Goal: Task Accomplishment & Management: Manage account settings

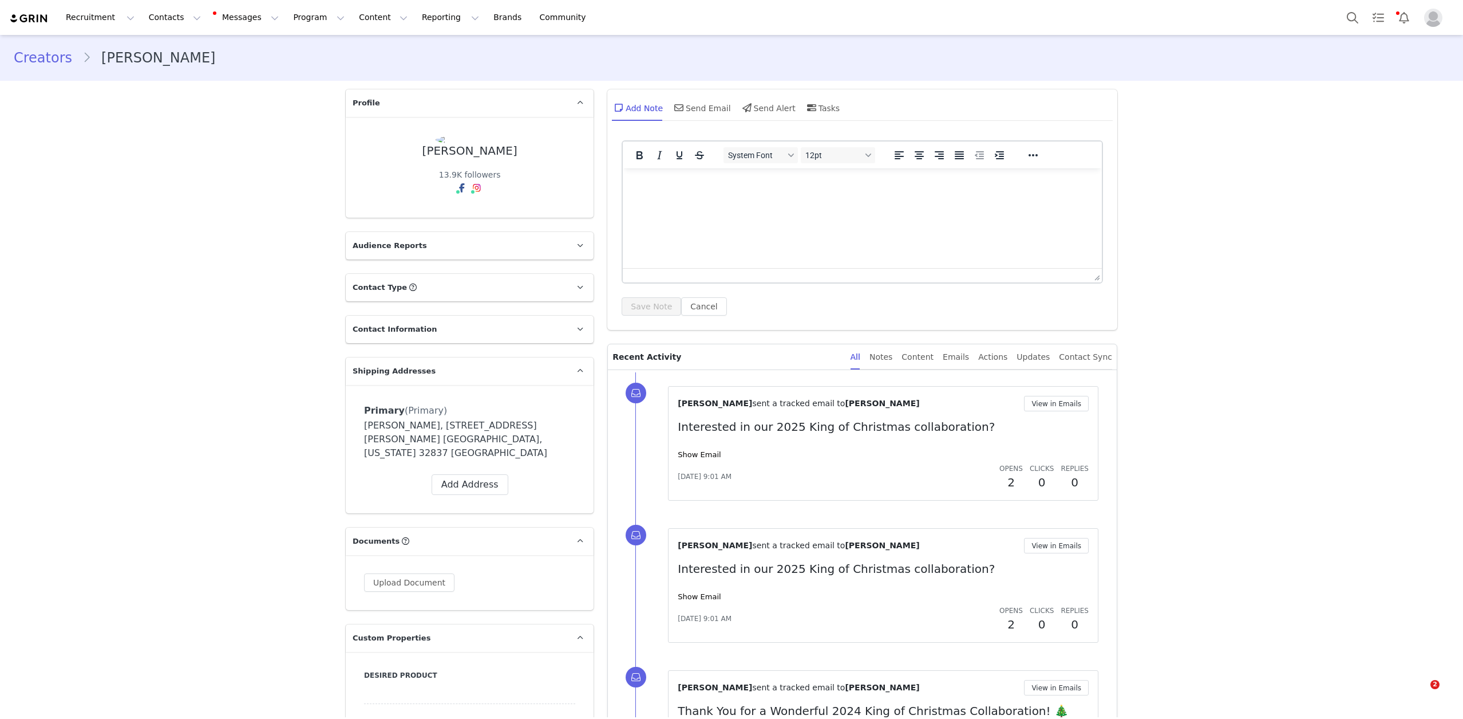
click at [148, 13] on button "Contacts Contacts" at bounding box center [175, 18] width 66 height 26
click at [206, 48] on div "Creators" at bounding box center [179, 51] width 77 height 12
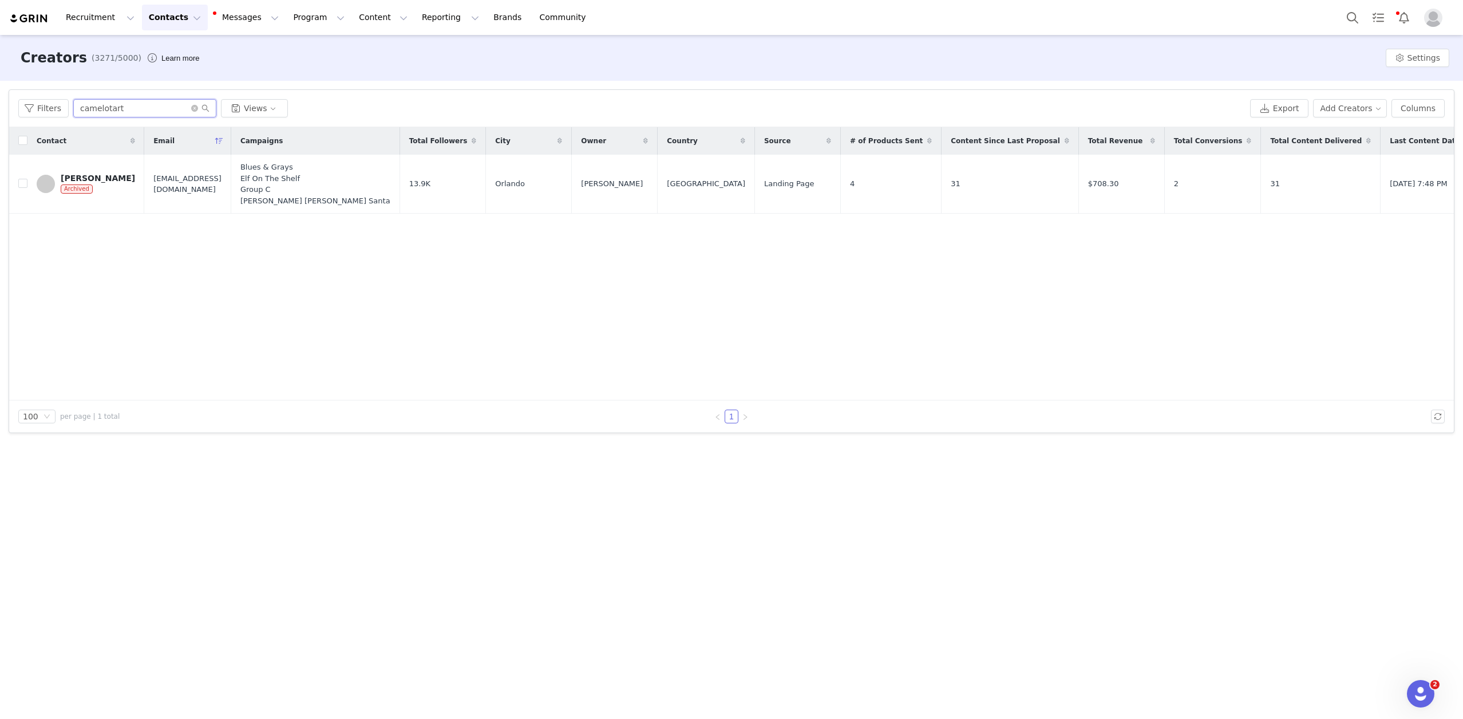
click at [129, 112] on input "camelotart" at bounding box center [144, 108] width 143 height 18
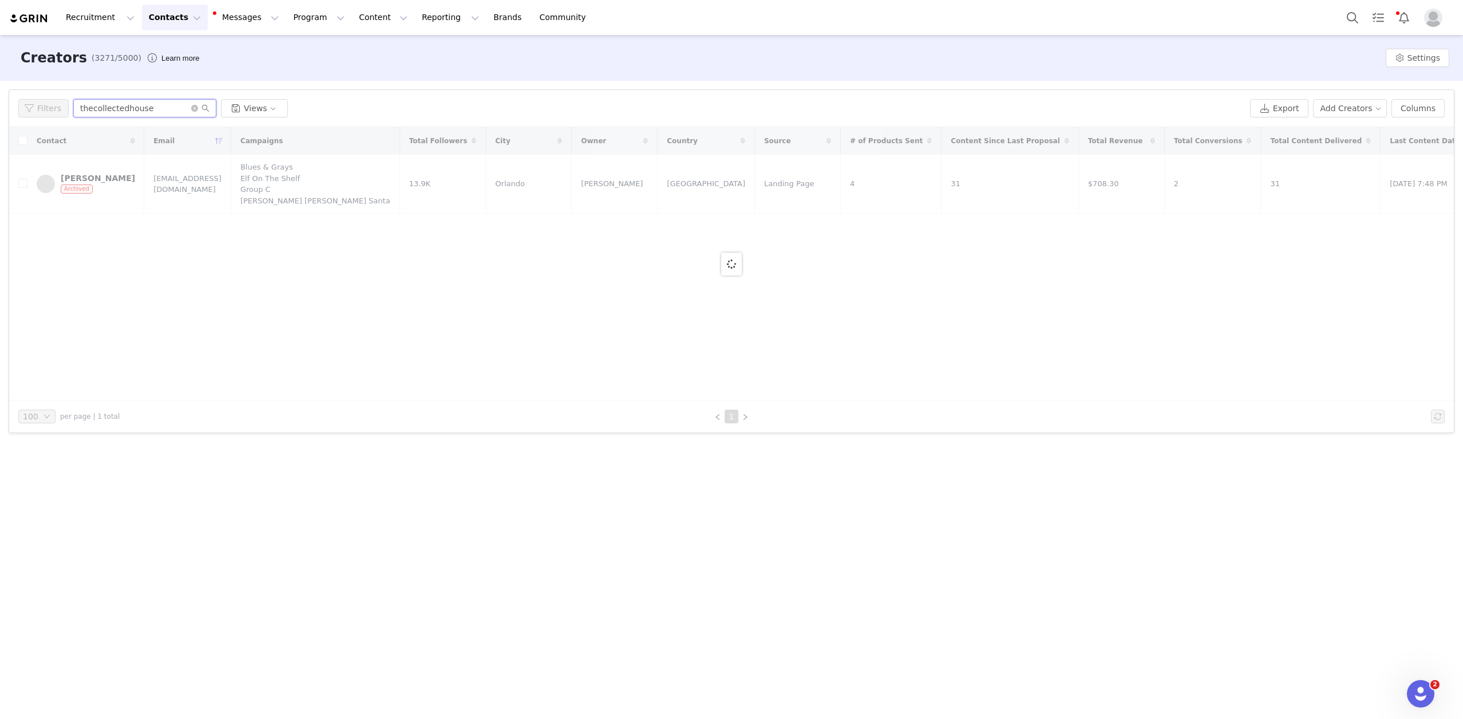
type input "thecollectedhouse"
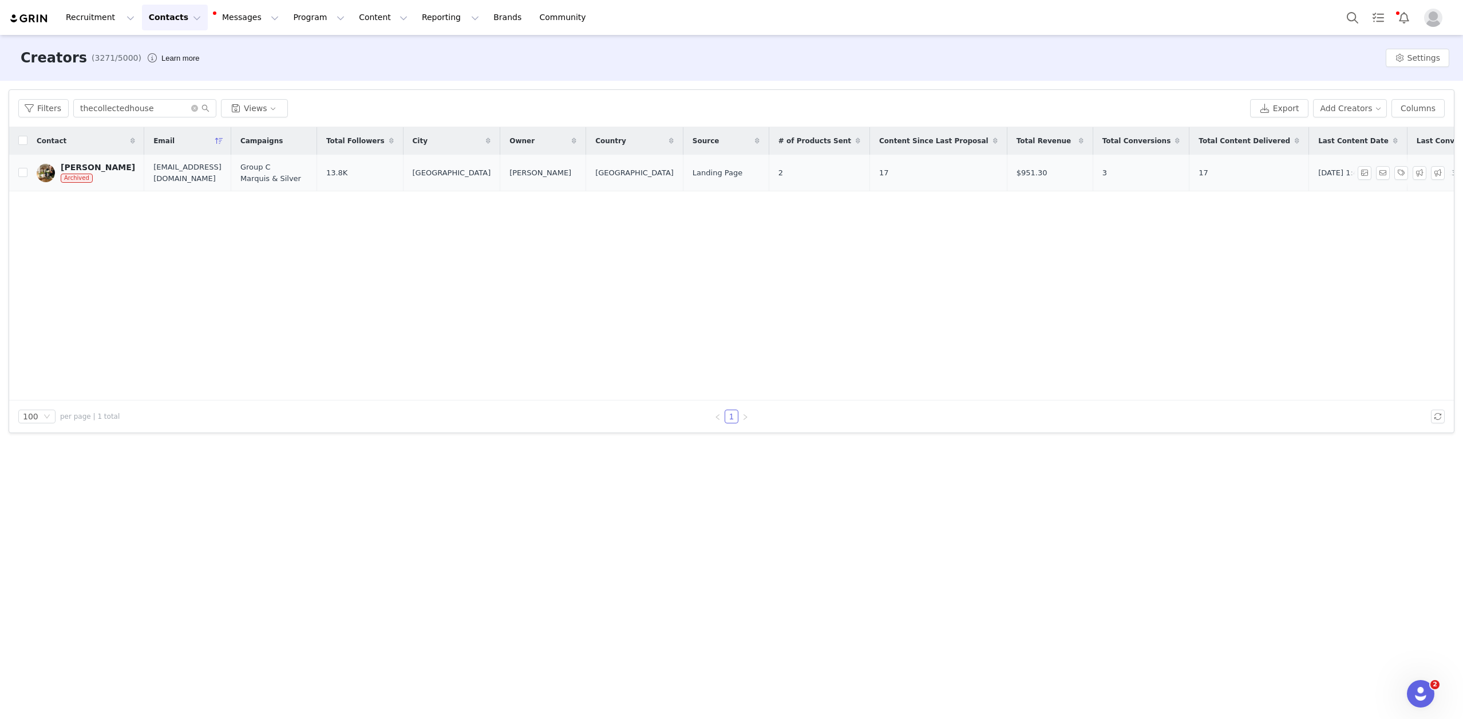
click at [88, 169] on div "[PERSON_NAME]" at bounding box center [98, 167] width 74 height 9
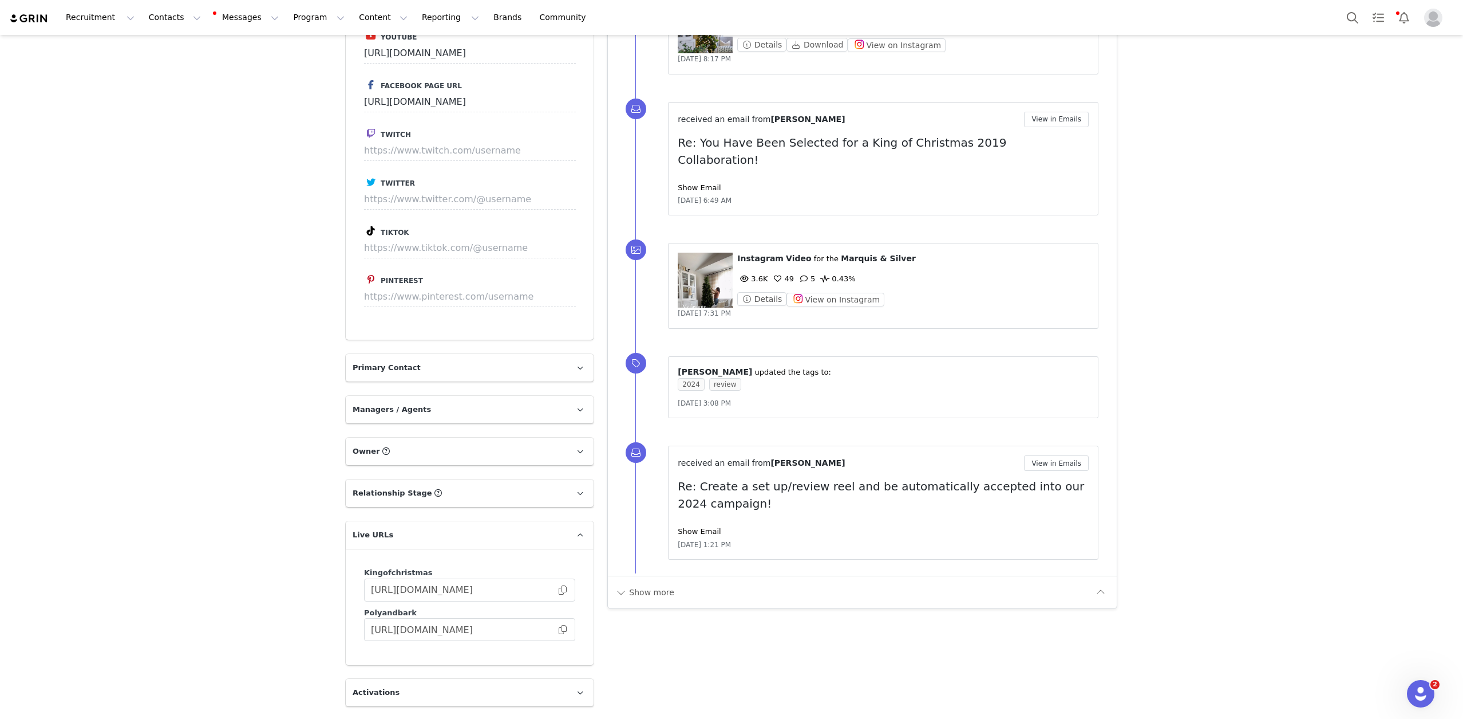
scroll to position [1048, 0]
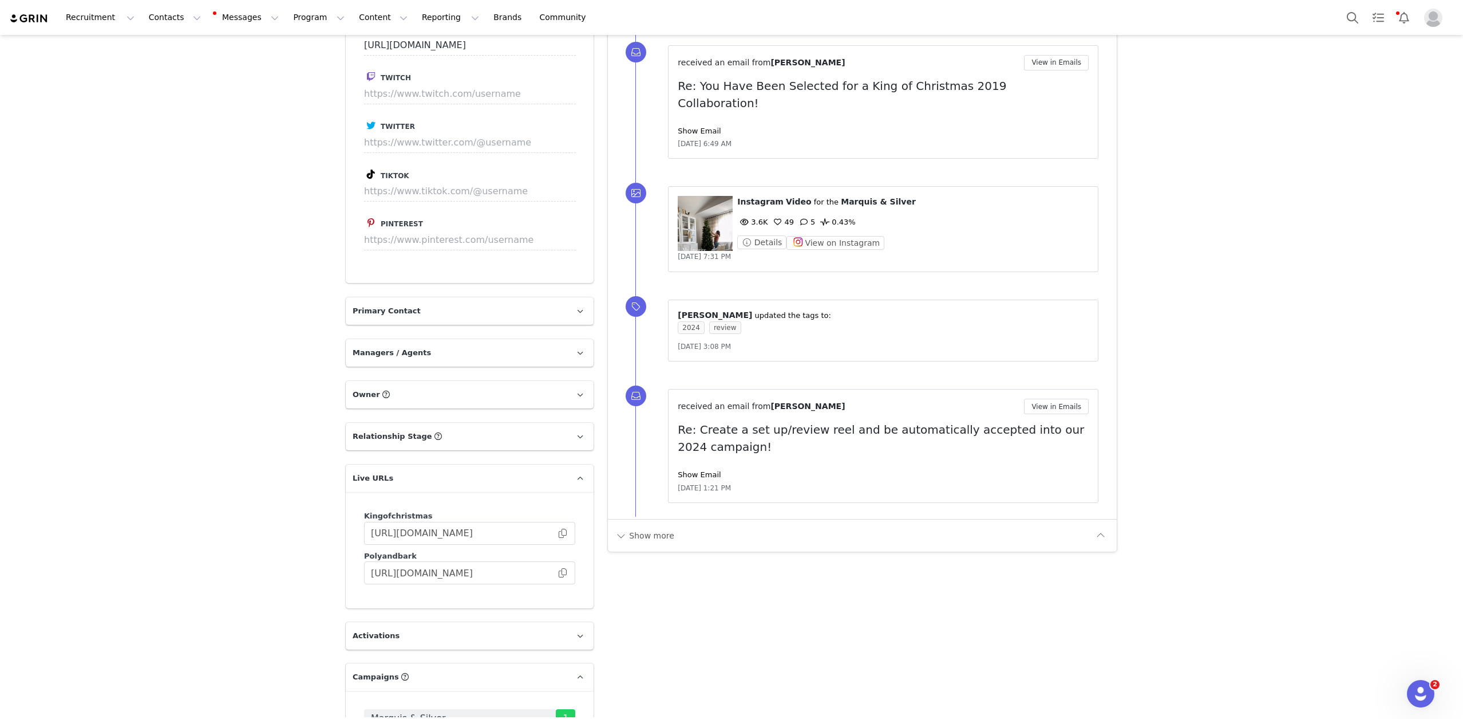
click at [627, 535] on div "Show more" at bounding box center [862, 535] width 509 height 33
click at [633, 528] on button "Show more" at bounding box center [645, 535] width 60 height 18
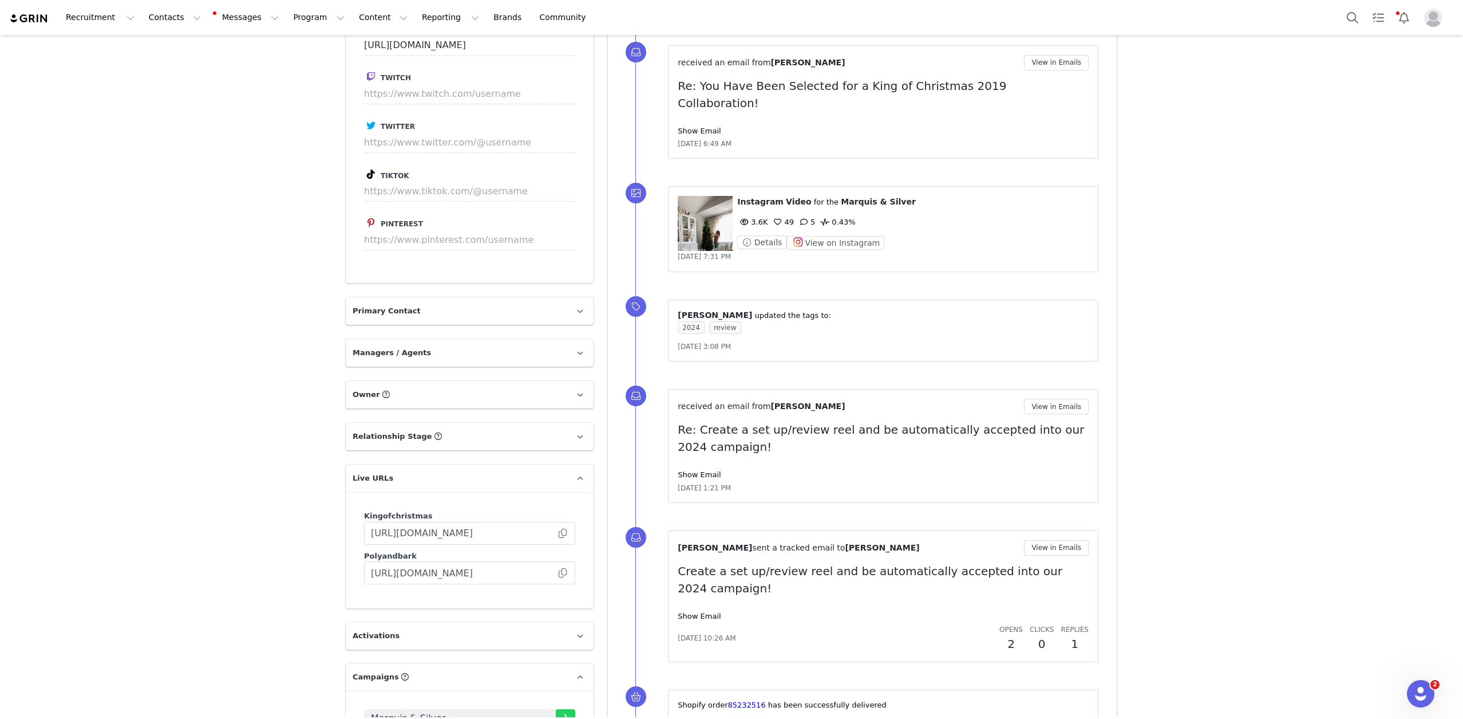
scroll to position [1190, 0]
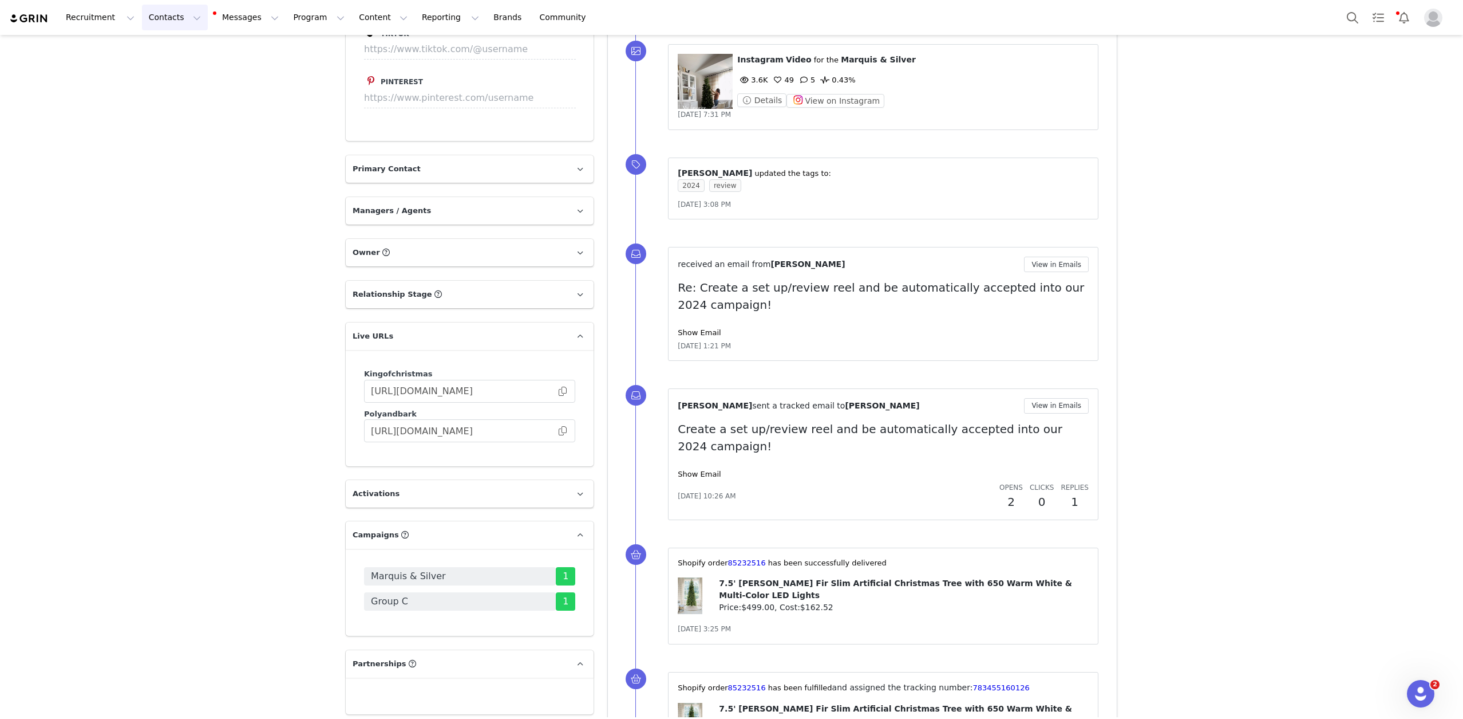
click at [178, 15] on button "Contacts Contacts" at bounding box center [175, 18] width 66 height 26
click at [184, 41] on link "Creators" at bounding box center [179, 51] width 90 height 21
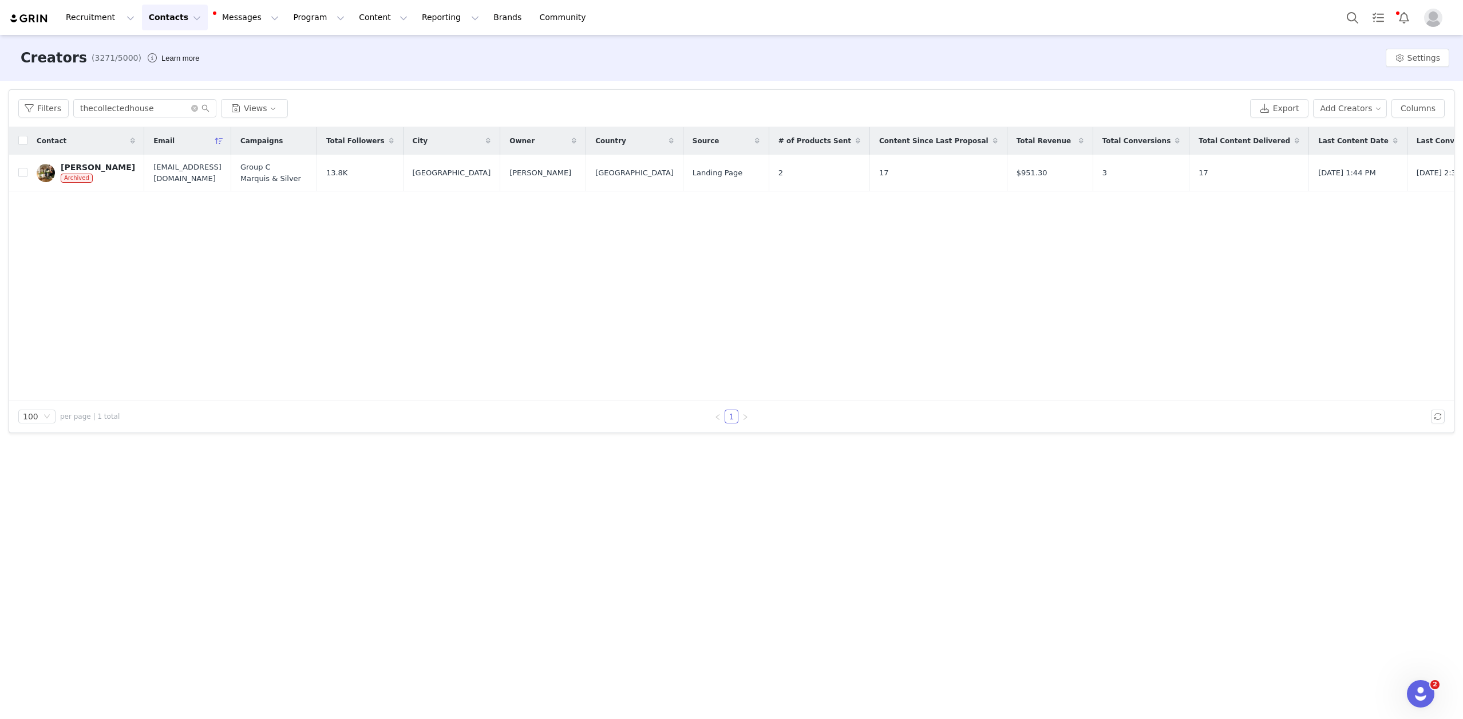
click at [222, 337] on div "Contact Email Campaigns Total Followers City Owner Country Source # of Products…" at bounding box center [731, 263] width 1445 height 273
click at [311, 18] on button "Program Program" at bounding box center [318, 18] width 65 height 26
click at [322, 74] on div "Campaigns" at bounding box center [313, 72] width 77 height 12
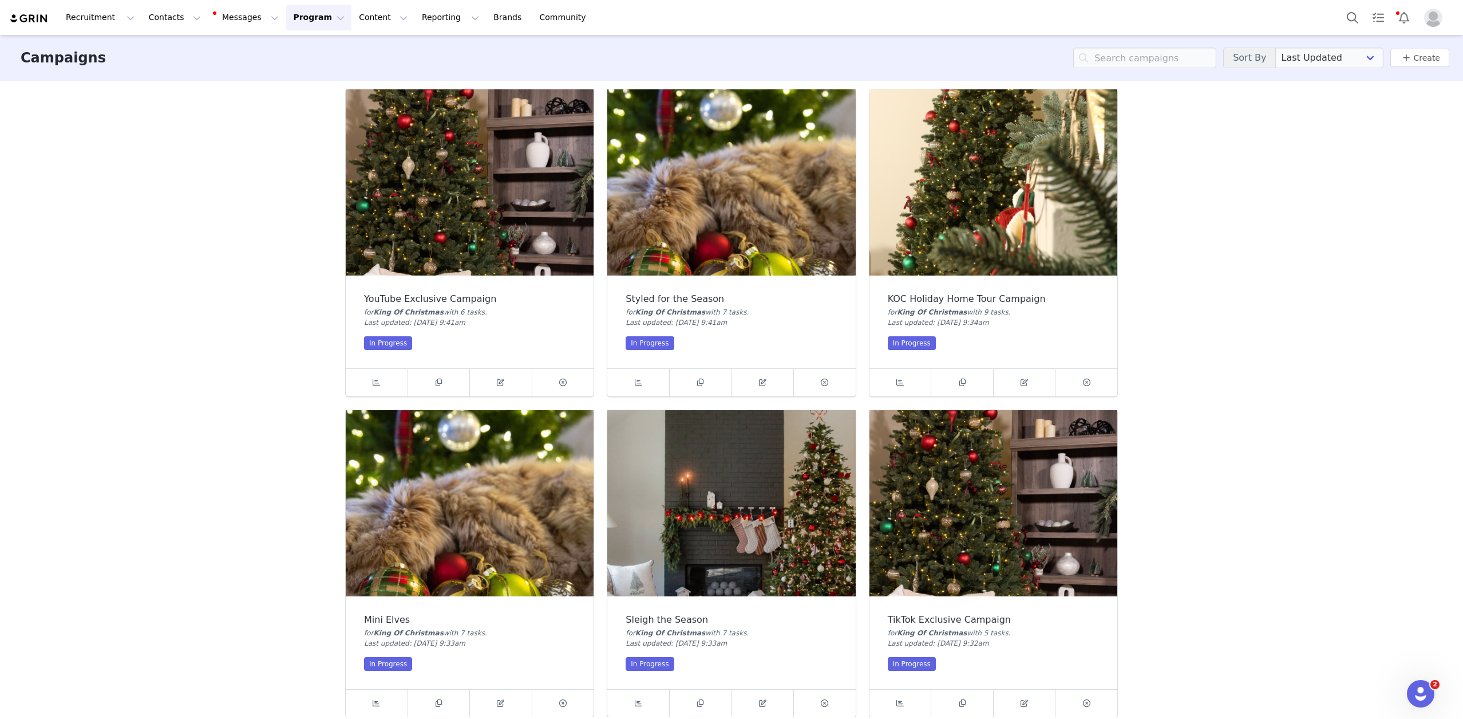
scroll to position [201, 0]
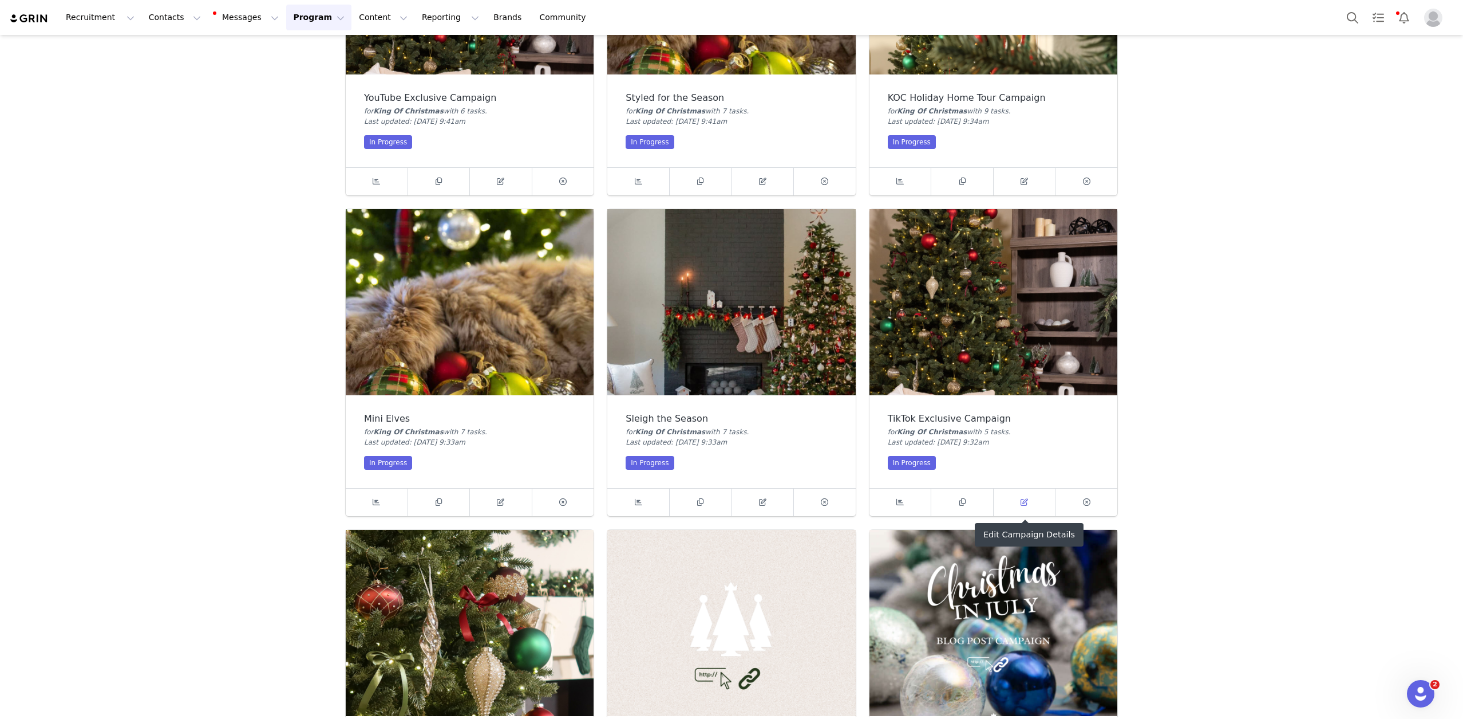
click at [1031, 500] on span at bounding box center [1025, 502] width 14 height 14
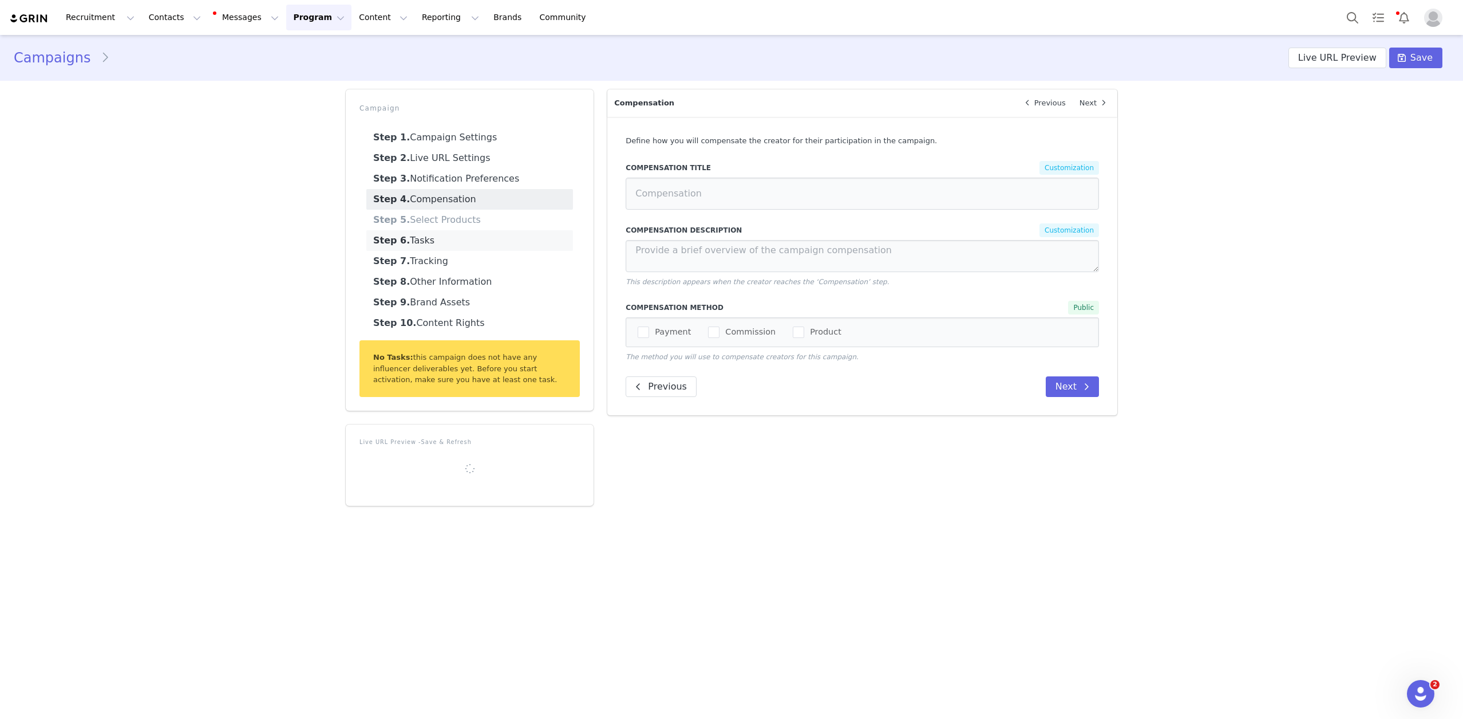
type input "Review Tasks"
type textarea "This campaign consists of (3) deliverables created through TikTok. Please uploa…"
radio input "true"
radio input "false"
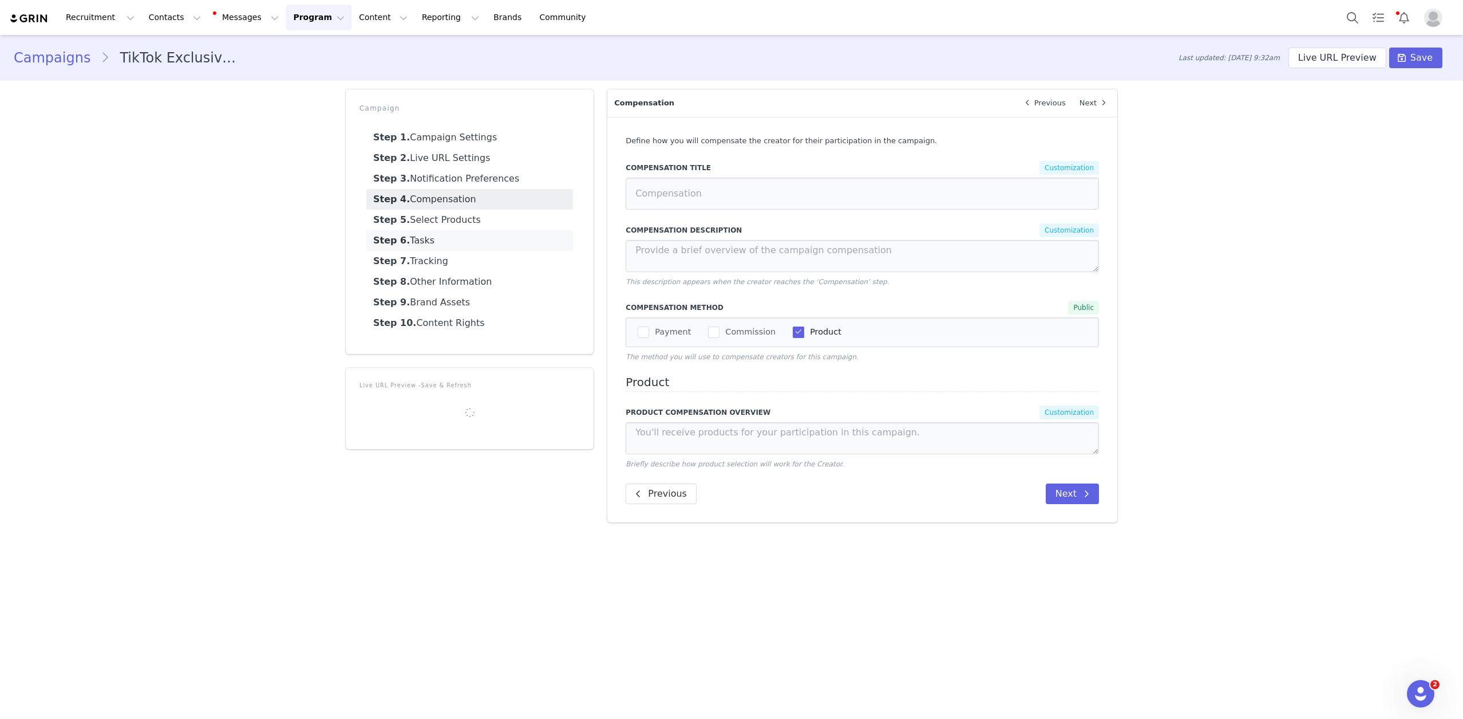
click at [441, 238] on link "Step 6. Tasks" at bounding box center [469, 240] width 207 height 21
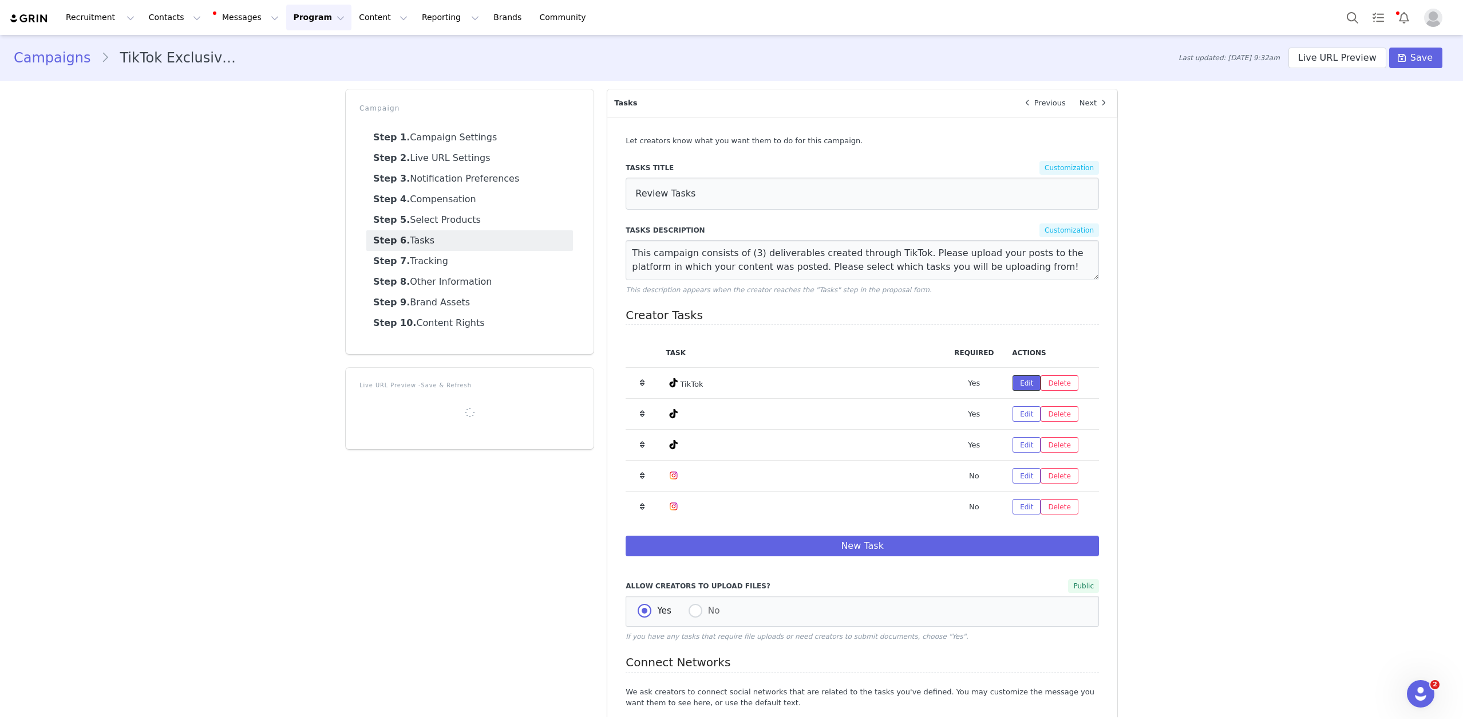
click at [1028, 386] on button "Edit" at bounding box center [1027, 382] width 28 height 15
select select "9"
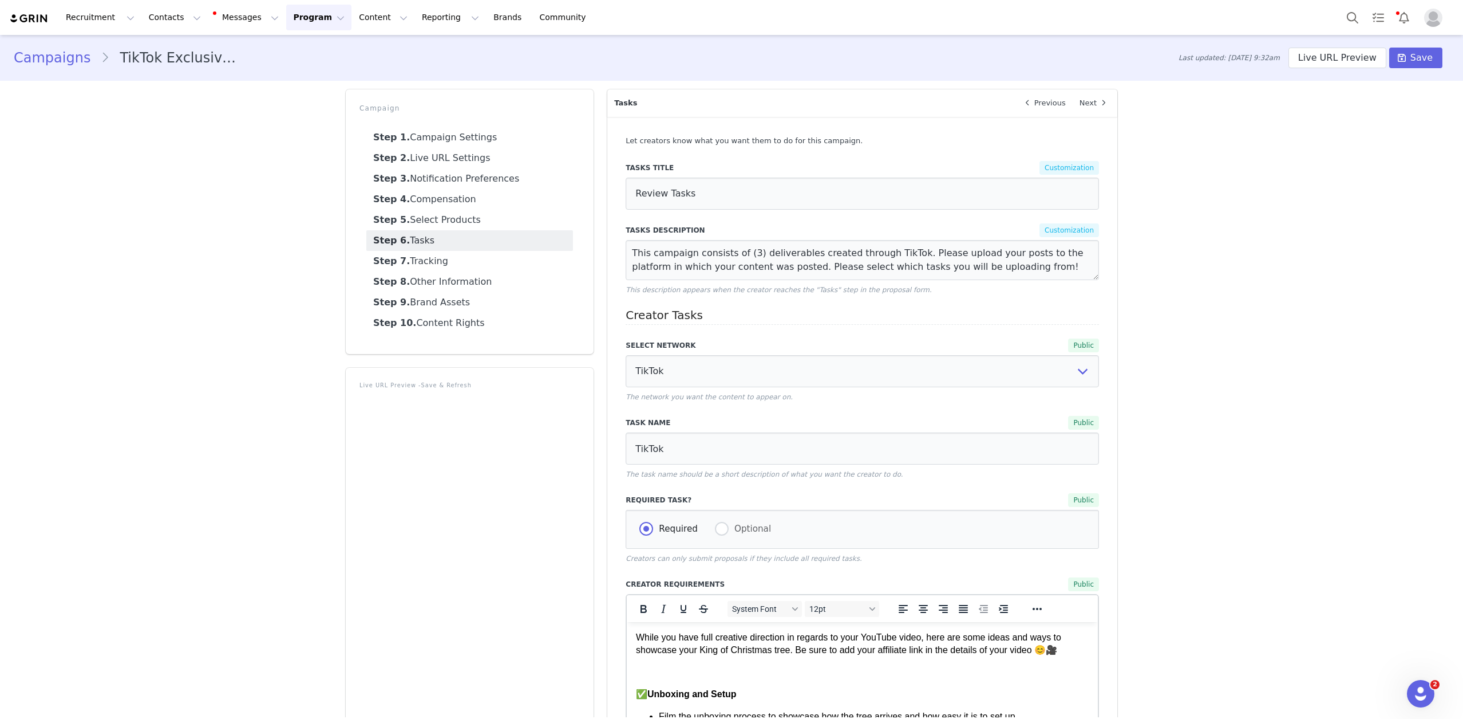
click at [440, 240] on link "Step 6. Tasks" at bounding box center [469, 240] width 207 height 21
click at [483, 206] on link "Step 4. Compensation" at bounding box center [469, 199] width 207 height 21
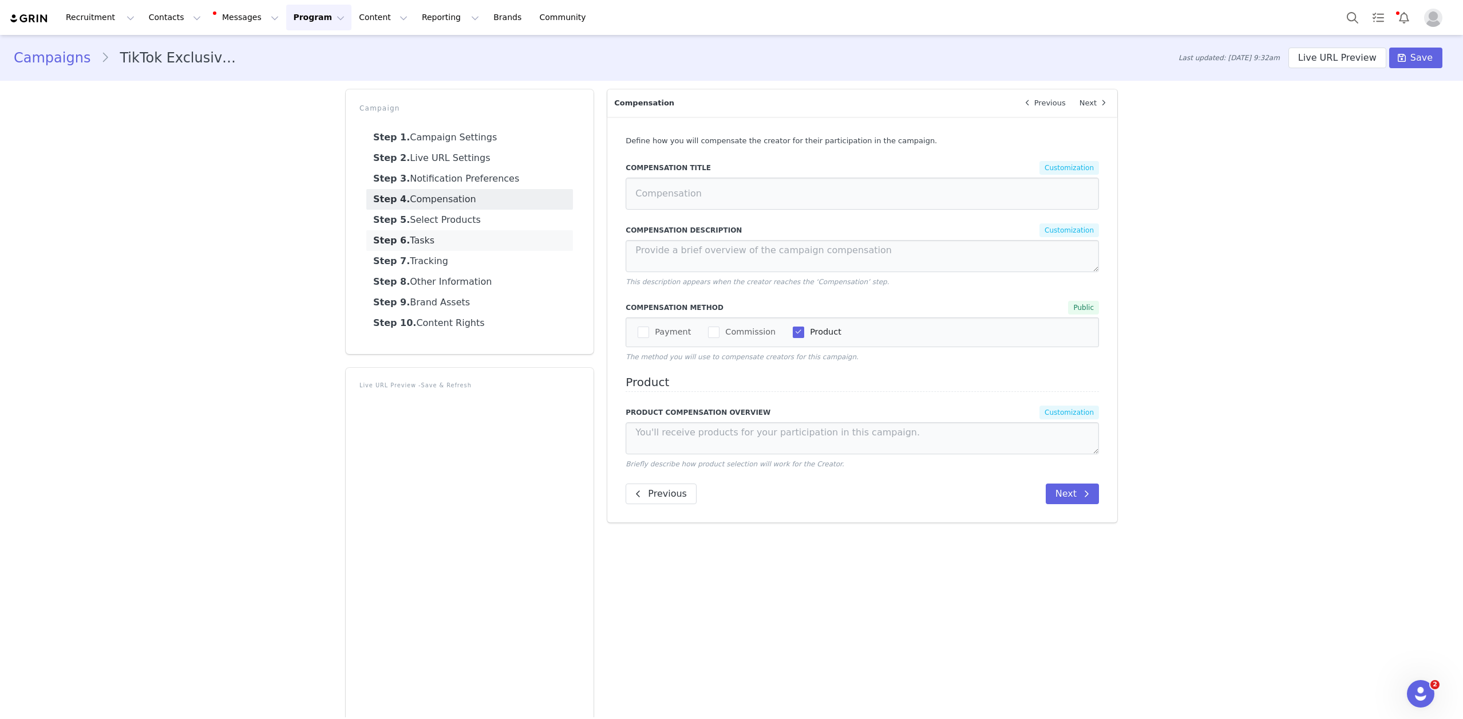
click at [447, 238] on link "Step 6. Tasks" at bounding box center [469, 240] width 207 height 21
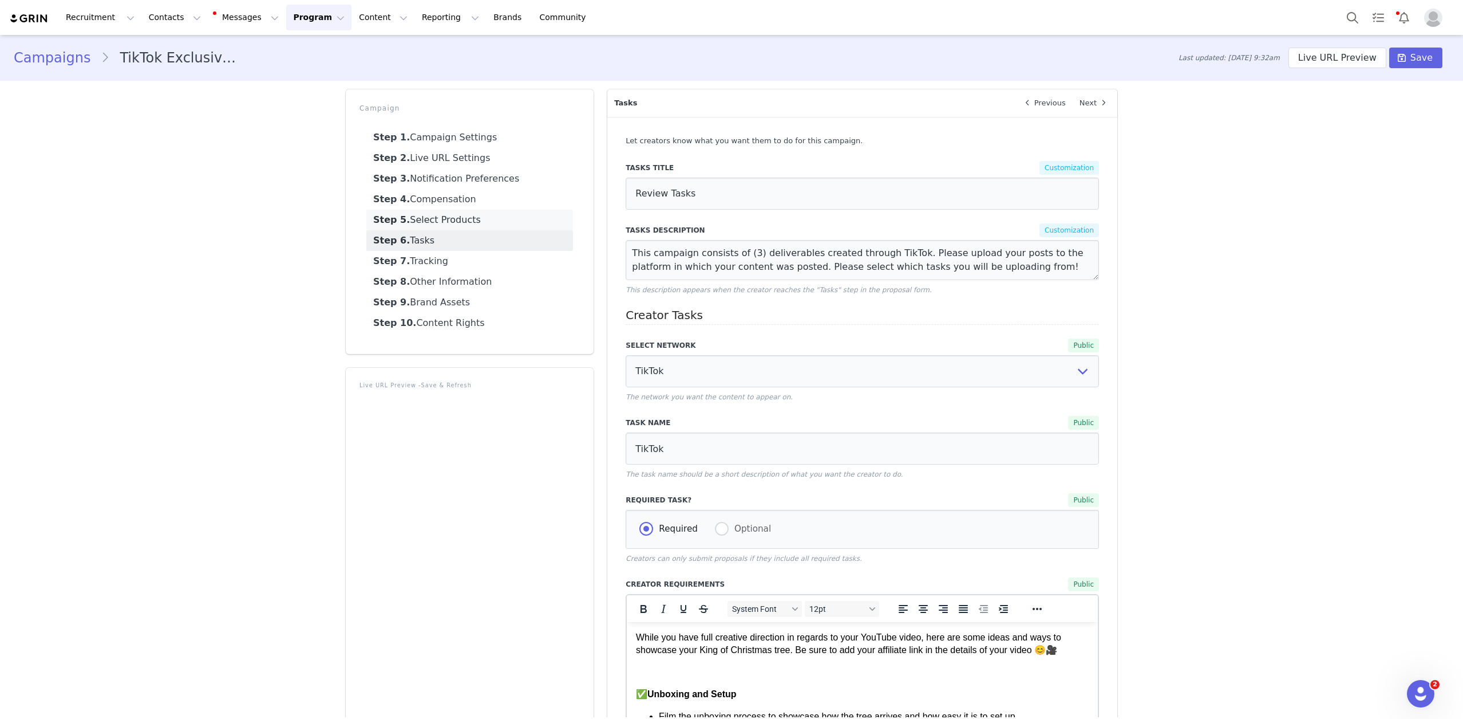
click at [453, 215] on link "Step 5. Select Products" at bounding box center [469, 220] width 207 height 21
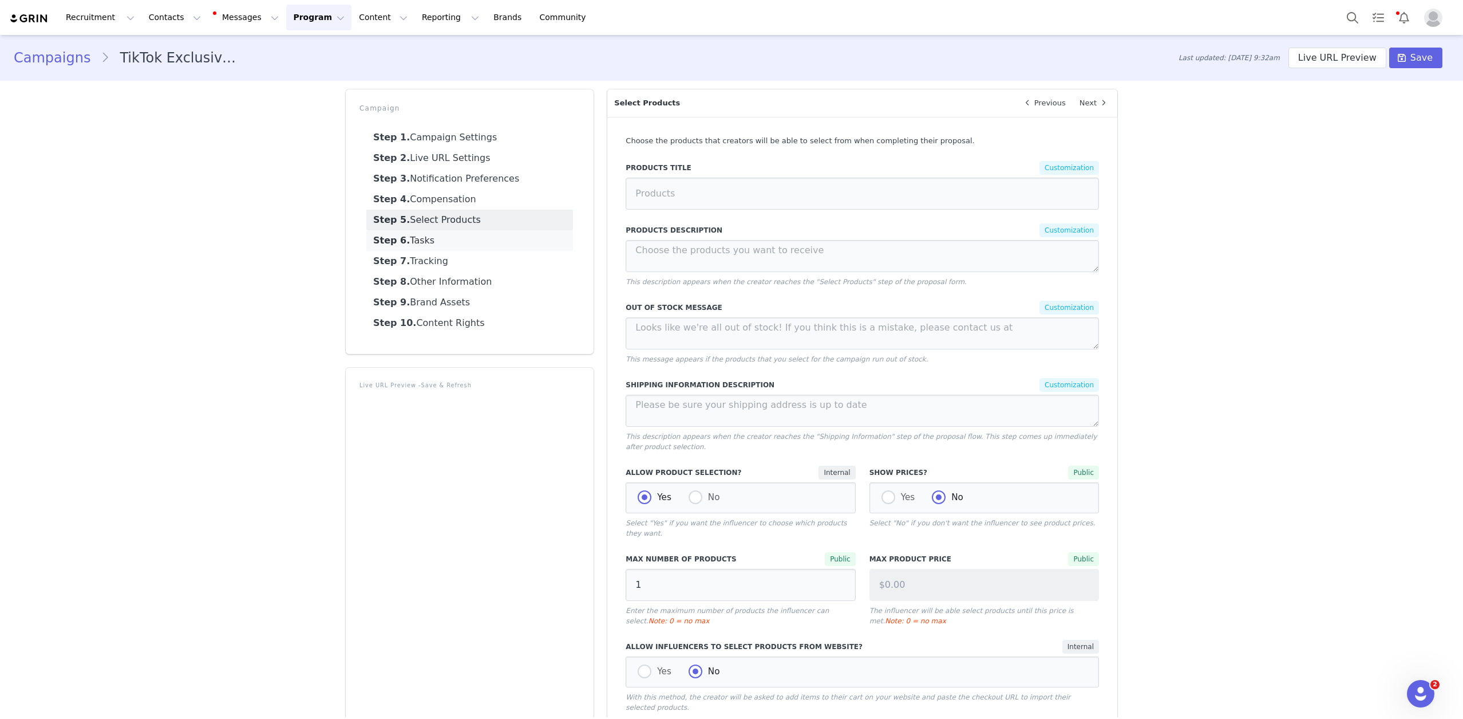
click at [431, 244] on link "Step 6. Tasks" at bounding box center [469, 240] width 207 height 21
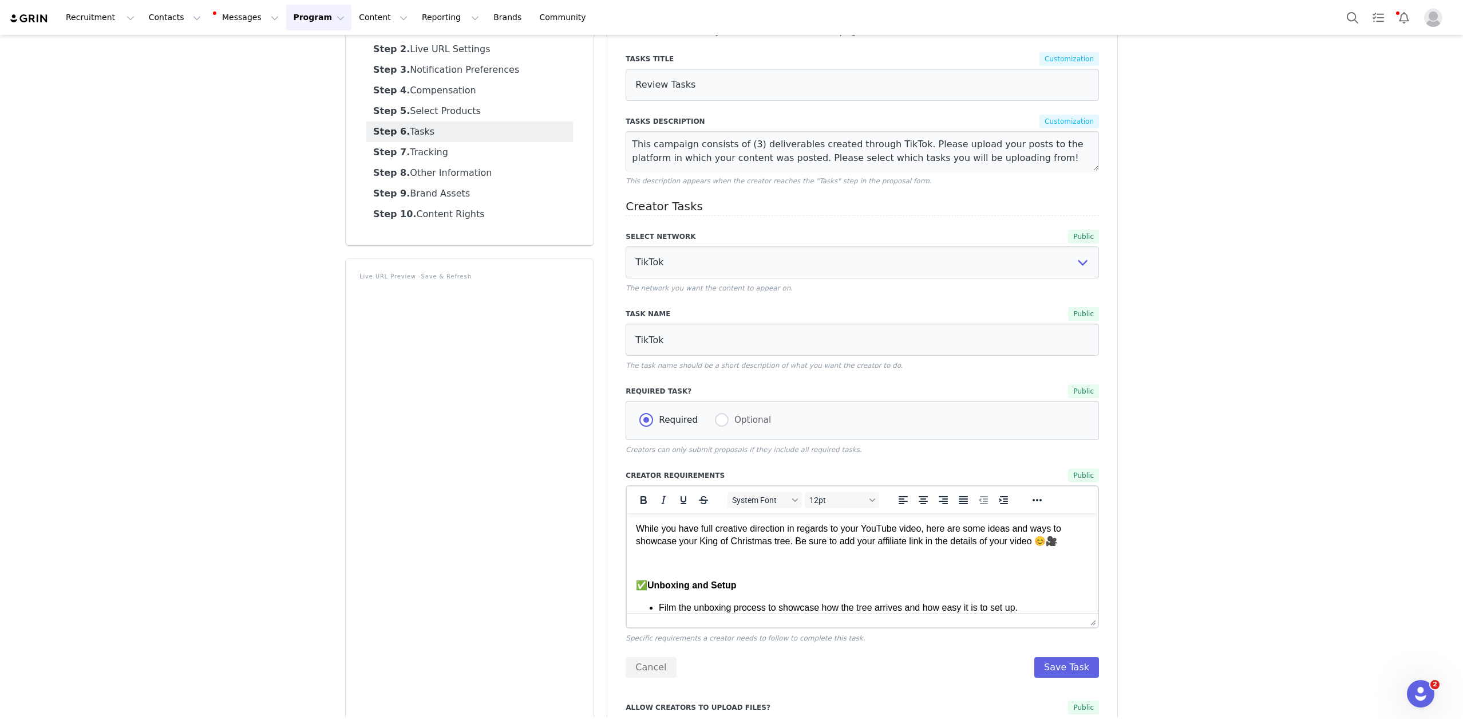
scroll to position [110, 0]
click at [775, 330] on input "TikTok" at bounding box center [862, 338] width 473 height 32
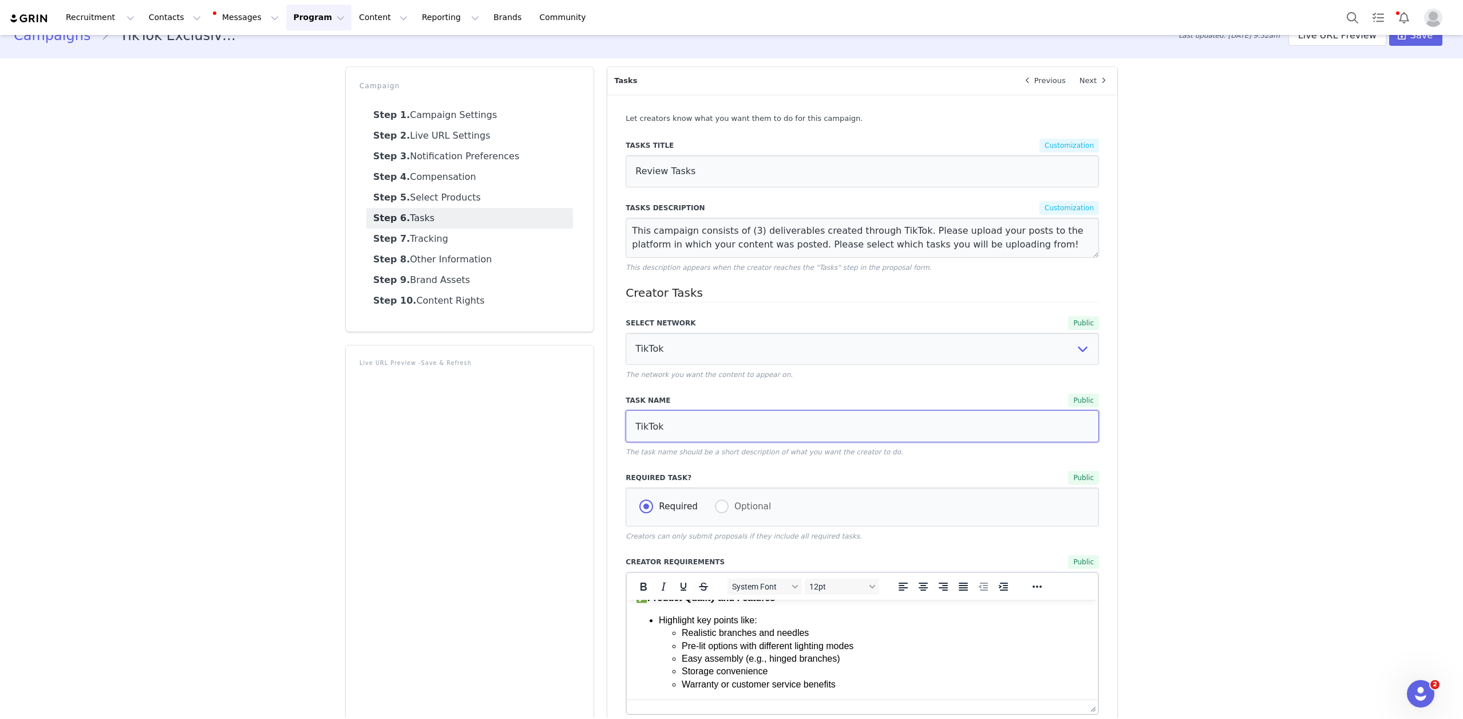
scroll to position [0, 0]
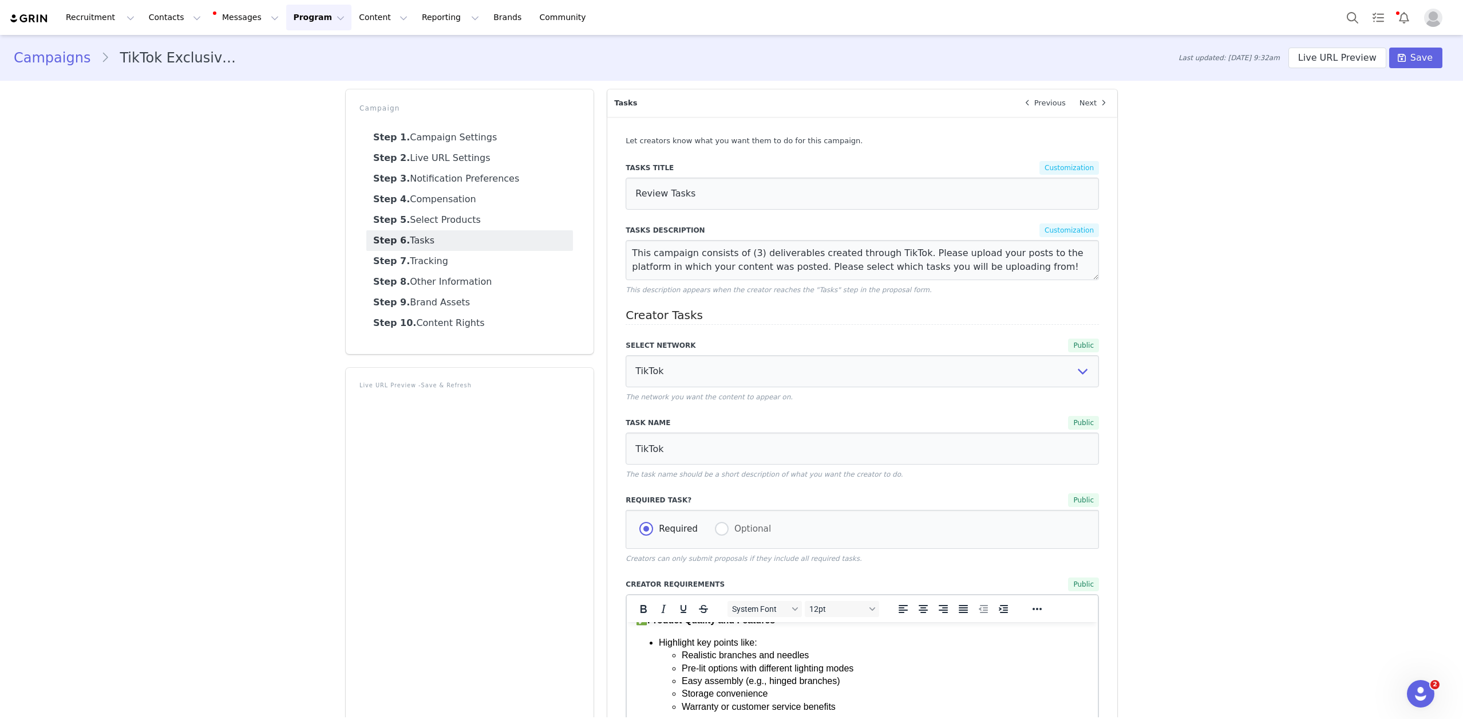
click at [312, 14] on button "Program Program" at bounding box center [318, 18] width 65 height 26
click at [323, 76] on div "Campaigns" at bounding box center [313, 72] width 77 height 12
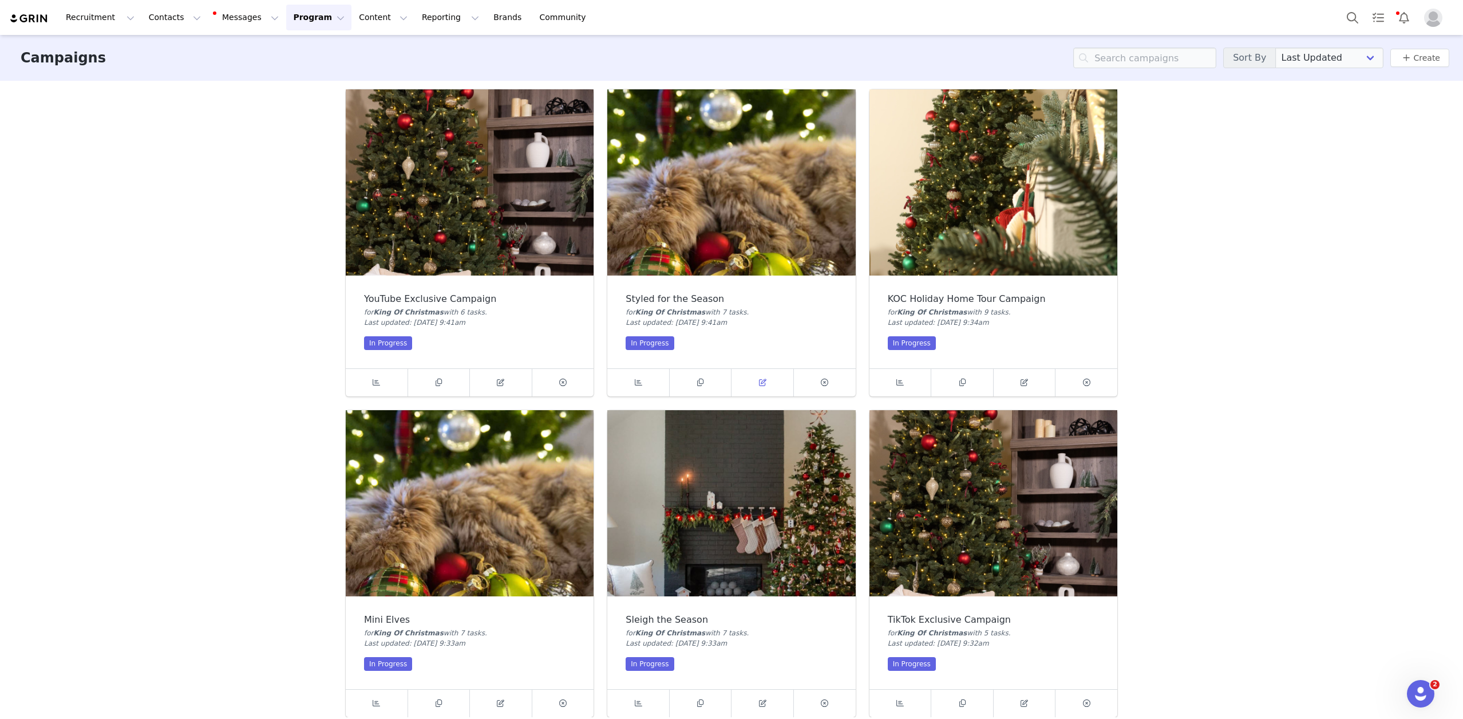
click at [771, 377] on link at bounding box center [763, 382] width 62 height 27
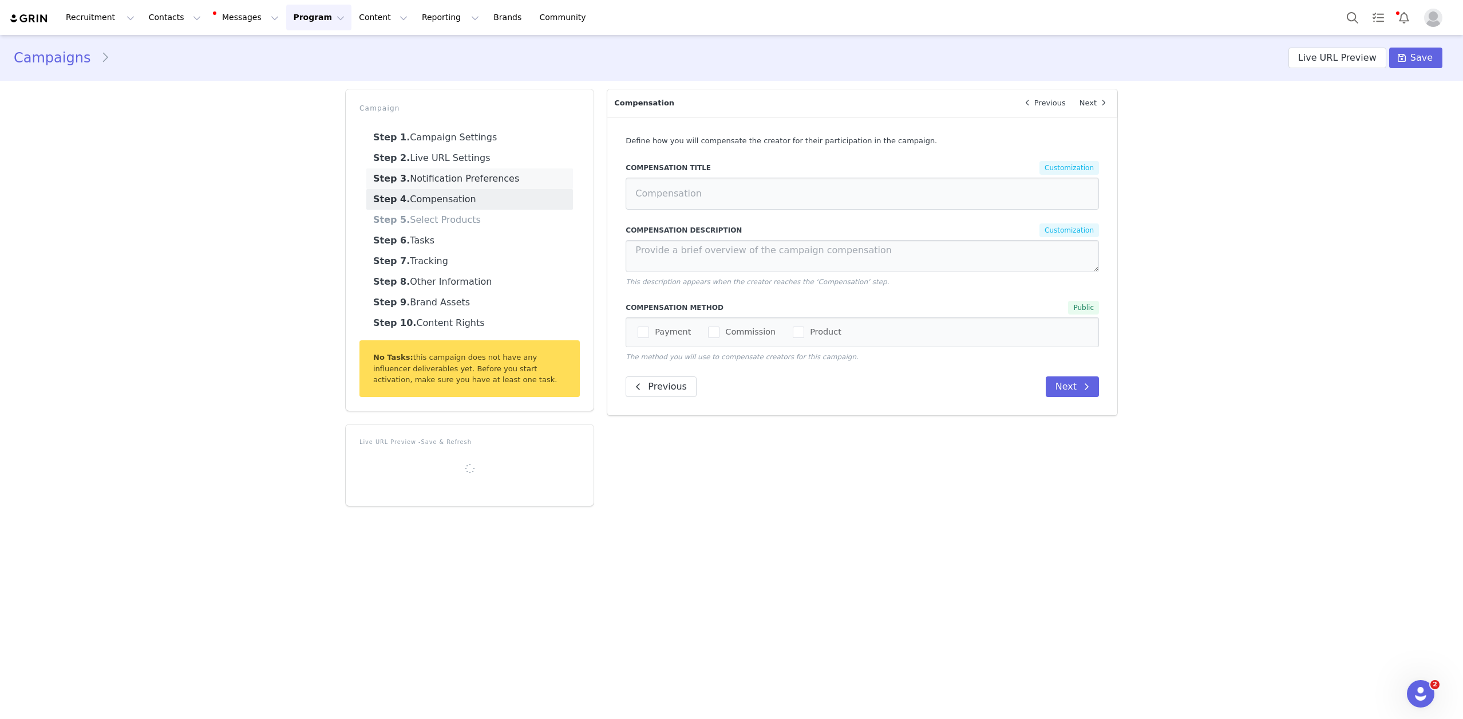
type input "Review Tasks"
type textarea "This campaign consists of (3) deliverables created either through Instagram, Ti…"
radio input "true"
radio input "false"
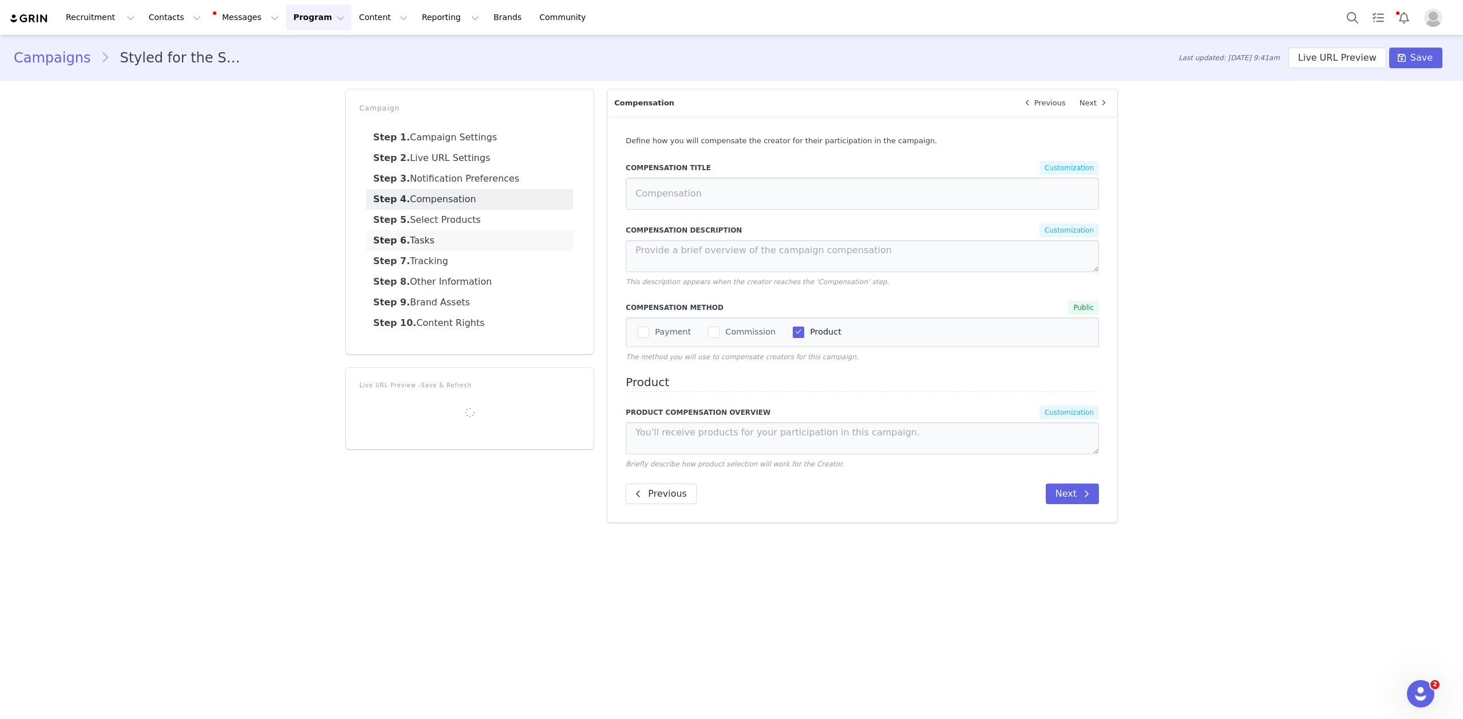
click at [443, 244] on link "Step 6. Tasks" at bounding box center [469, 240] width 207 height 21
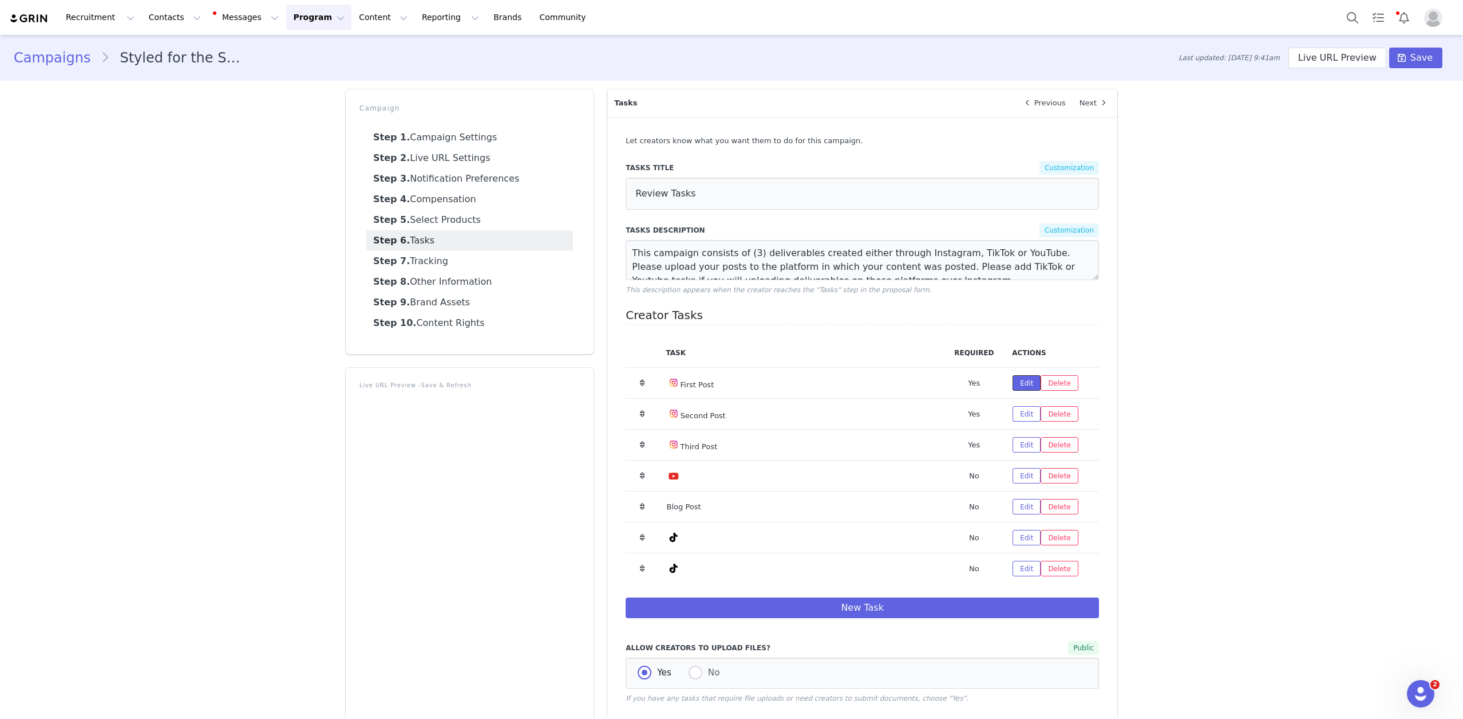
click at [1023, 387] on button "Edit" at bounding box center [1027, 382] width 28 height 15
select select "5"
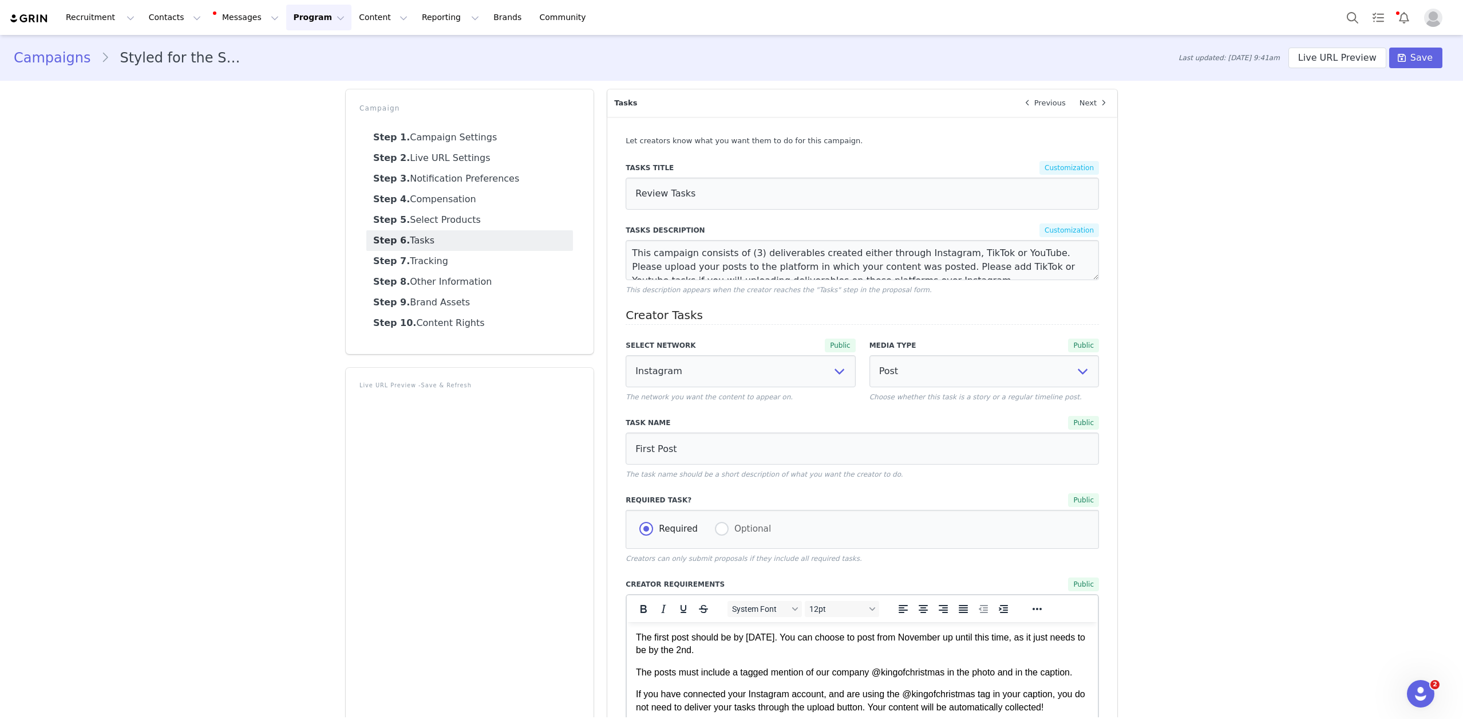
click at [417, 240] on link "Step 6. Tasks" at bounding box center [469, 240] width 207 height 21
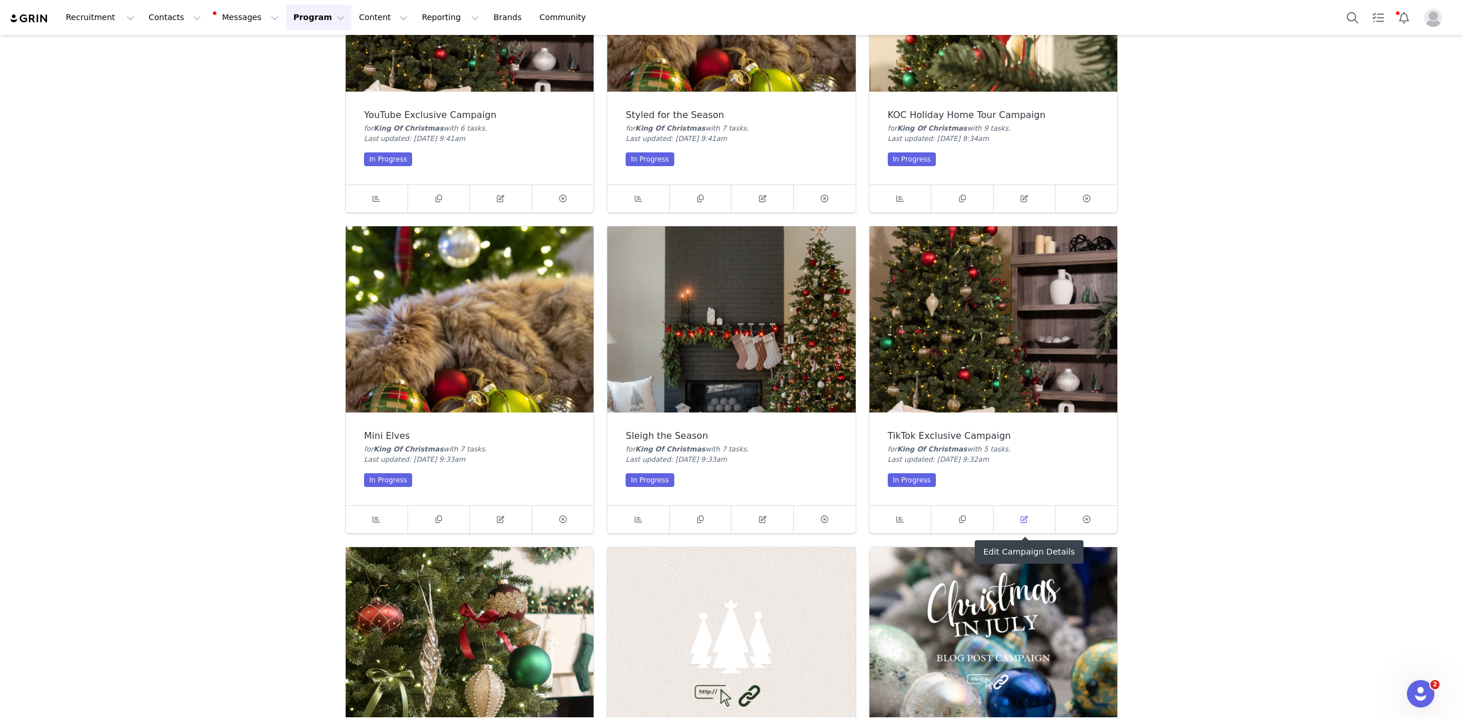
click at [1028, 520] on icon at bounding box center [1024, 518] width 7 height 7
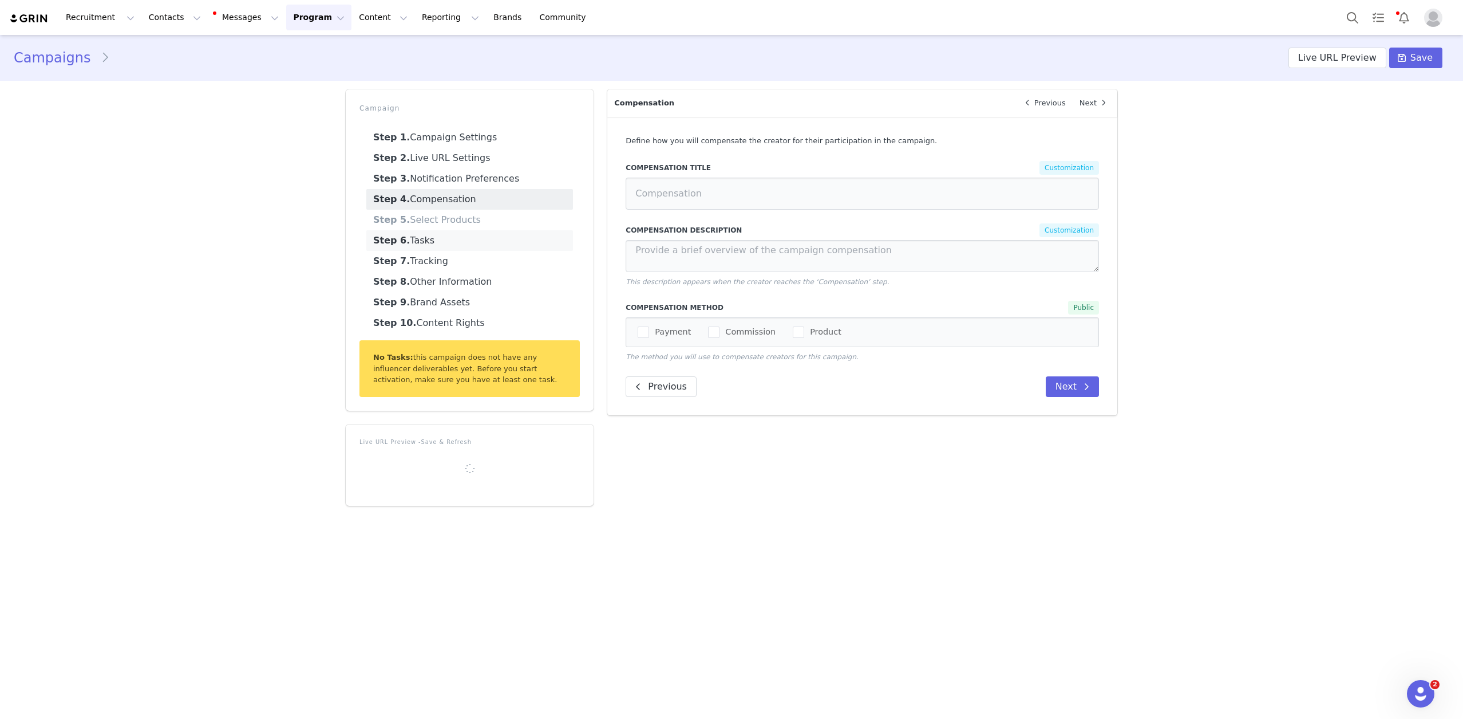
type input "Review Tasks"
type textarea "This campaign consists of (3) deliverables created through TikTok. Please uploa…"
radio input "true"
radio input "false"
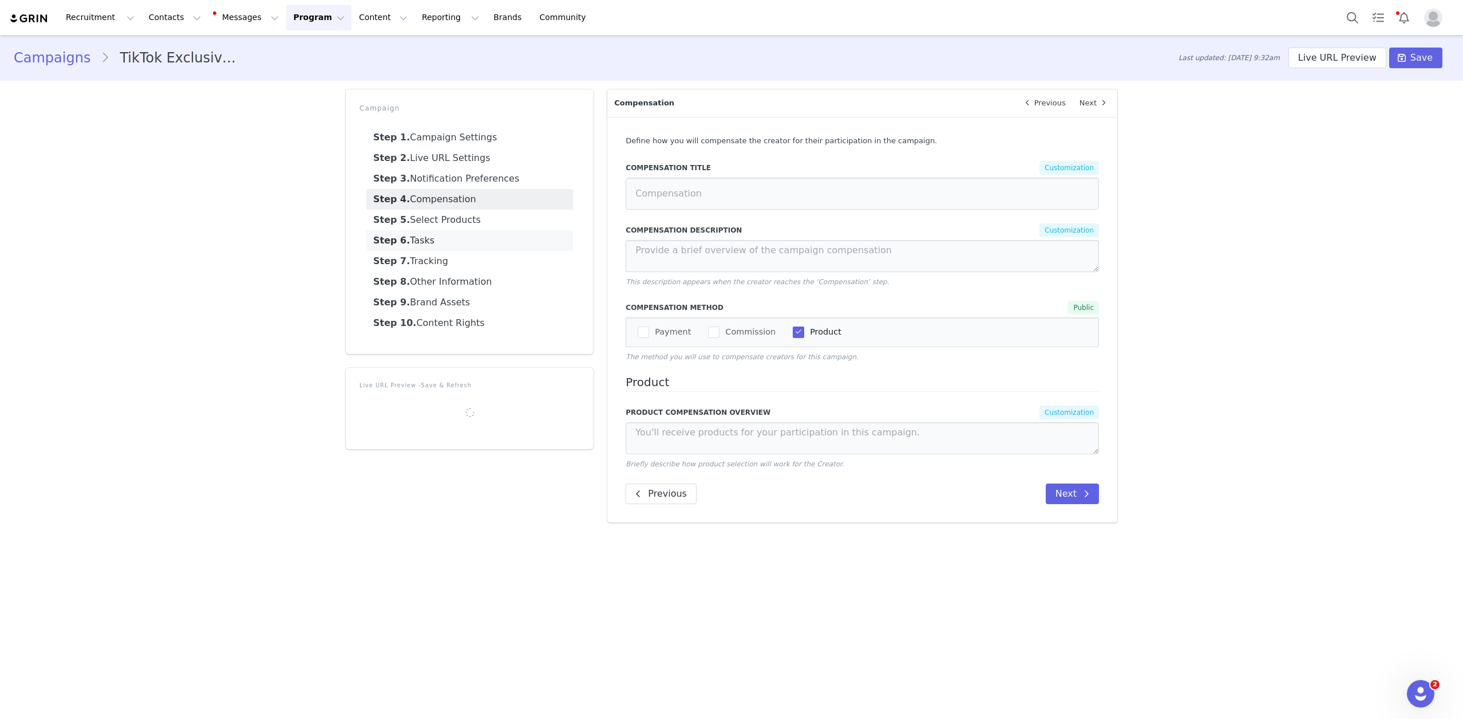
click at [420, 236] on link "Step 6. Tasks" at bounding box center [469, 240] width 207 height 21
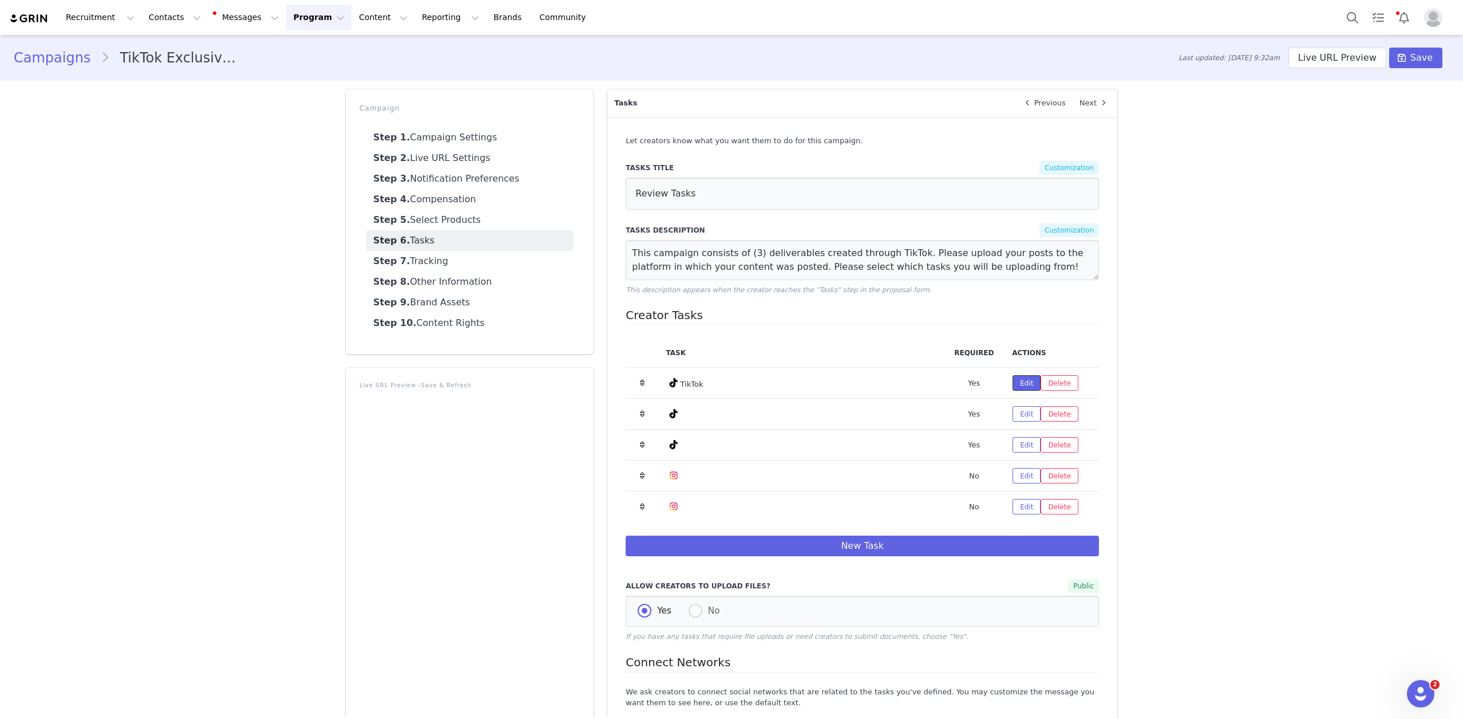
click at [1025, 384] on button "Edit" at bounding box center [1027, 382] width 28 height 15
select select "9"
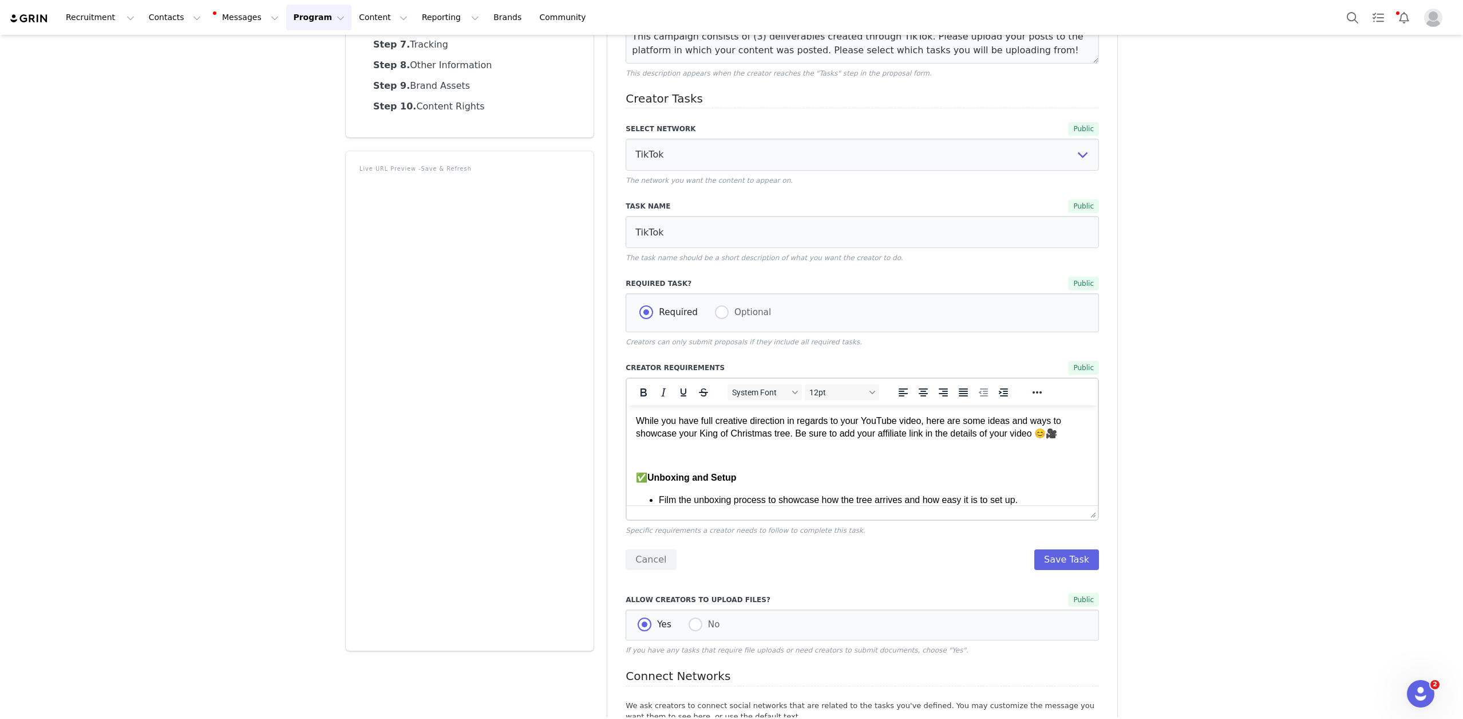
click at [735, 457] on p "Rich Text Area. Press ALT-0 for help." at bounding box center [862, 455] width 453 height 13
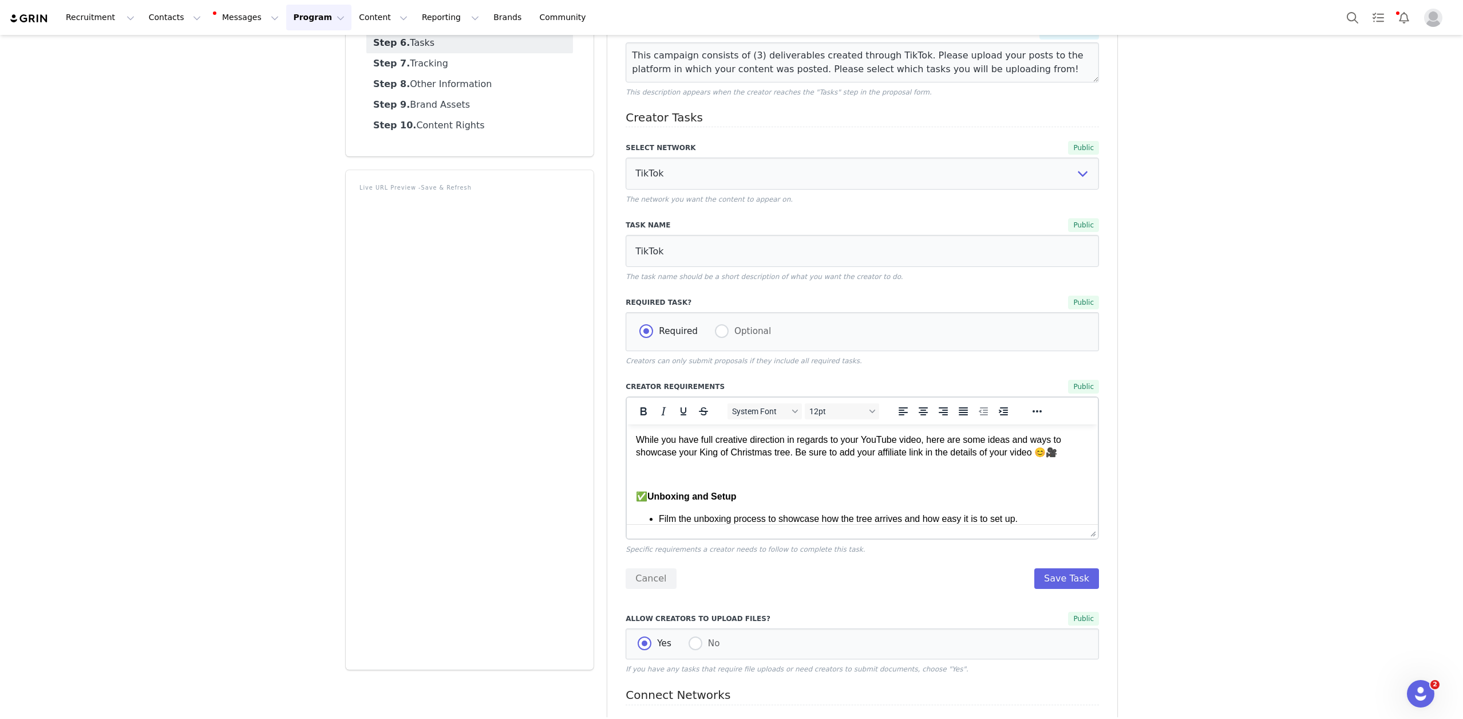
click at [637, 440] on p "While you have full creative direction in regards to your YouTube video, here a…" at bounding box center [862, 446] width 453 height 26
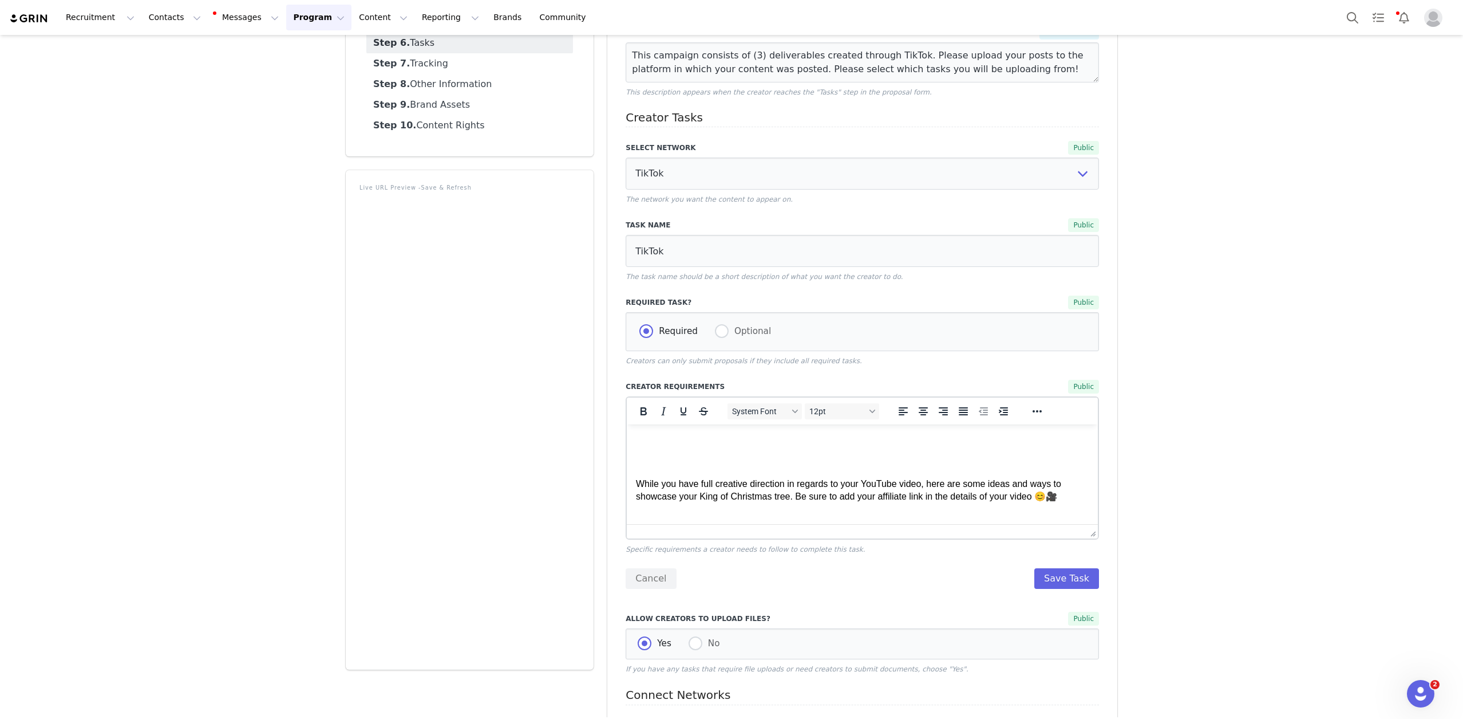
click at [712, 441] on p "Rich Text Area. Press ALT-0 for help." at bounding box center [862, 439] width 453 height 13
click at [1057, 580] on button "Save Task" at bounding box center [1067, 578] width 65 height 21
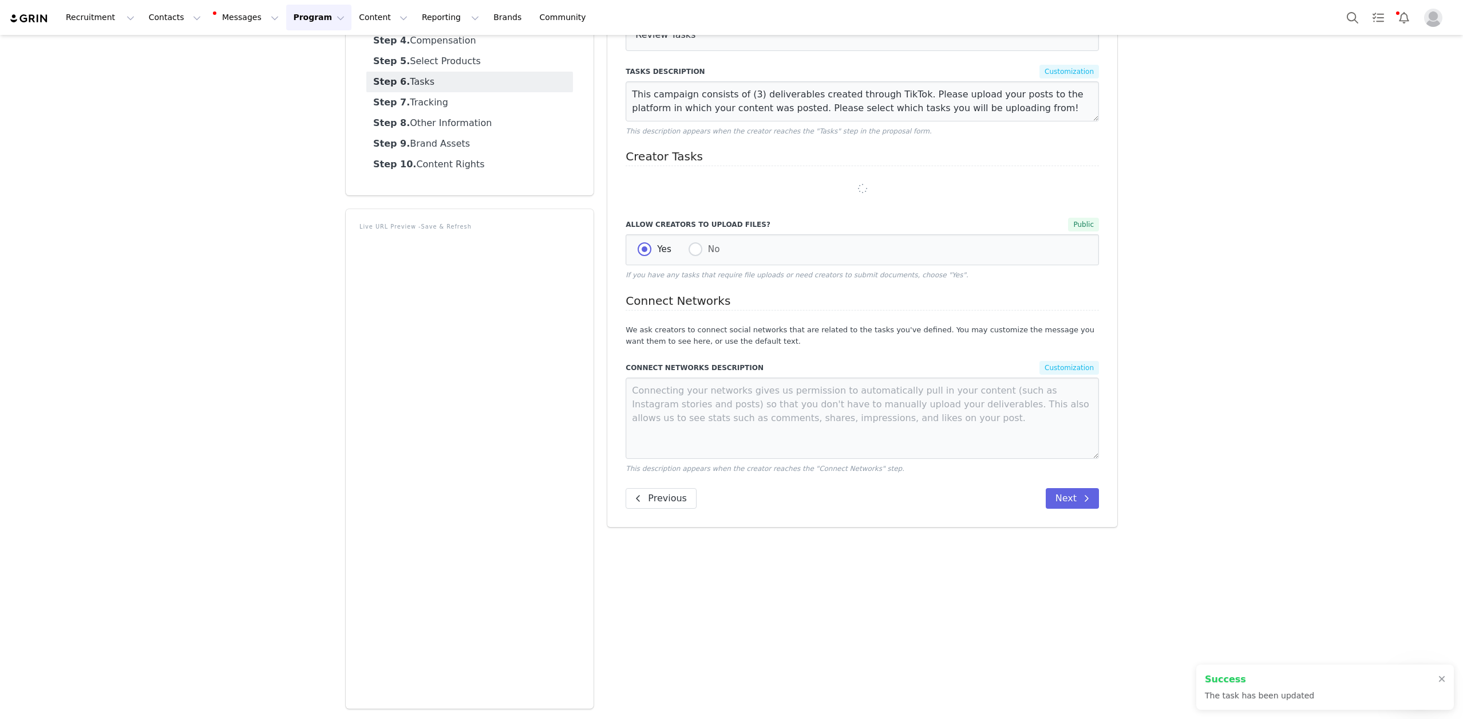
scroll to position [184, 0]
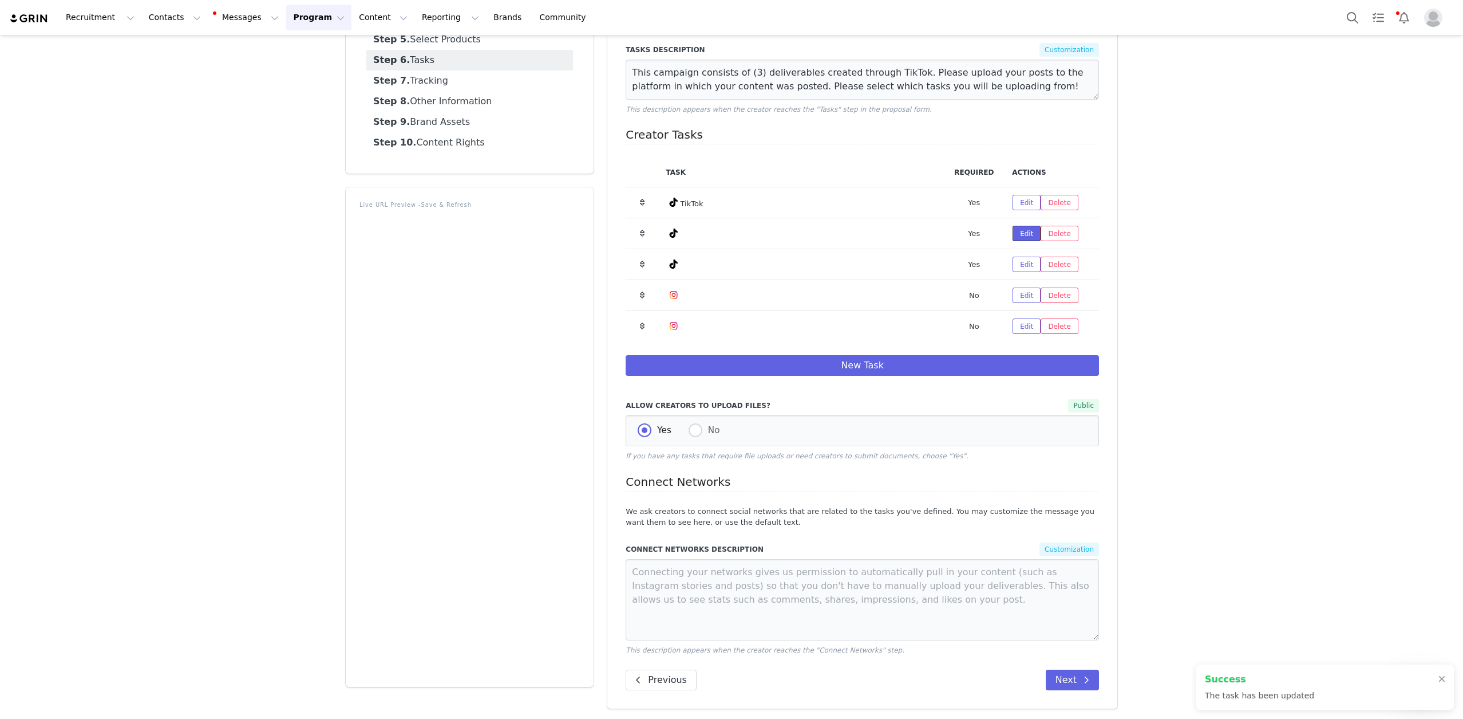
click at [1017, 233] on button "Edit" at bounding box center [1027, 233] width 28 height 15
select select "9"
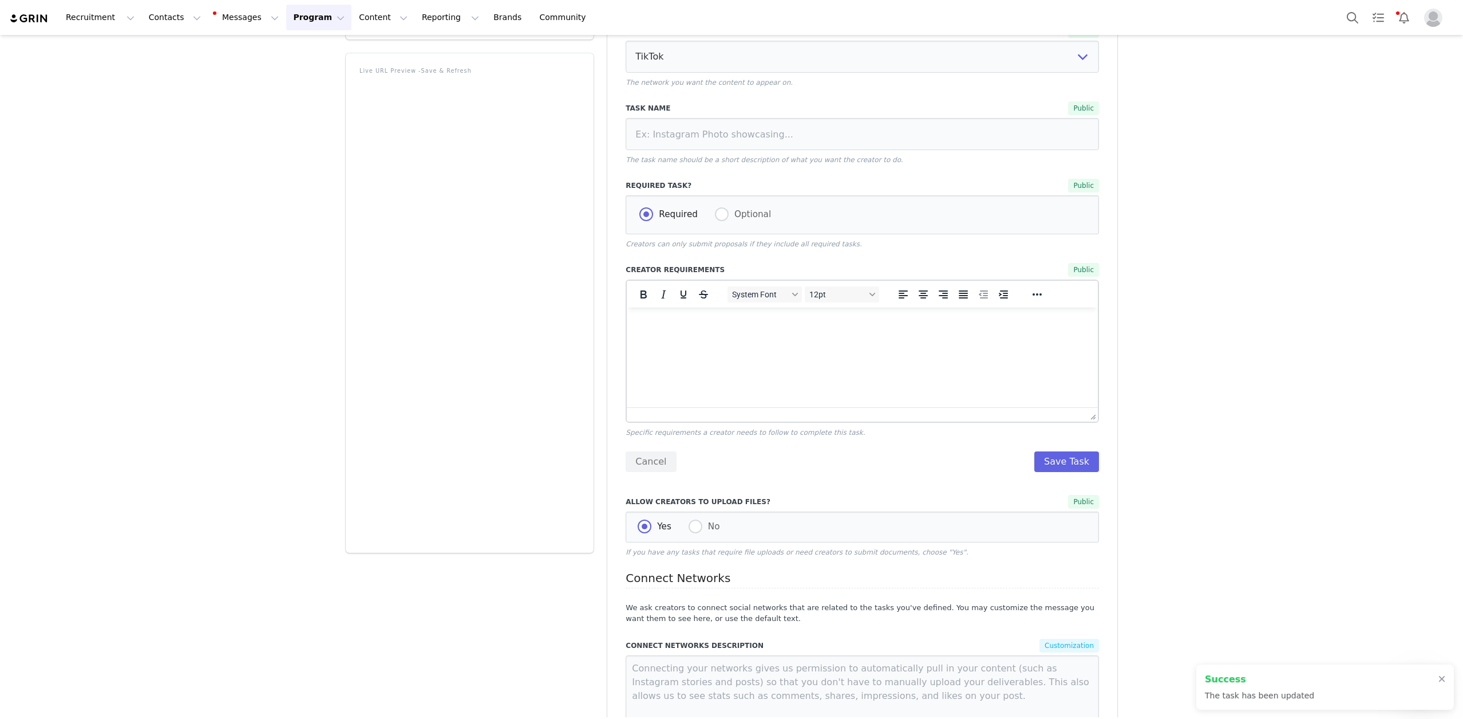
scroll to position [315, 0]
click at [725, 338] on html at bounding box center [862, 322] width 471 height 31
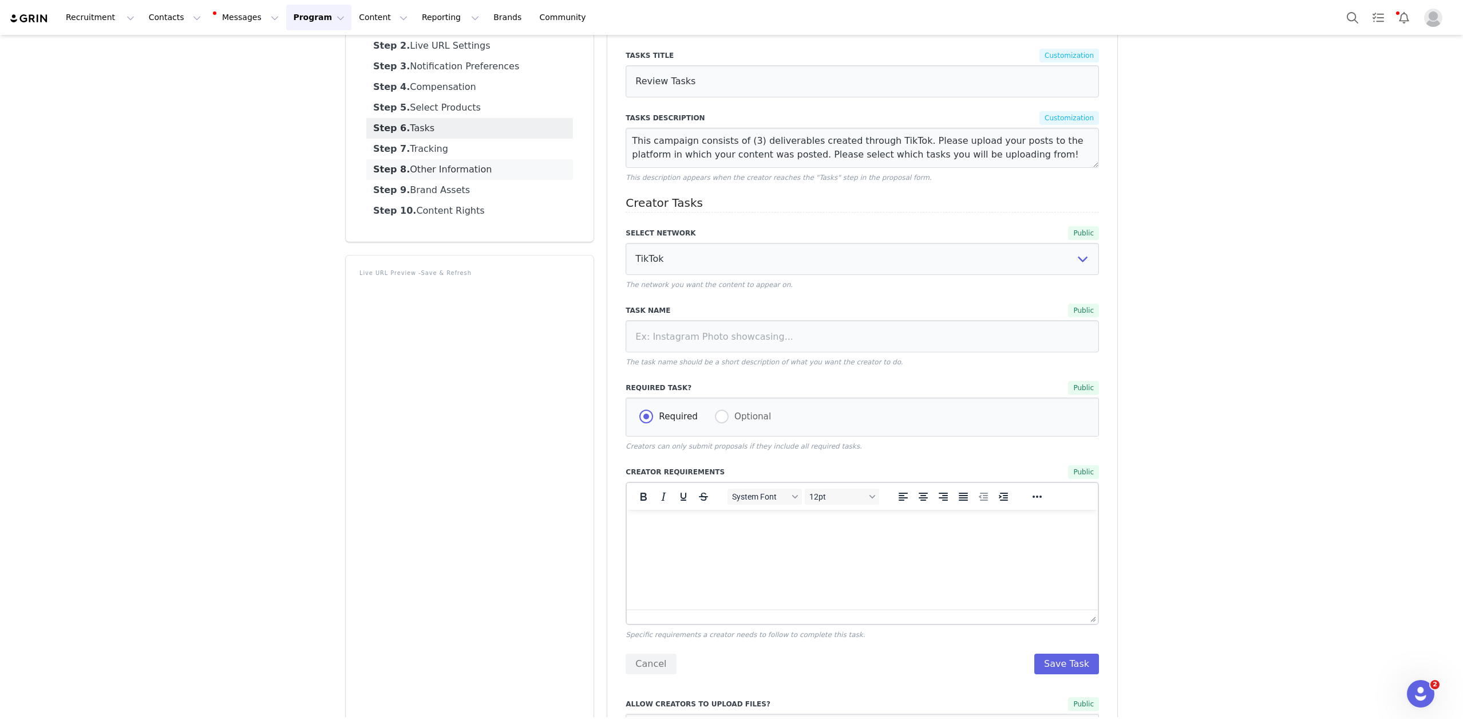
scroll to position [105, 0]
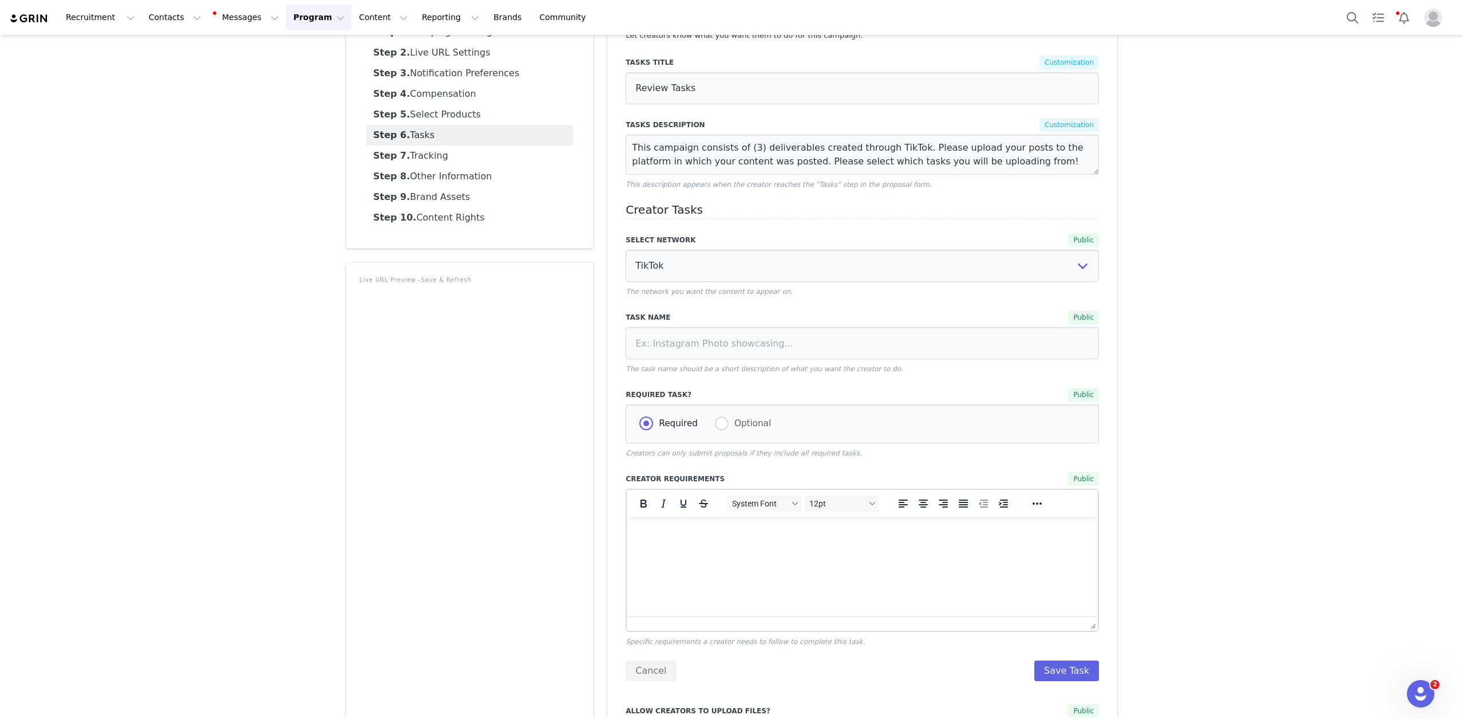
click at [442, 137] on link "Step 6. Tasks" at bounding box center [469, 135] width 207 height 21
click at [430, 113] on link "Step 5. Select Products" at bounding box center [469, 114] width 207 height 21
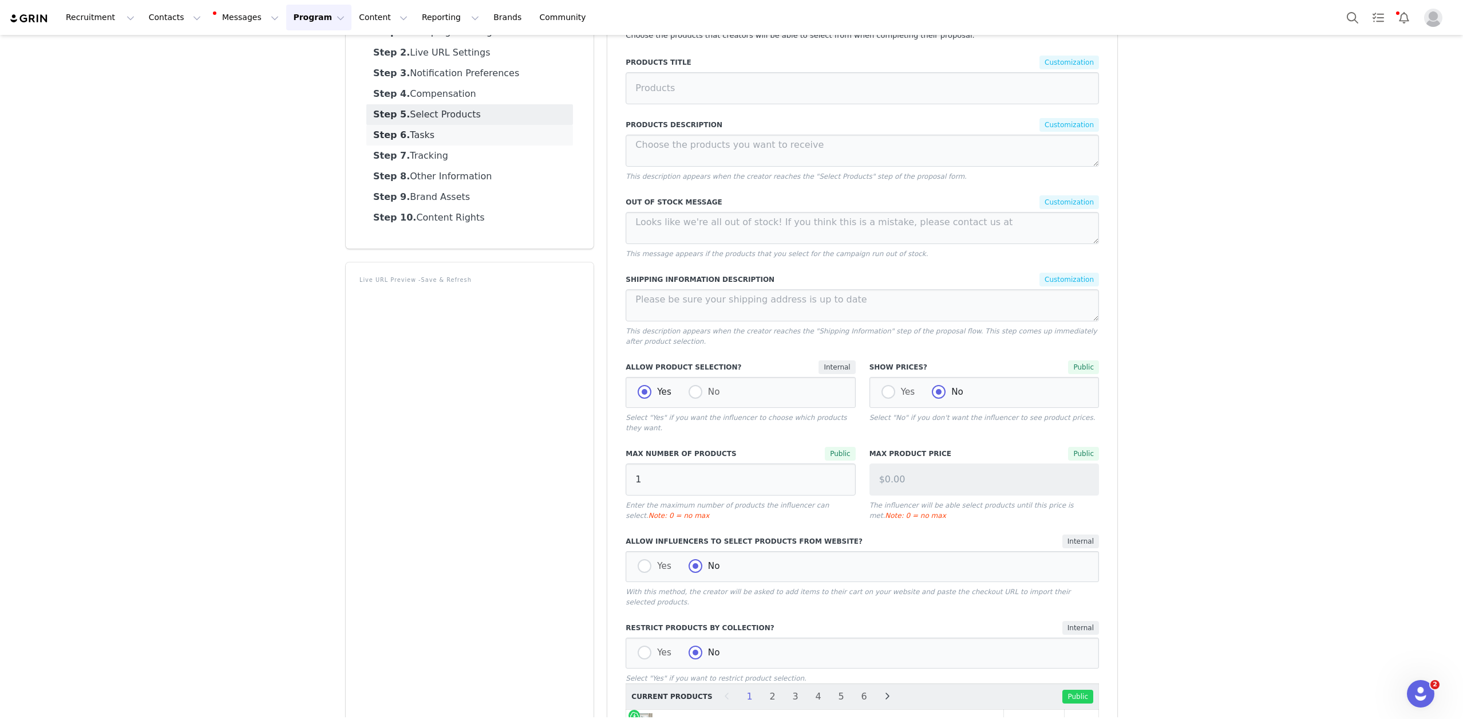
click at [432, 134] on link "Step 6. Tasks" at bounding box center [469, 135] width 207 height 21
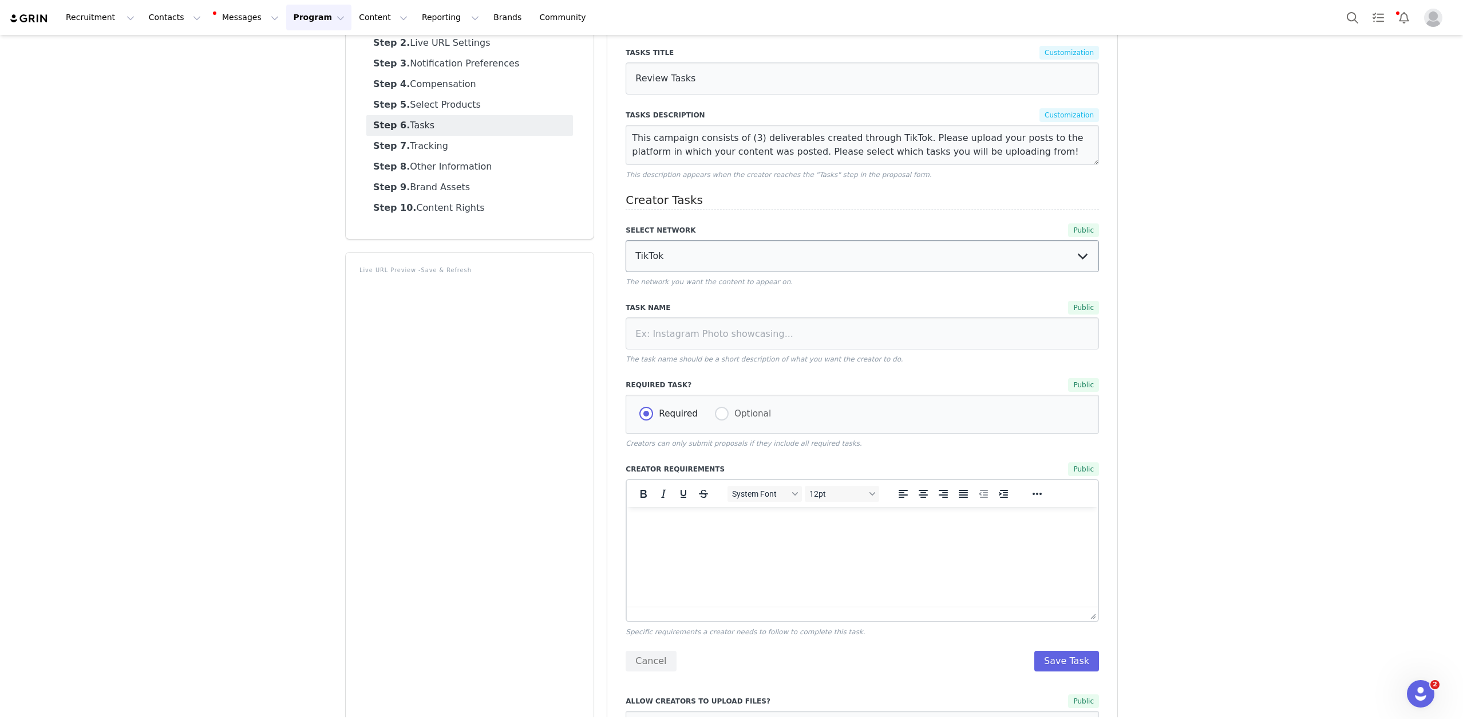
scroll to position [414, 0]
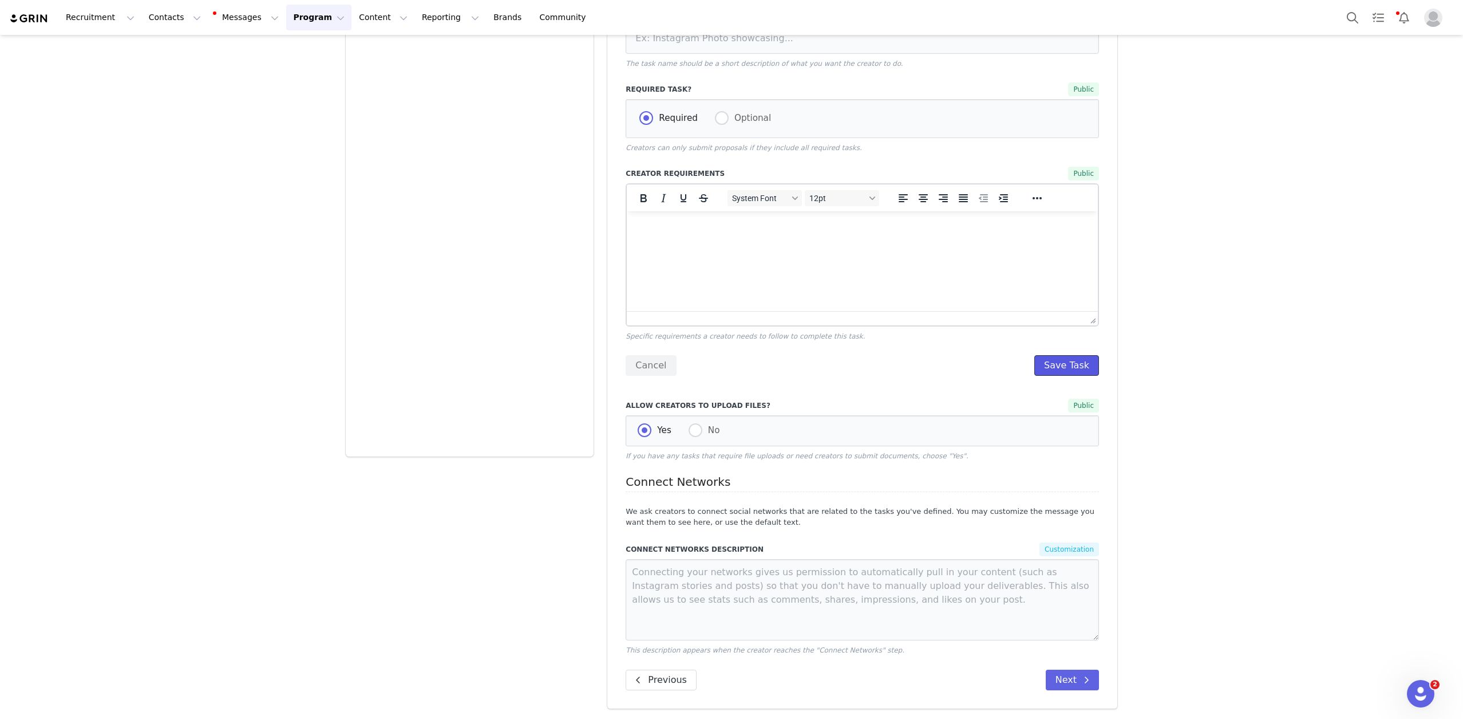
click at [1061, 363] on button "Save Task" at bounding box center [1067, 365] width 65 height 21
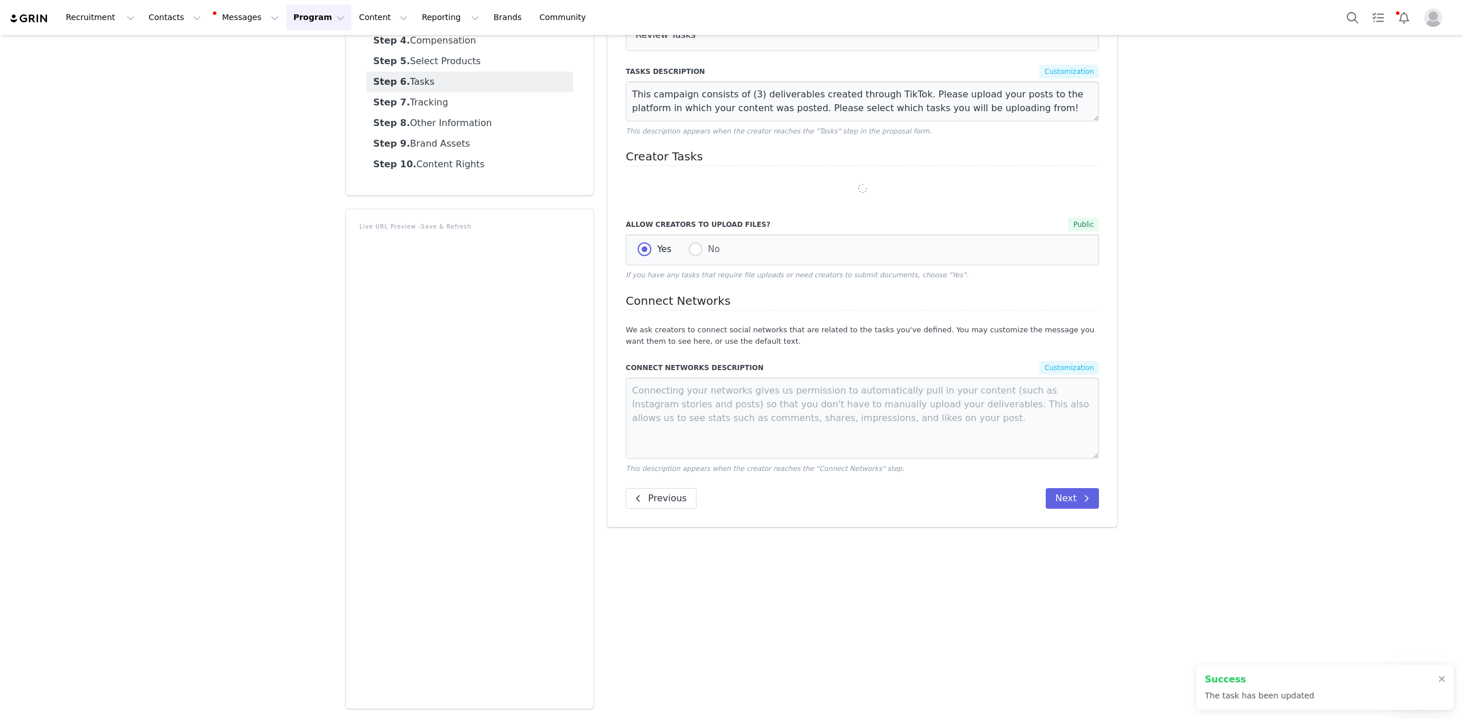
scroll to position [184, 0]
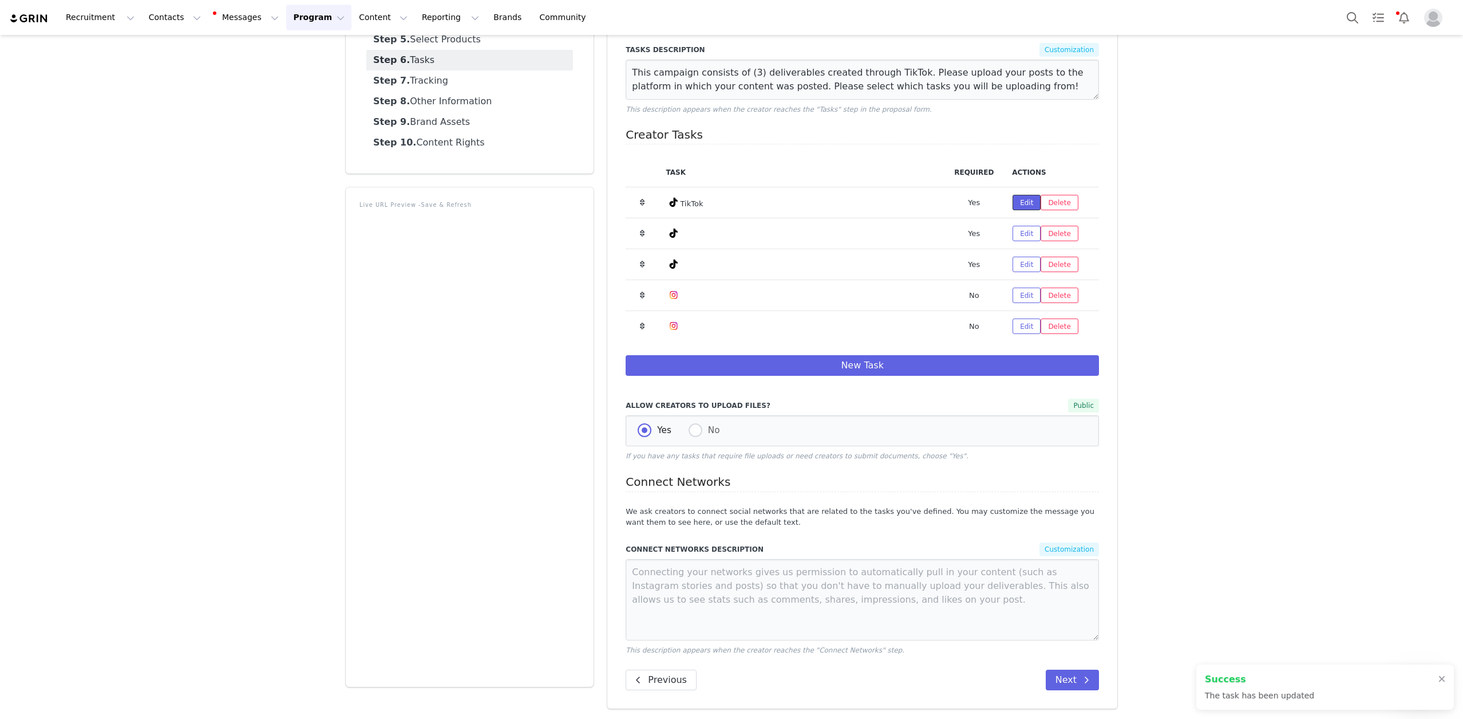
click at [1026, 198] on button "Edit" at bounding box center [1027, 202] width 28 height 15
select select "9"
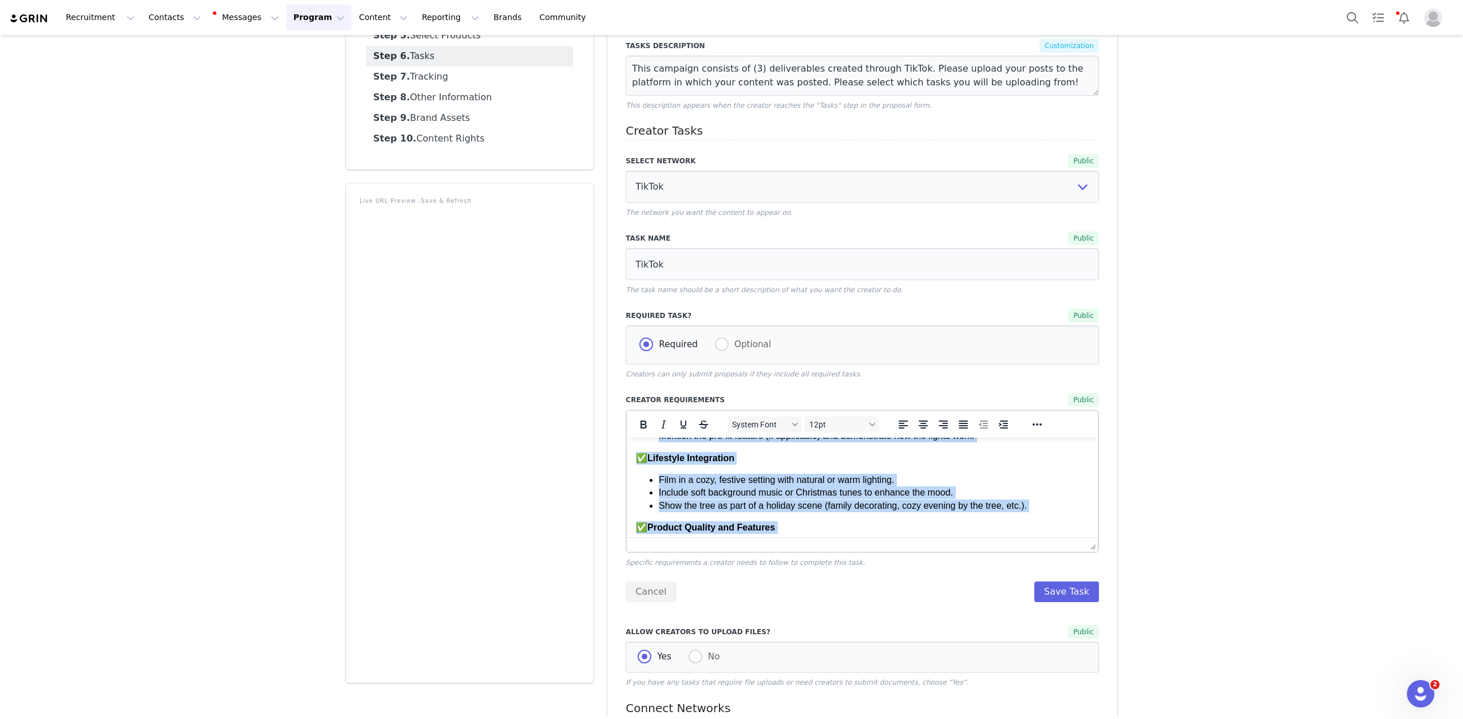
scroll to position [313, 0]
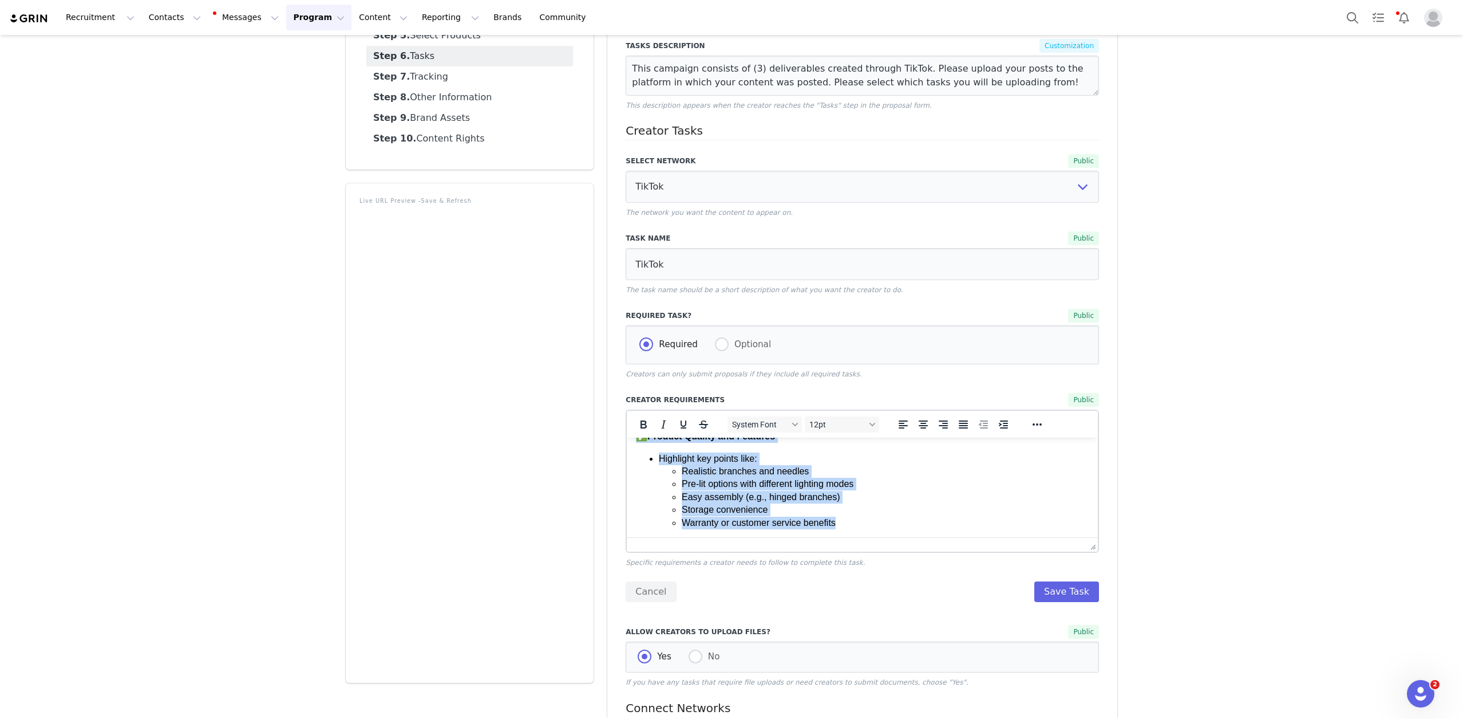
drag, startPoint x: 636, startPoint y: 454, endPoint x: 784, endPoint y: 601, distance: 208.5
click at [784, 538] on html "1st Post Due by: [DATE] While you have full creative direction in regards to yo…" at bounding box center [862, 331] width 471 height 414
copy body "0lo Ipsu Dol si: Ametcons 4ad Elits doe temp inci utlabore etdolorem al enimadm…"
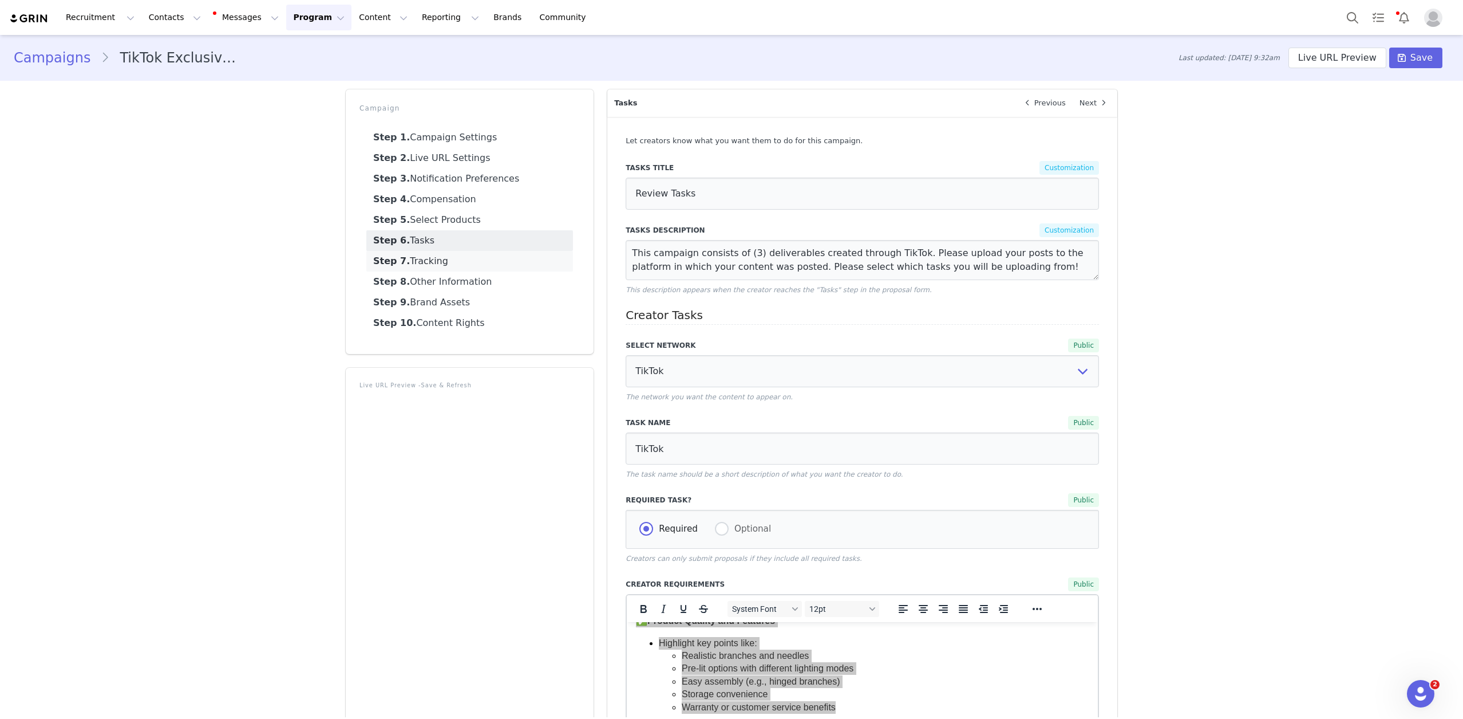
click at [460, 259] on link "Step 7. Tracking" at bounding box center [469, 261] width 207 height 21
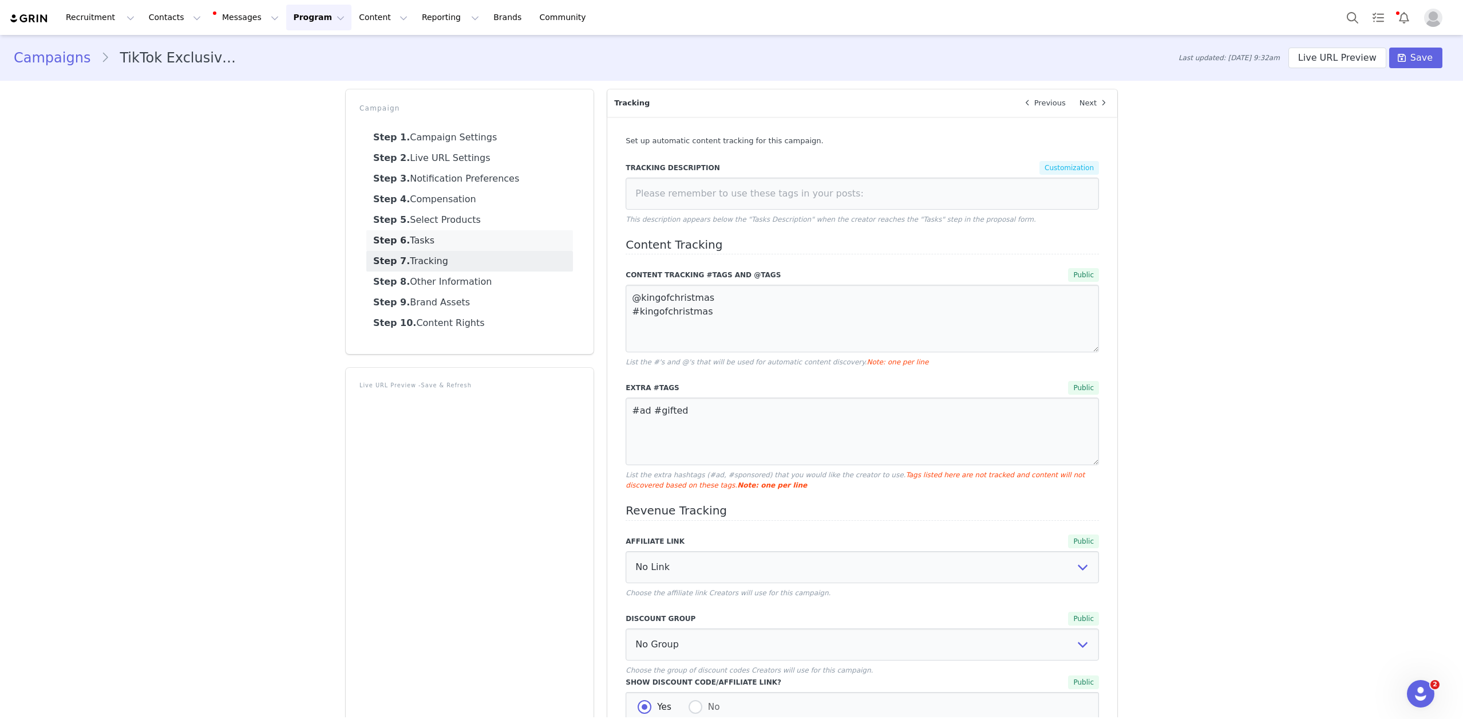
click at [460, 239] on link "Step 6. Tasks" at bounding box center [469, 240] width 207 height 21
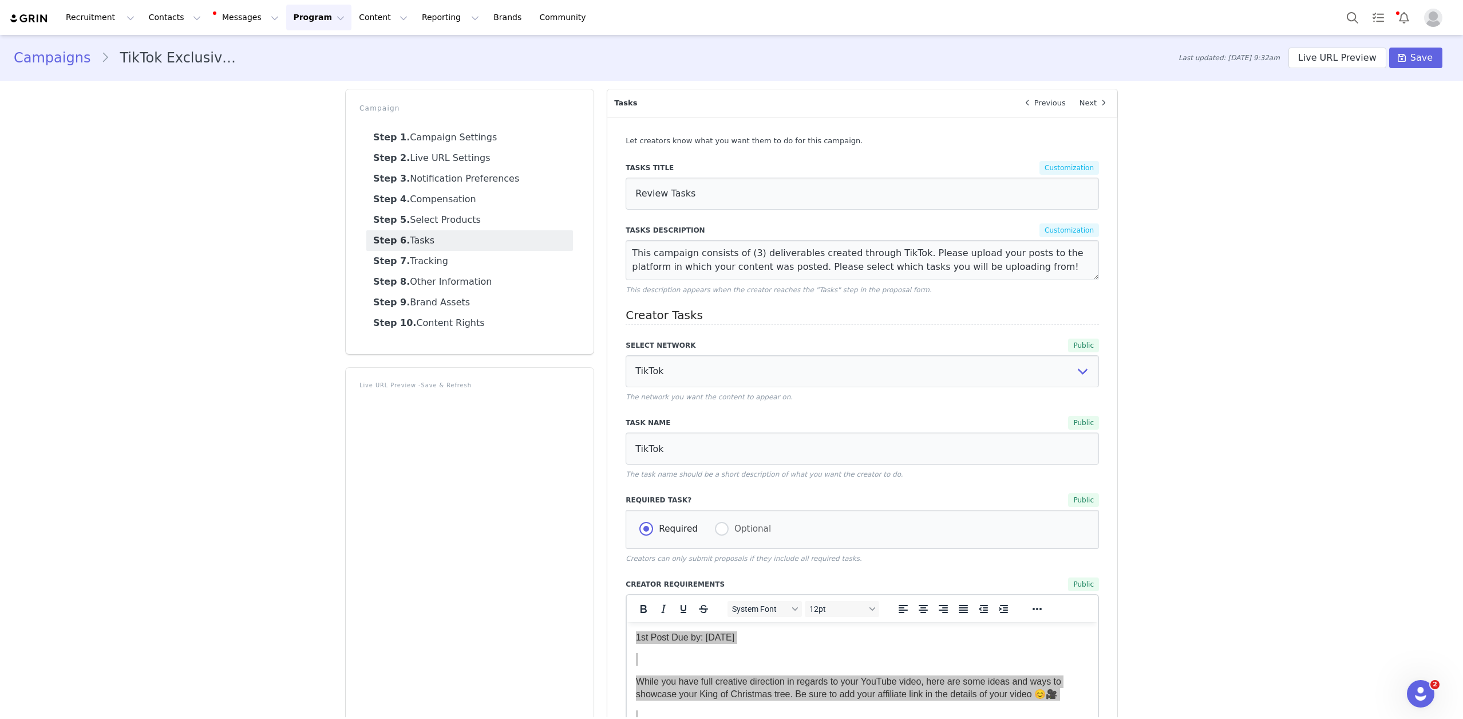
scroll to position [414, 0]
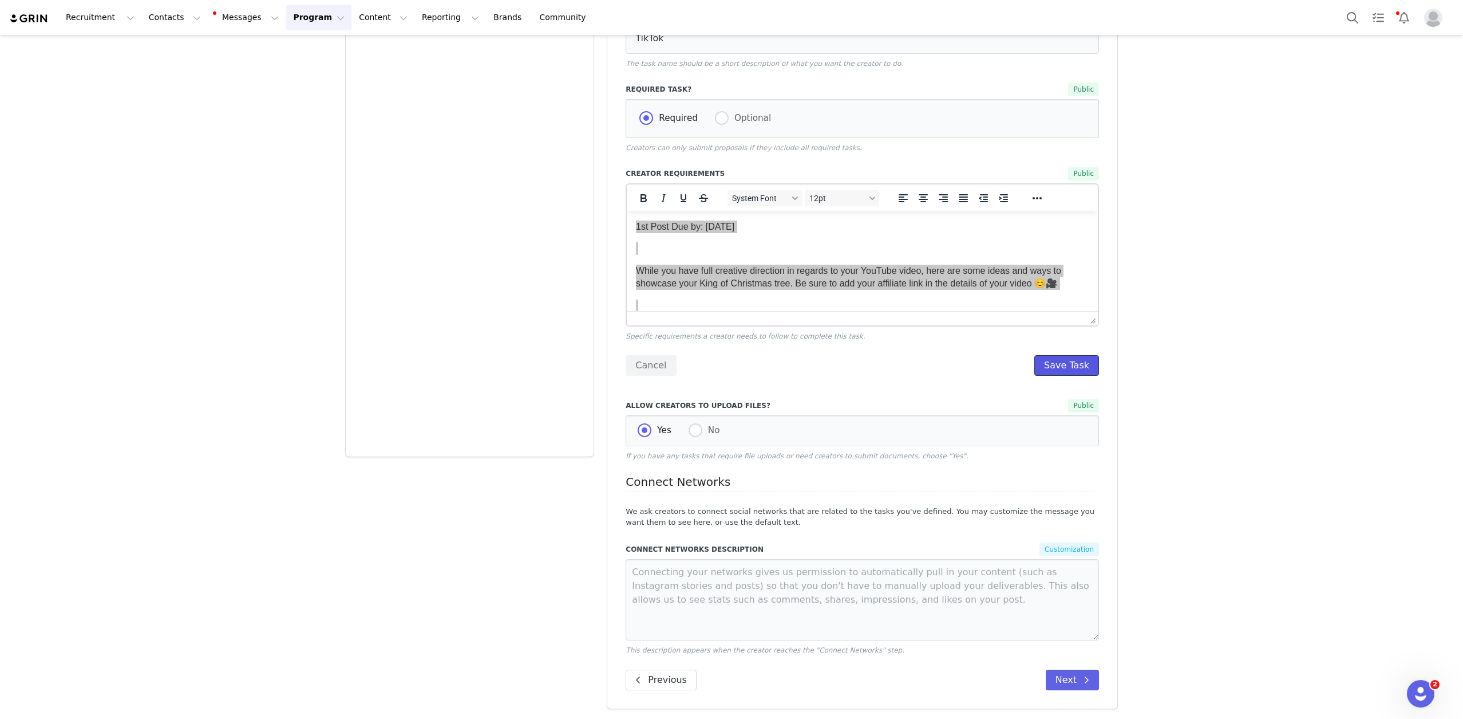
click at [1080, 361] on button "Save Task" at bounding box center [1067, 365] width 65 height 21
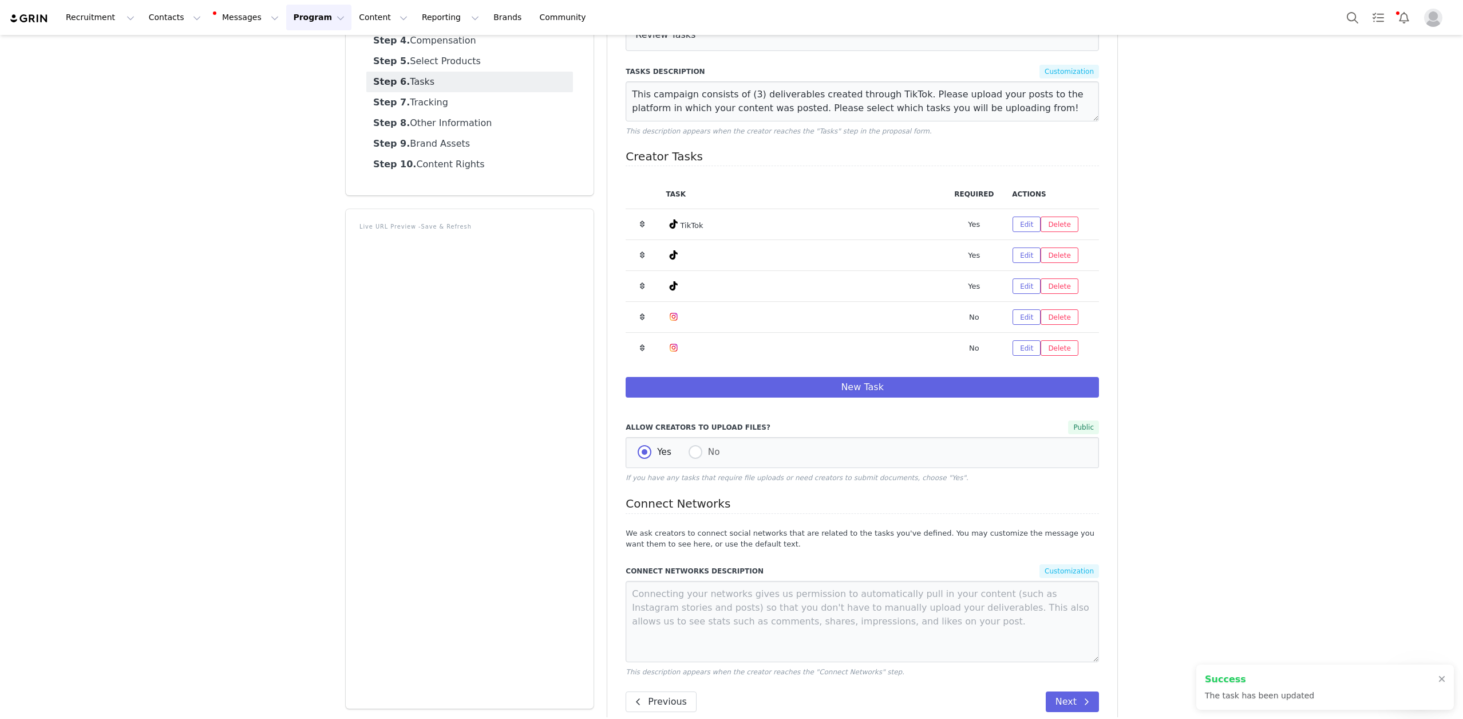
scroll to position [184, 0]
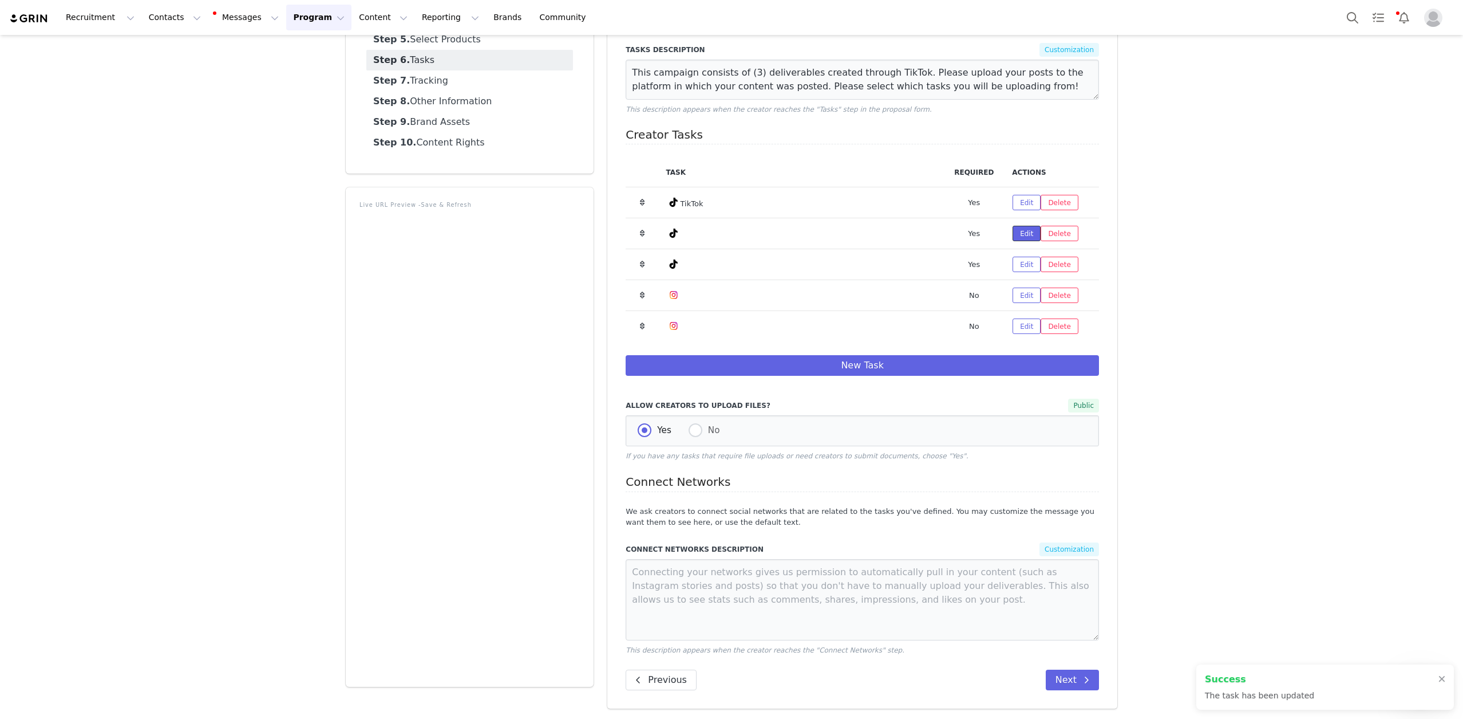
click at [1024, 231] on button "Edit" at bounding box center [1027, 233] width 28 height 15
select select "9"
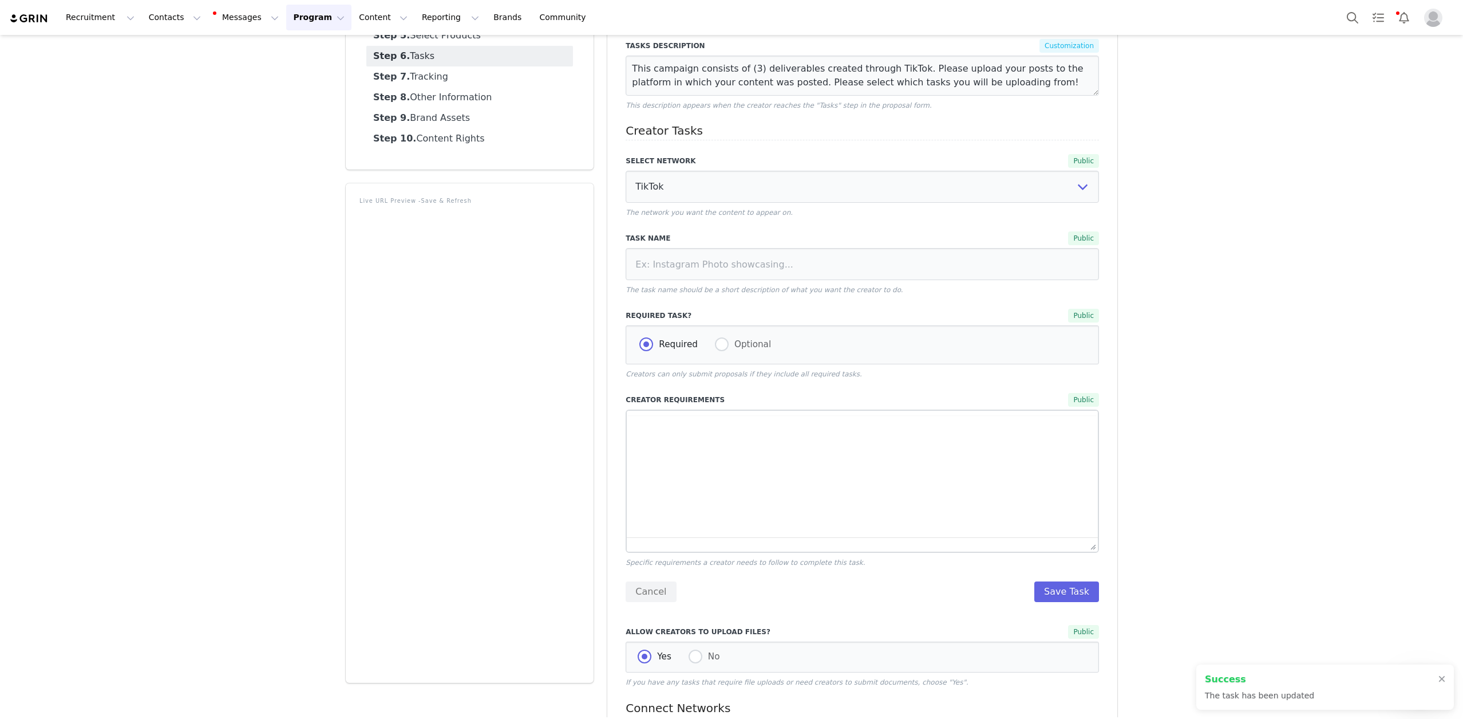
scroll to position [0, 0]
click at [694, 468] on html at bounding box center [862, 452] width 471 height 31
paste body "Rich Text Area. Press ALT-0 for help."
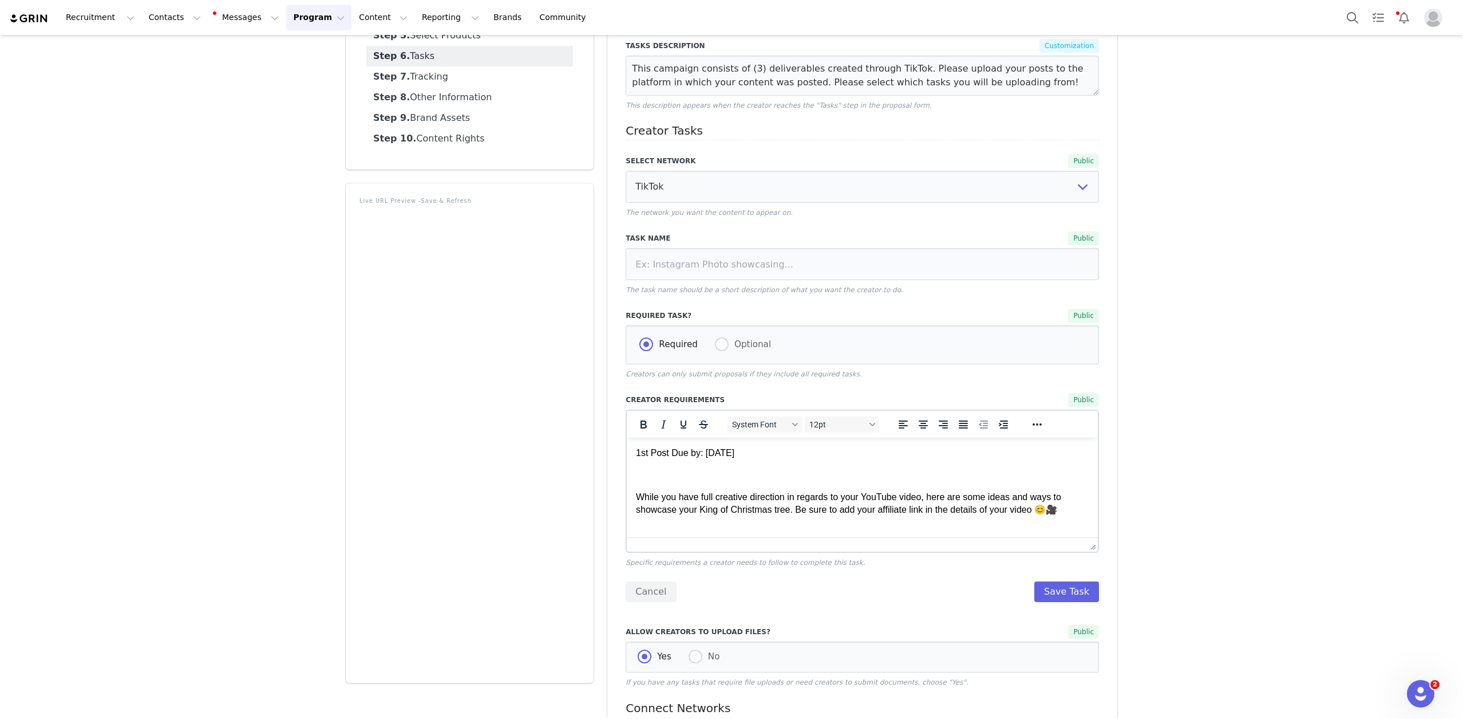
click at [785, 455] on p "1st Post Due by: [DATE]" at bounding box center [862, 453] width 453 height 13
drag, startPoint x: 646, startPoint y: 453, endPoint x: 617, endPoint y: 453, distance: 29.2
click at [627, 453] on html "1st Post Due by: November While you have full creative direction in regards to …" at bounding box center [862, 644] width 471 height 414
click at [780, 456] on p "2nd Post Due by: November" at bounding box center [862, 453] width 453 height 13
click at [1067, 592] on button "Save Task" at bounding box center [1067, 591] width 65 height 21
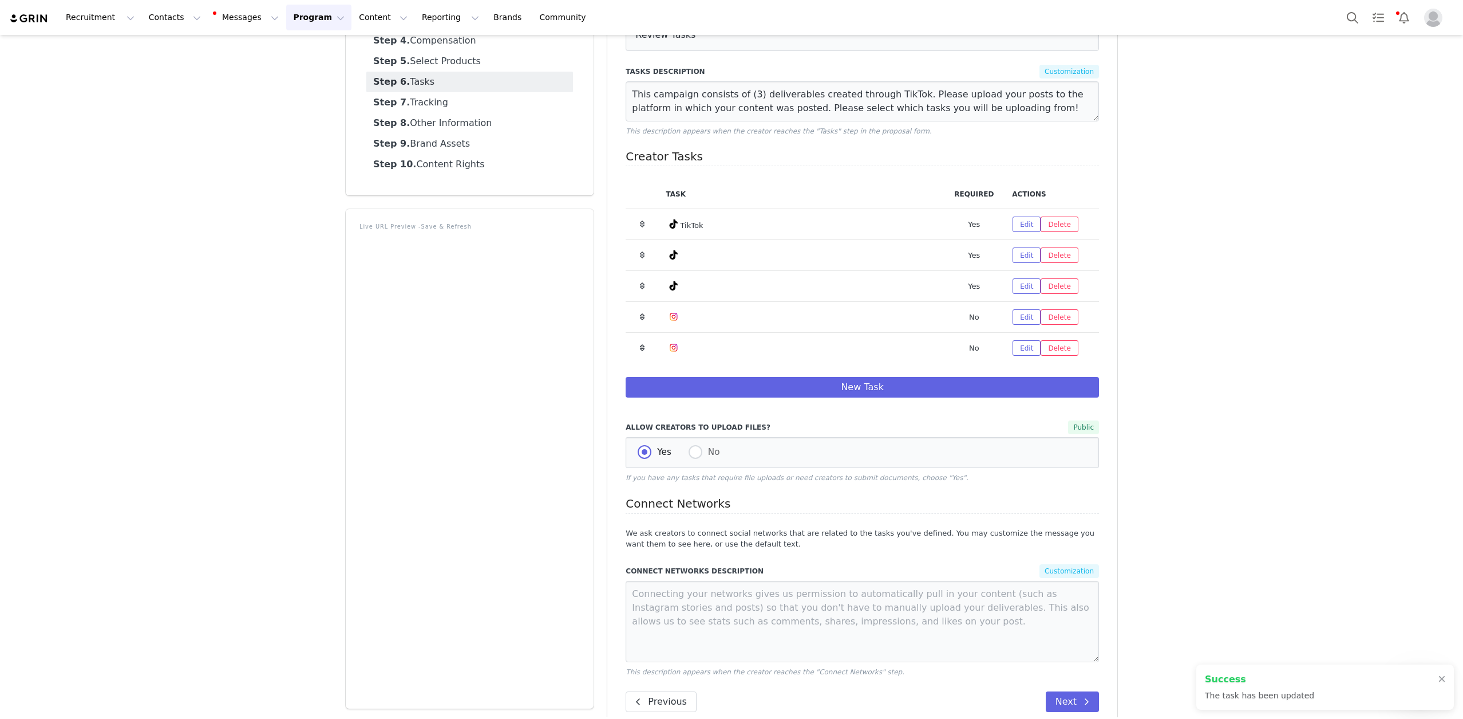
scroll to position [184, 0]
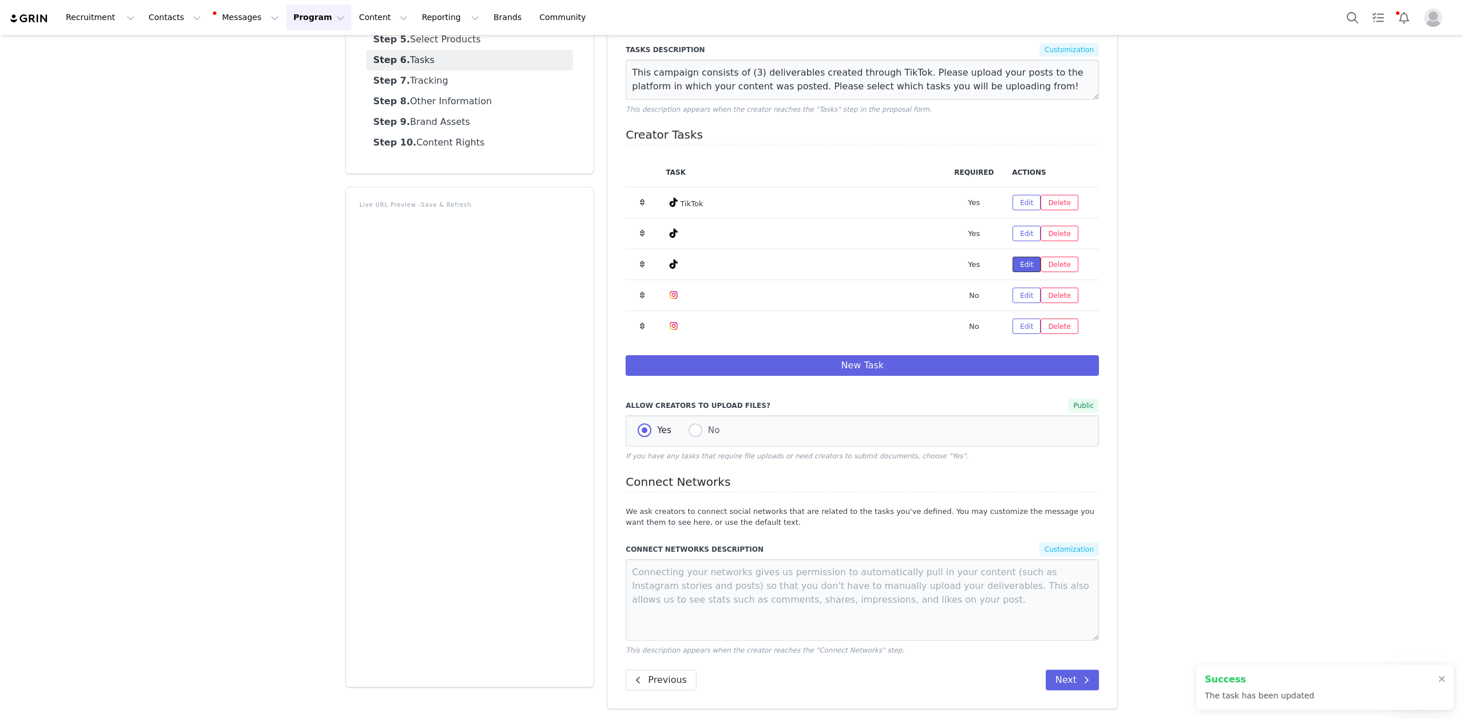
click at [1027, 266] on button "Edit" at bounding box center [1027, 263] width 28 height 15
select select "9"
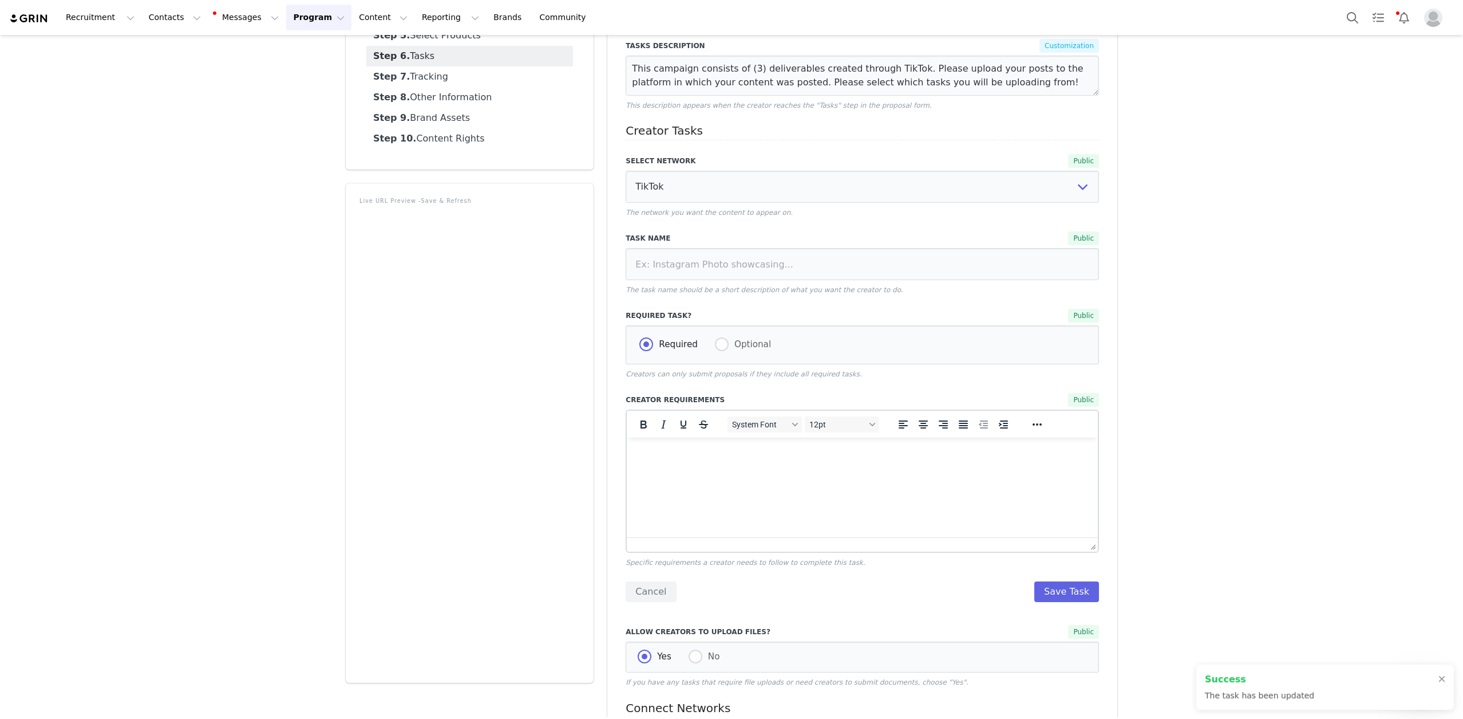
scroll to position [0, 0]
click at [657, 437] on html at bounding box center [862, 452] width 471 height 31
click at [658, 467] on html at bounding box center [862, 452] width 471 height 31
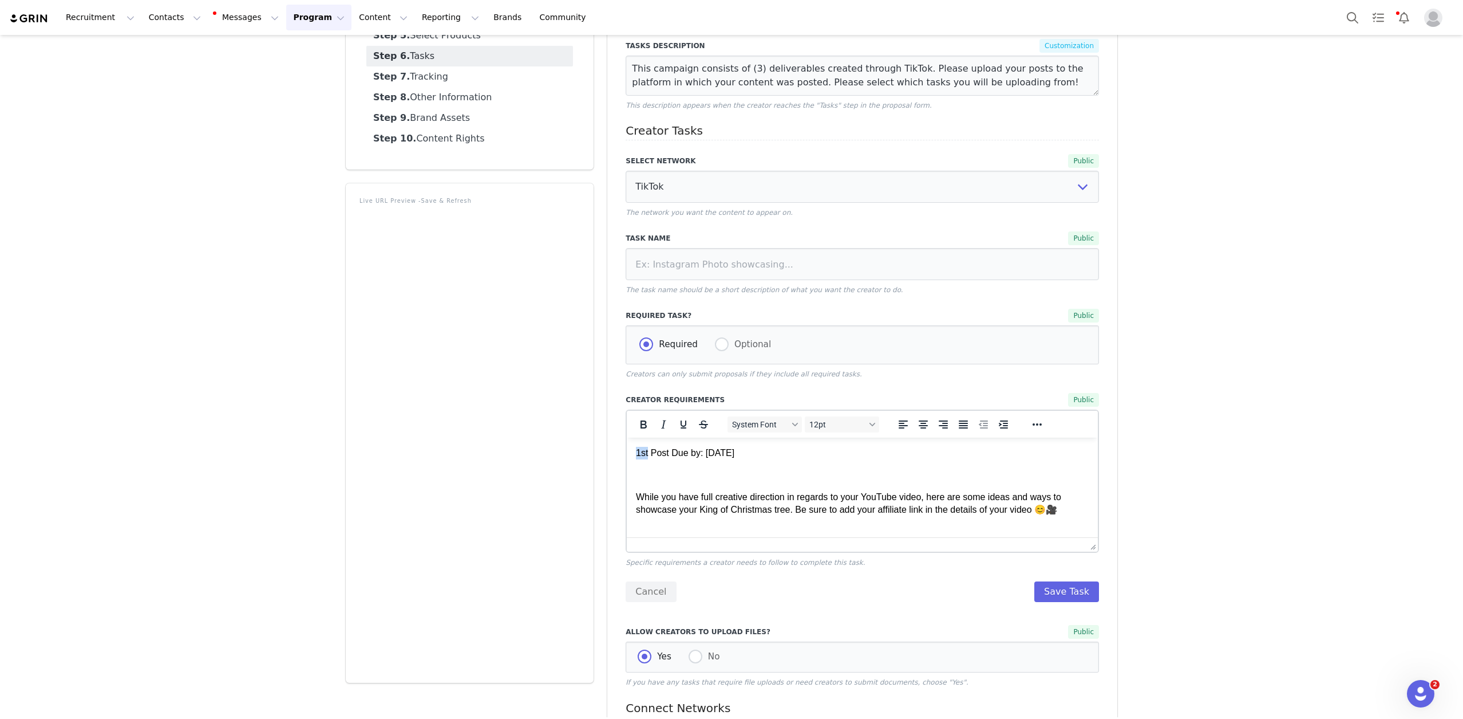
drag, startPoint x: 647, startPoint y: 454, endPoint x: 618, endPoint y: 454, distance: 29.2
click at [627, 454] on html "1st Post Due by: [DATE] While you have full creative direction in regards to yo…" at bounding box center [862, 644] width 471 height 414
drag, startPoint x: 797, startPoint y: 456, endPoint x: 749, endPoint y: 455, distance: 47.5
click at [750, 456] on p "3rd Post Due by: [DATE]" at bounding box center [862, 453] width 453 height 13
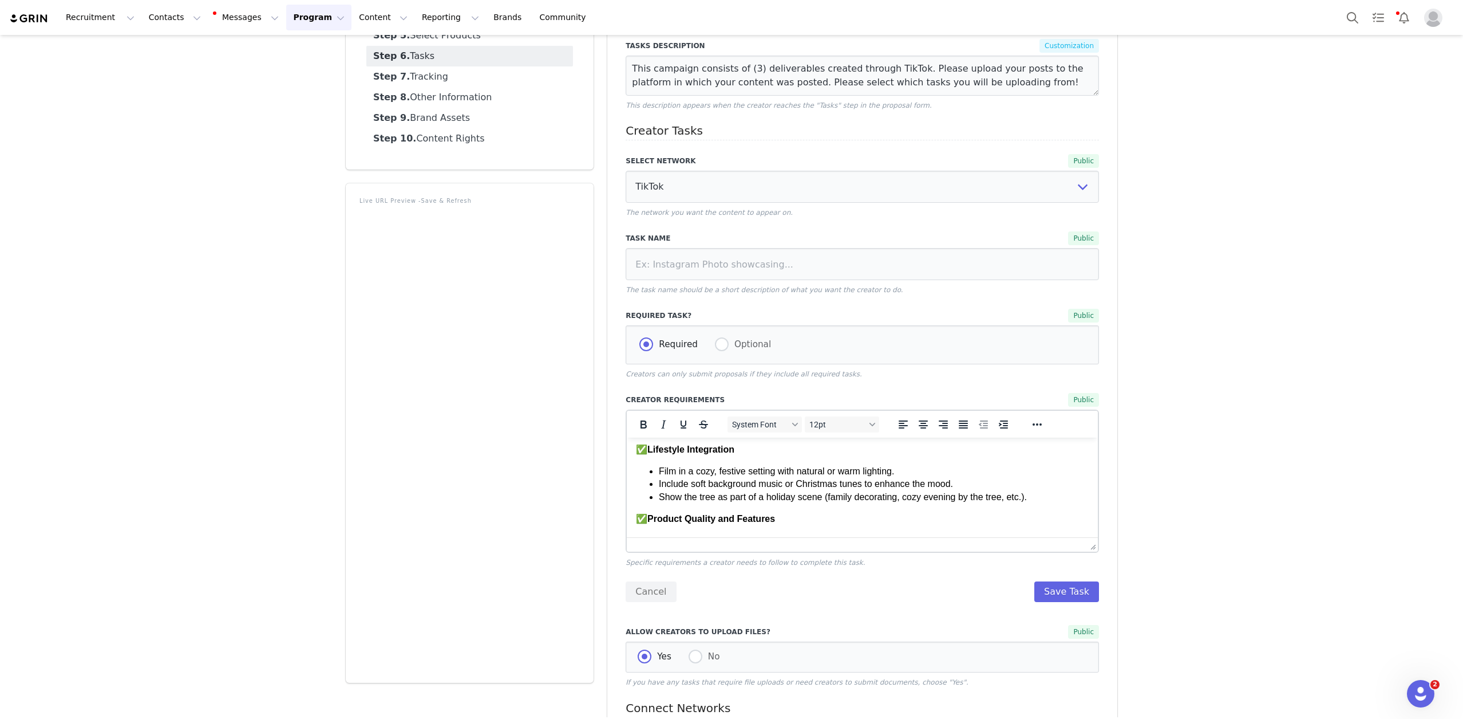
scroll to position [313, 0]
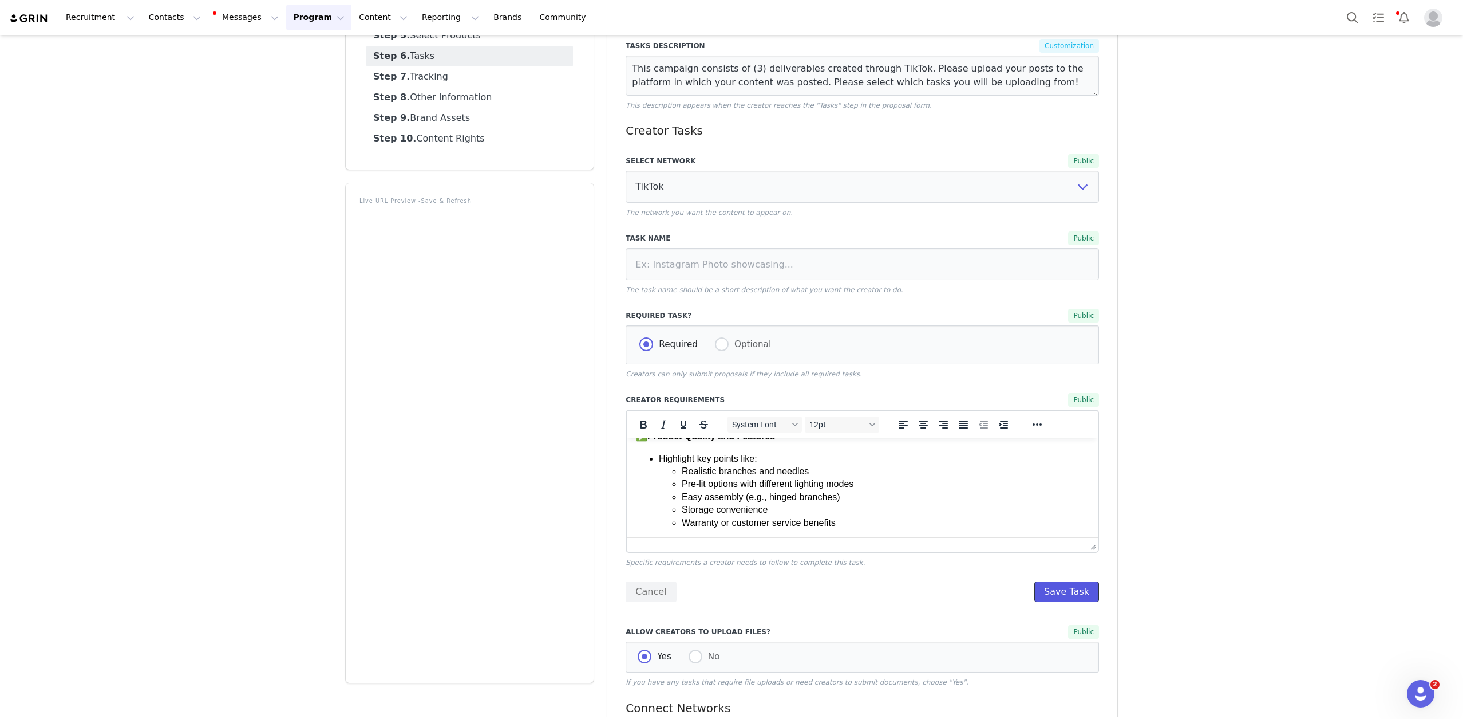
click at [1069, 593] on button "Save Task" at bounding box center [1067, 591] width 65 height 21
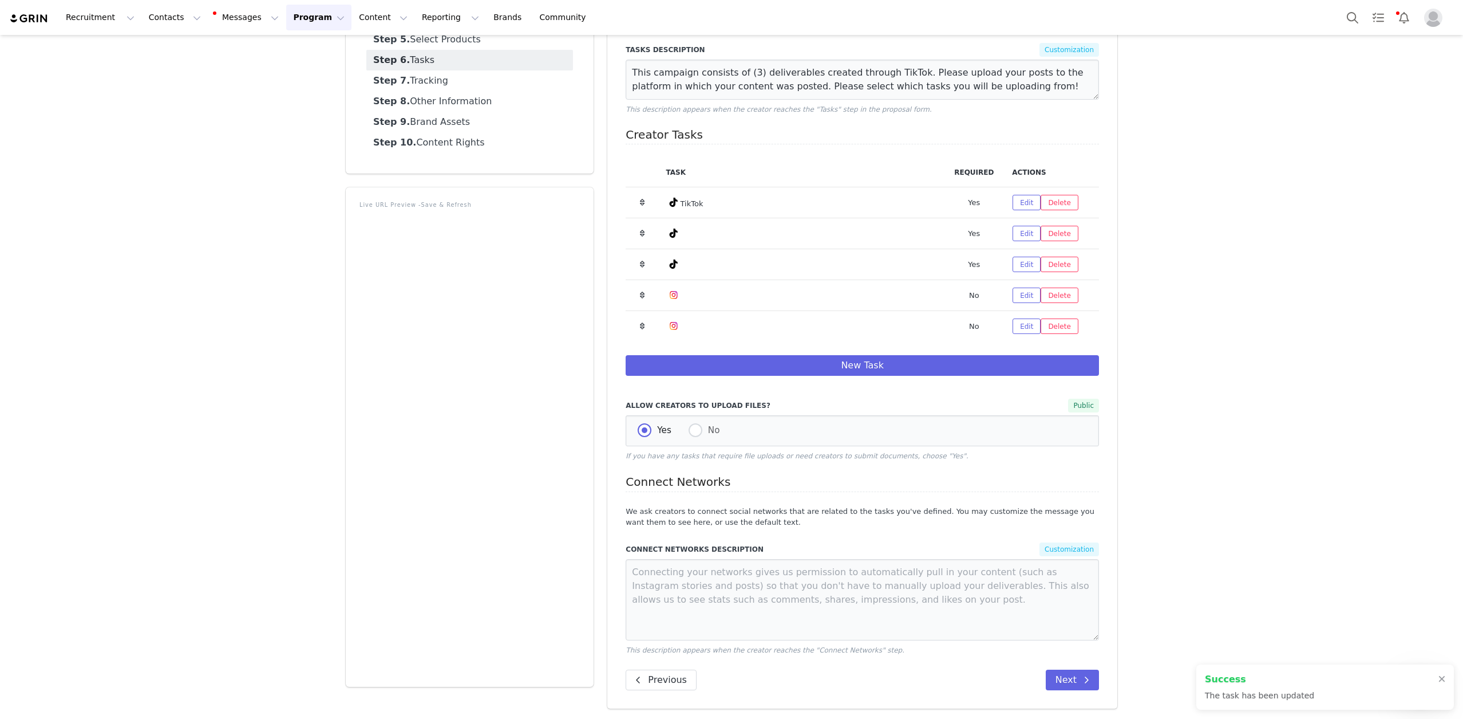
scroll to position [0, 0]
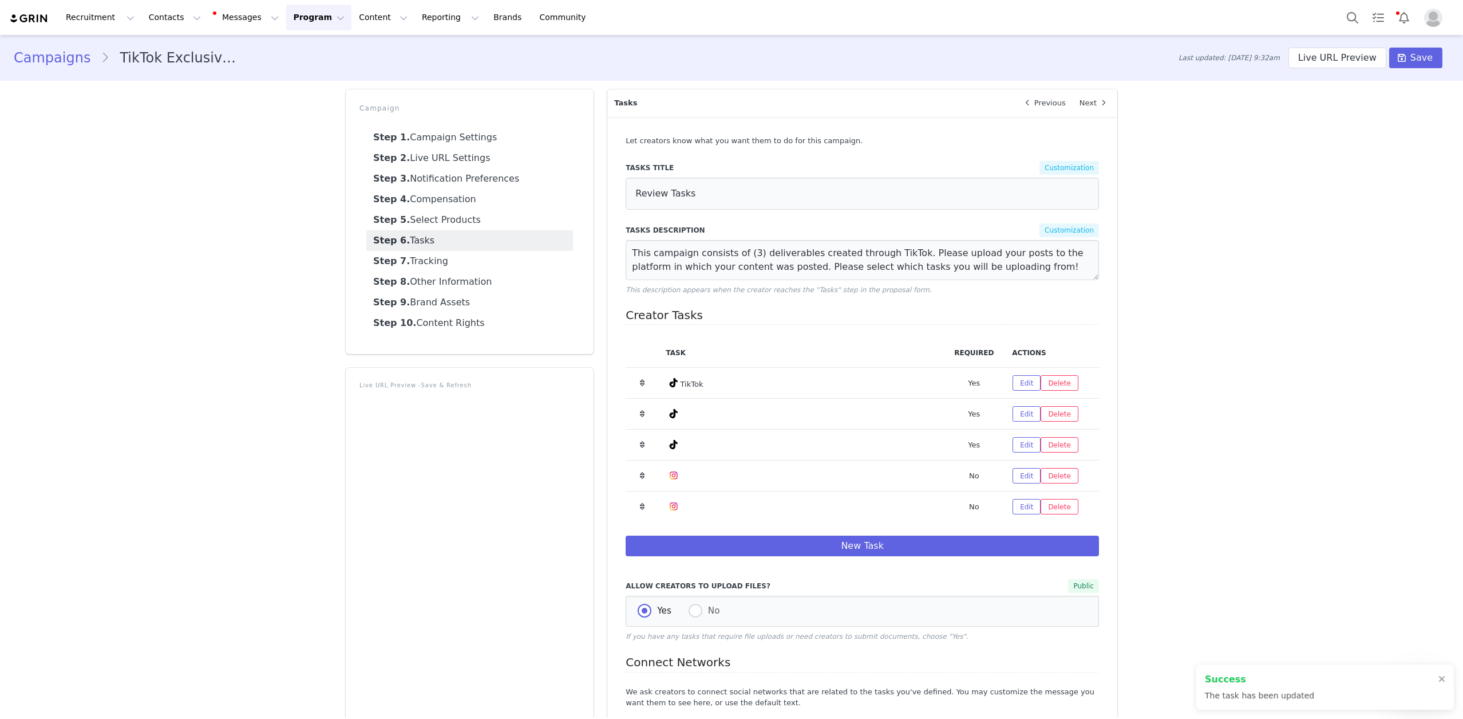
click at [475, 238] on link "Step 6. Tasks" at bounding box center [469, 240] width 207 height 21
click at [1022, 389] on button "Edit" at bounding box center [1027, 382] width 28 height 15
select select "9"
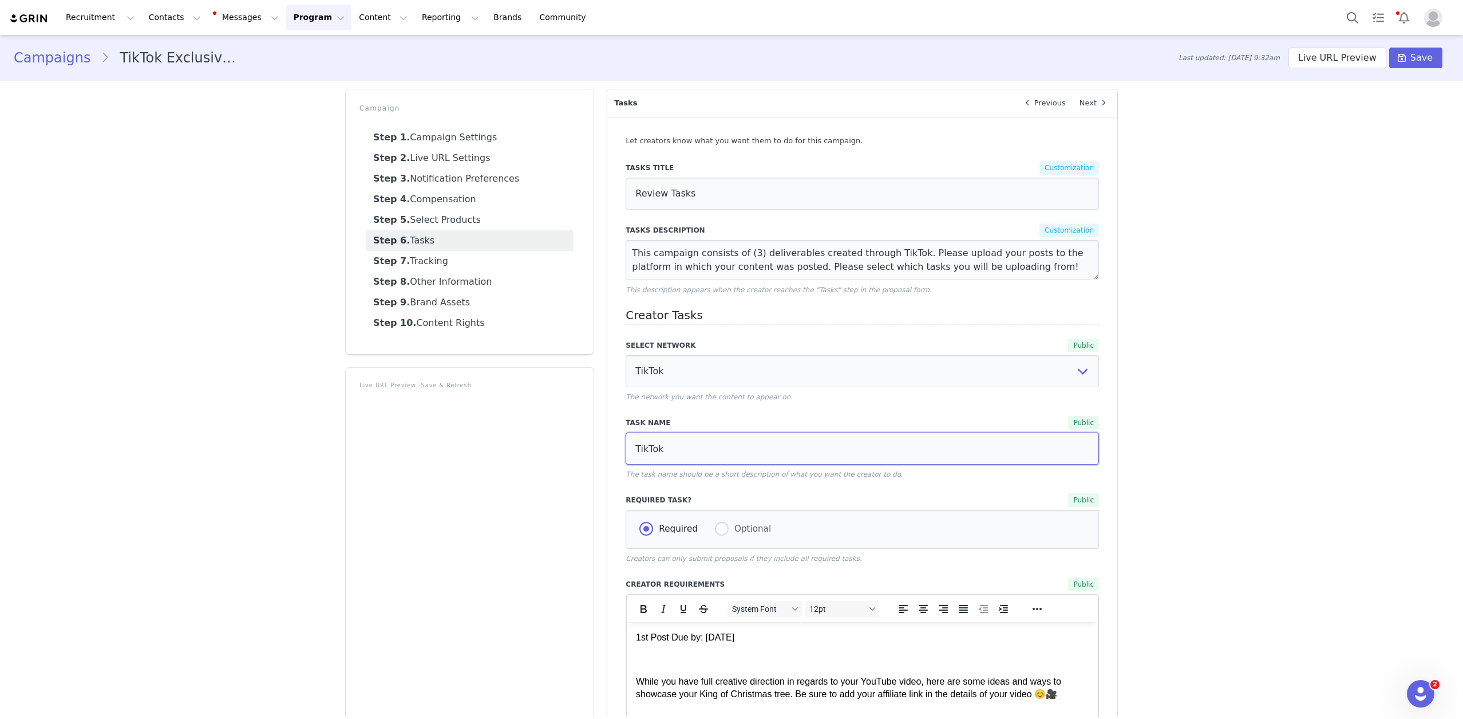
click at [802, 445] on input "TikTok" at bounding box center [862, 448] width 473 height 32
click at [689, 454] on input "TikTok First Deliverable due by 11/2" at bounding box center [862, 448] width 473 height 32
type input "TikTok First Deliverable due by 11/2"
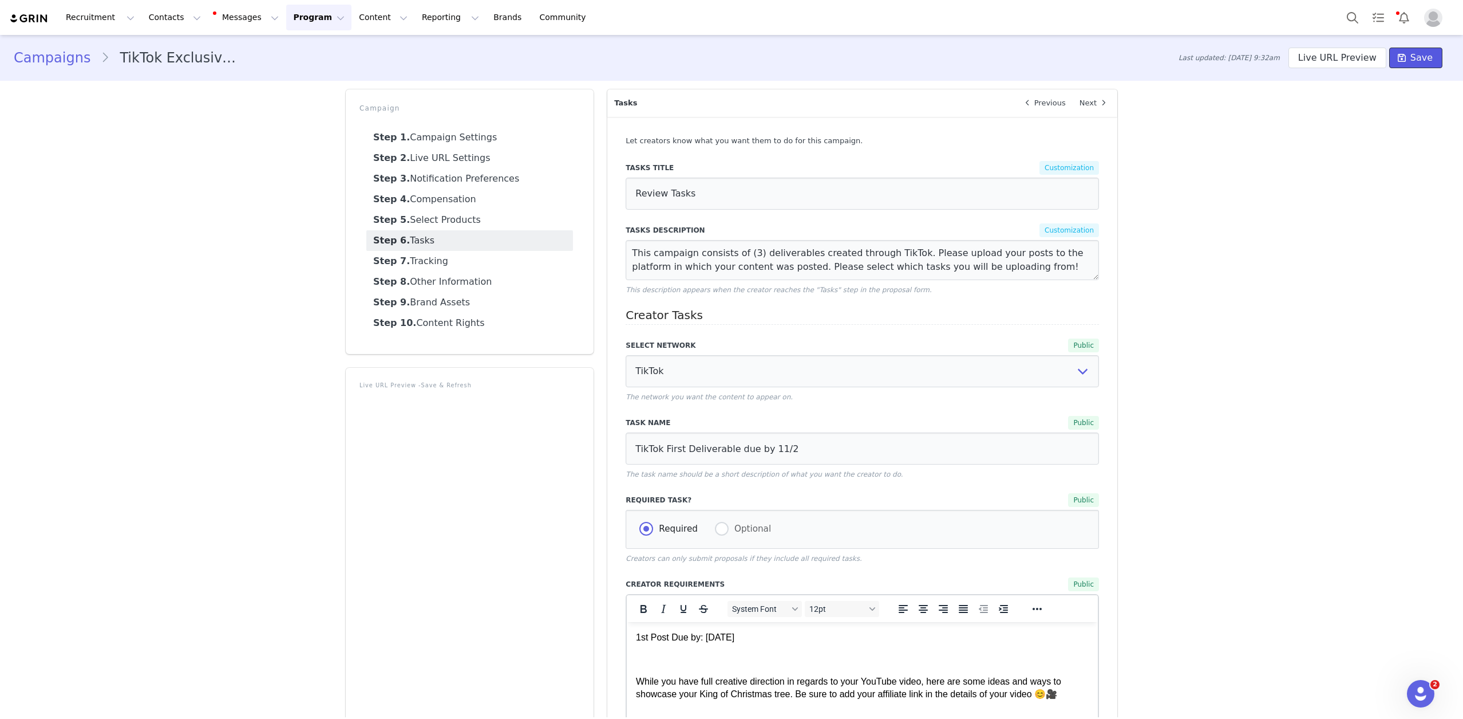
click at [1416, 58] on span "Save" at bounding box center [1422, 58] width 22 height 14
click at [472, 238] on link "Step 6. Tasks" at bounding box center [469, 240] width 207 height 21
click at [451, 216] on link "Step 5. Select Products" at bounding box center [469, 220] width 207 height 21
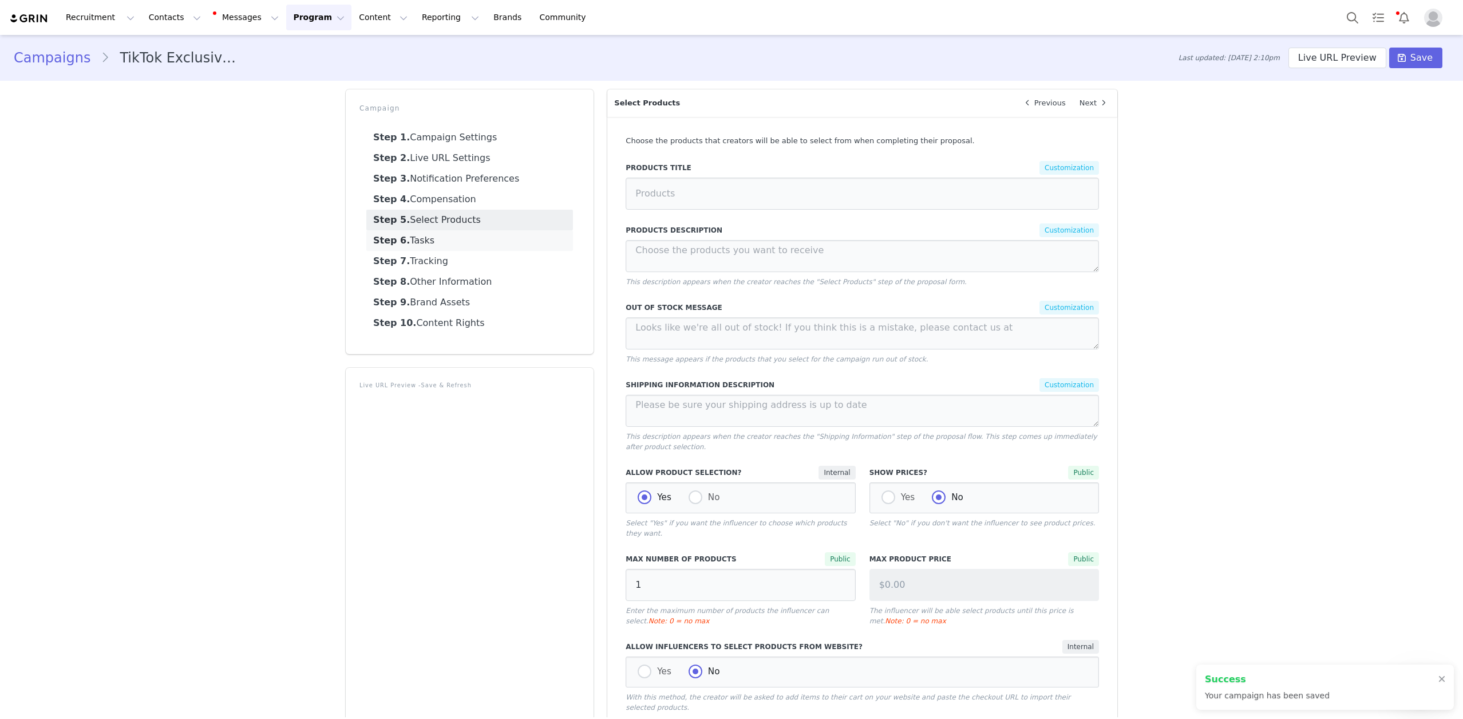
click at [451, 244] on link "Step 6. Tasks" at bounding box center [469, 240] width 207 height 21
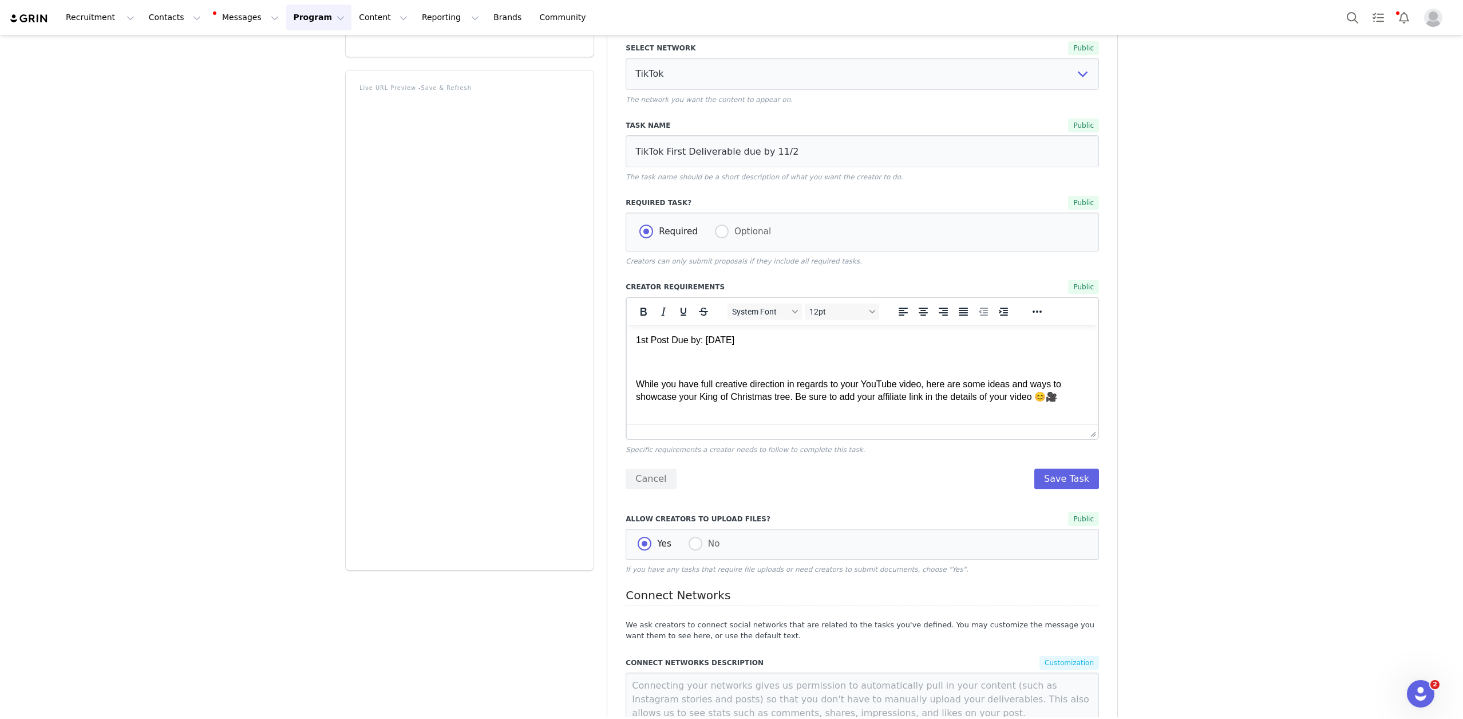
scroll to position [414, 0]
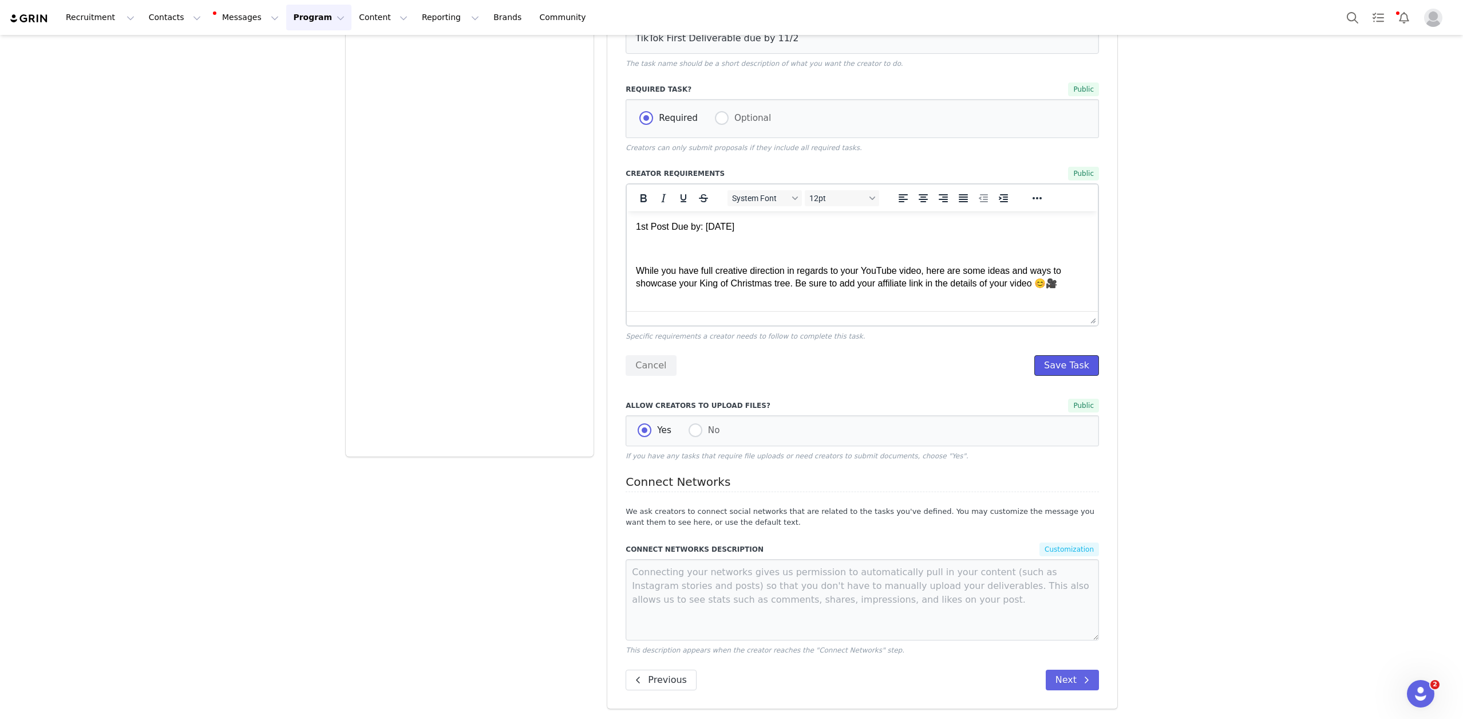
click at [1060, 367] on button "Save Task" at bounding box center [1067, 365] width 65 height 21
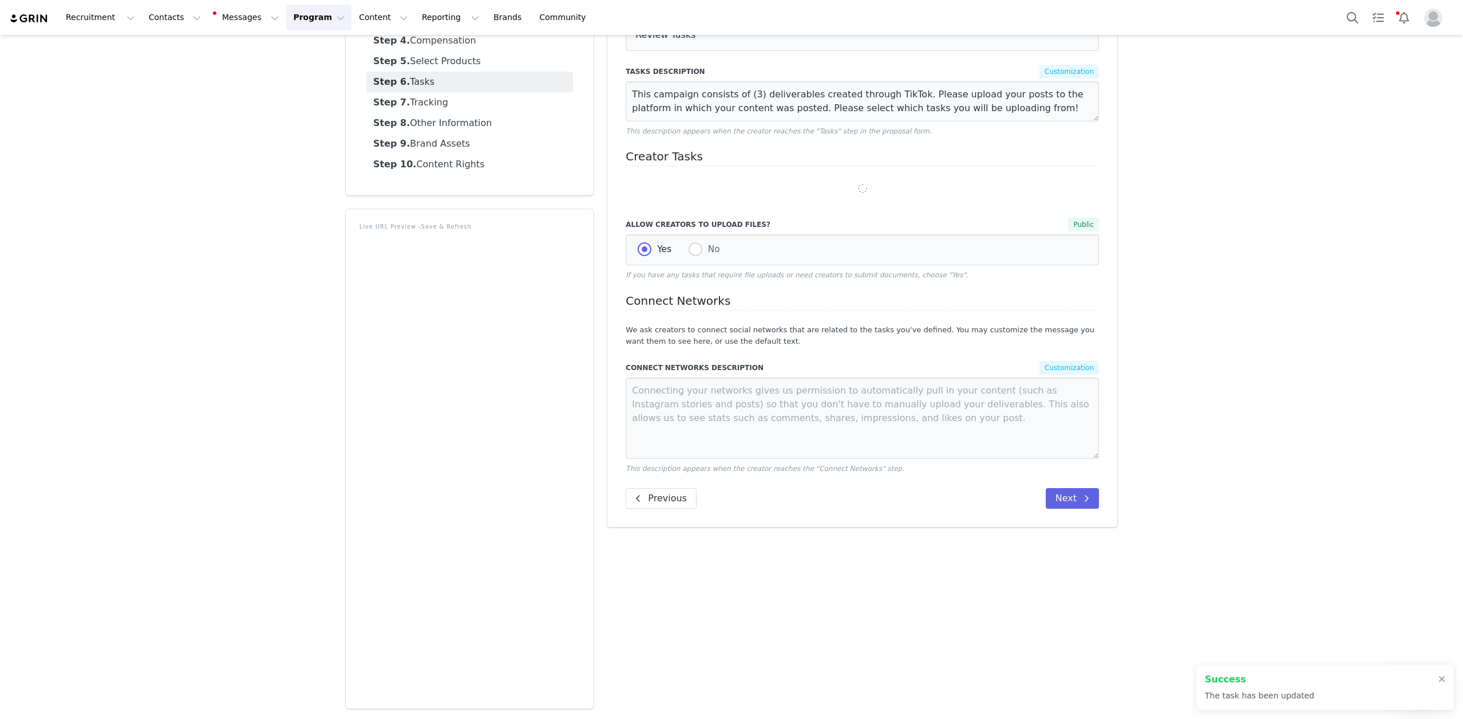
scroll to position [184, 0]
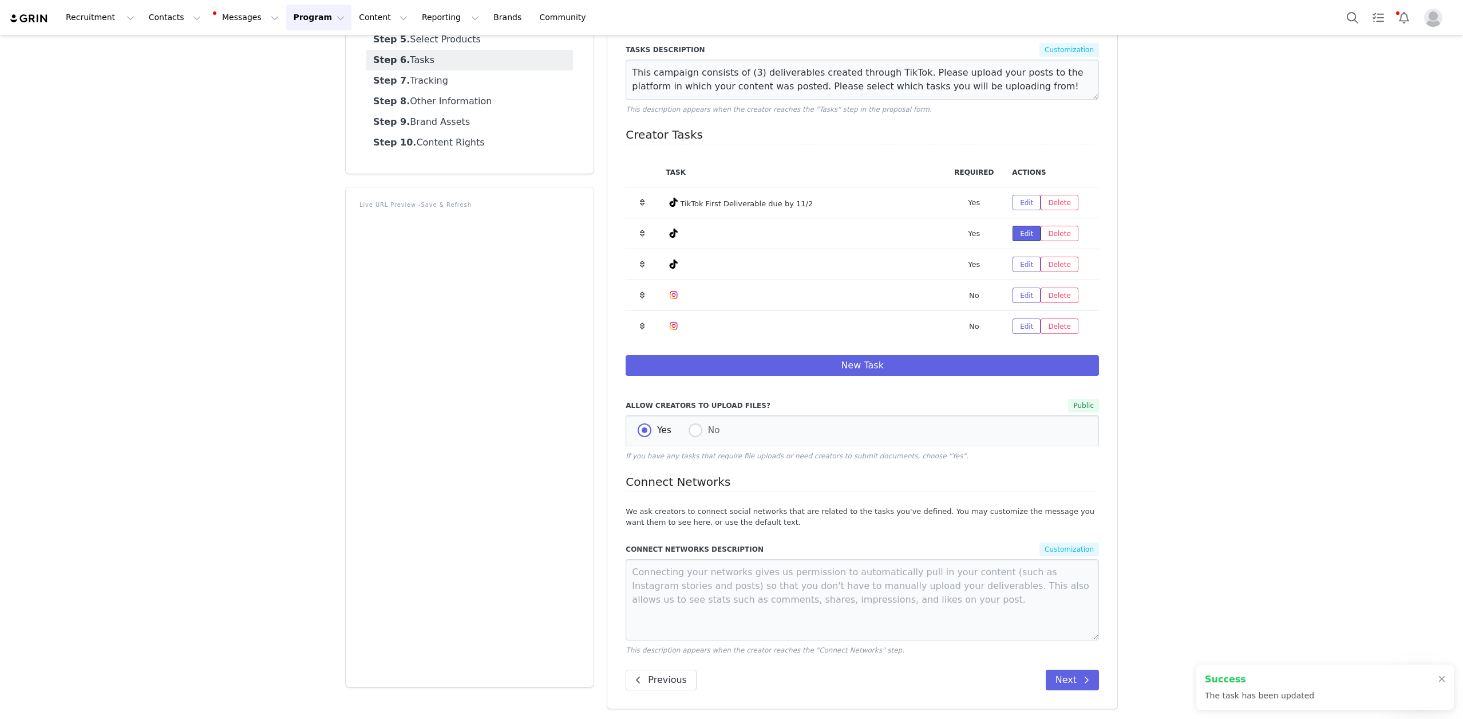
click at [1016, 231] on button "Edit" at bounding box center [1027, 233] width 28 height 15
select select "9"
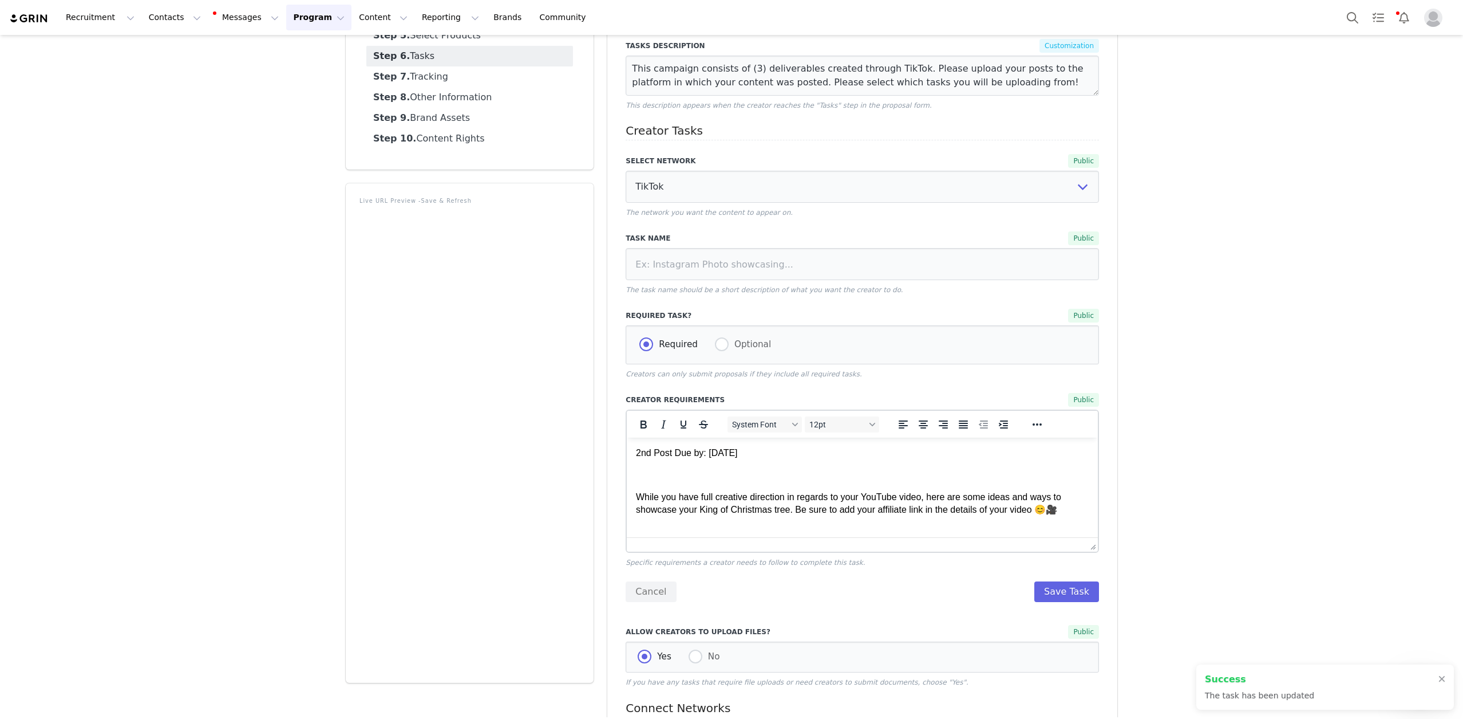
scroll to position [0, 0]
click at [710, 455] on p "2nd Post Due by: [DATE]" at bounding box center [862, 453] width 453 height 13
click at [696, 271] on input at bounding box center [862, 264] width 473 height 32
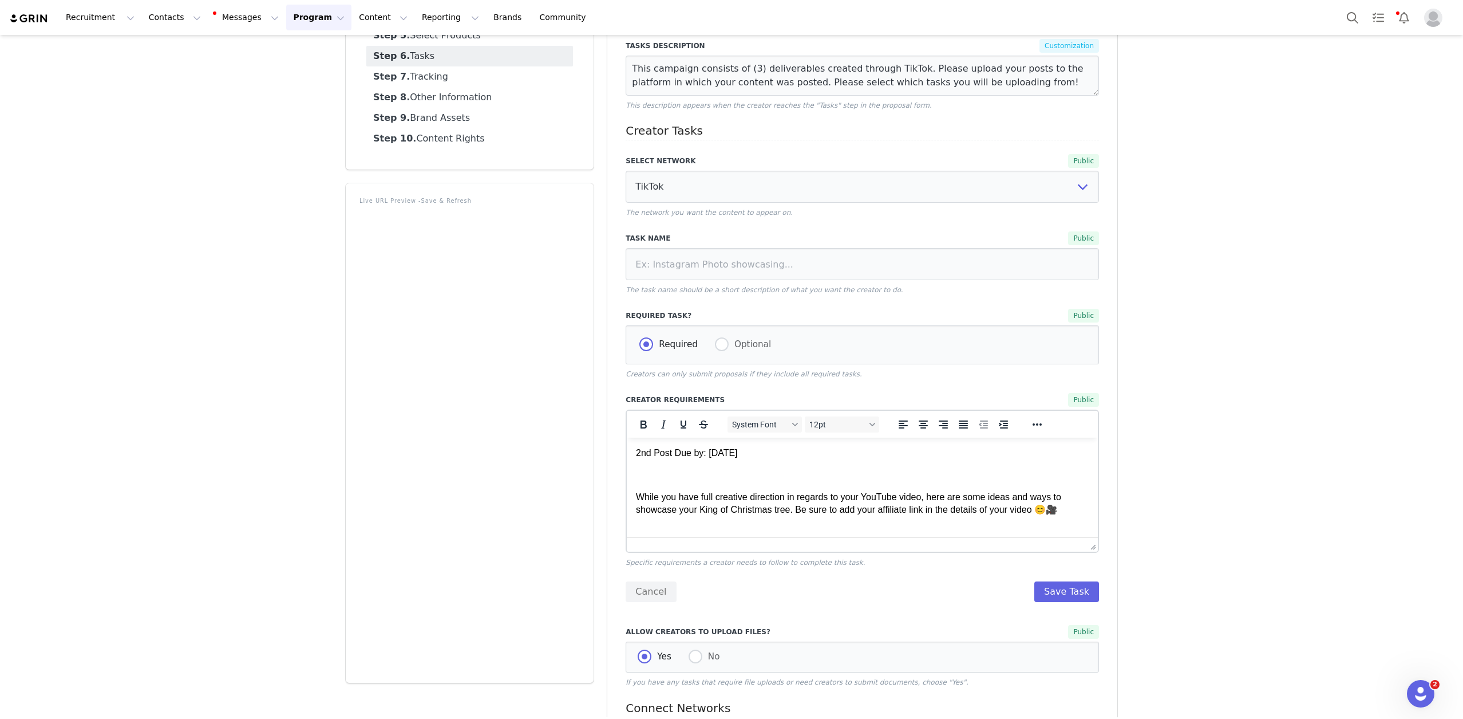
click at [682, 452] on p "2nd Post Due by: [DATE]" at bounding box center [862, 453] width 453 height 13
copy p "2nd Post Due by: [DATE]"
click at [680, 266] on input at bounding box center [862, 264] width 473 height 32
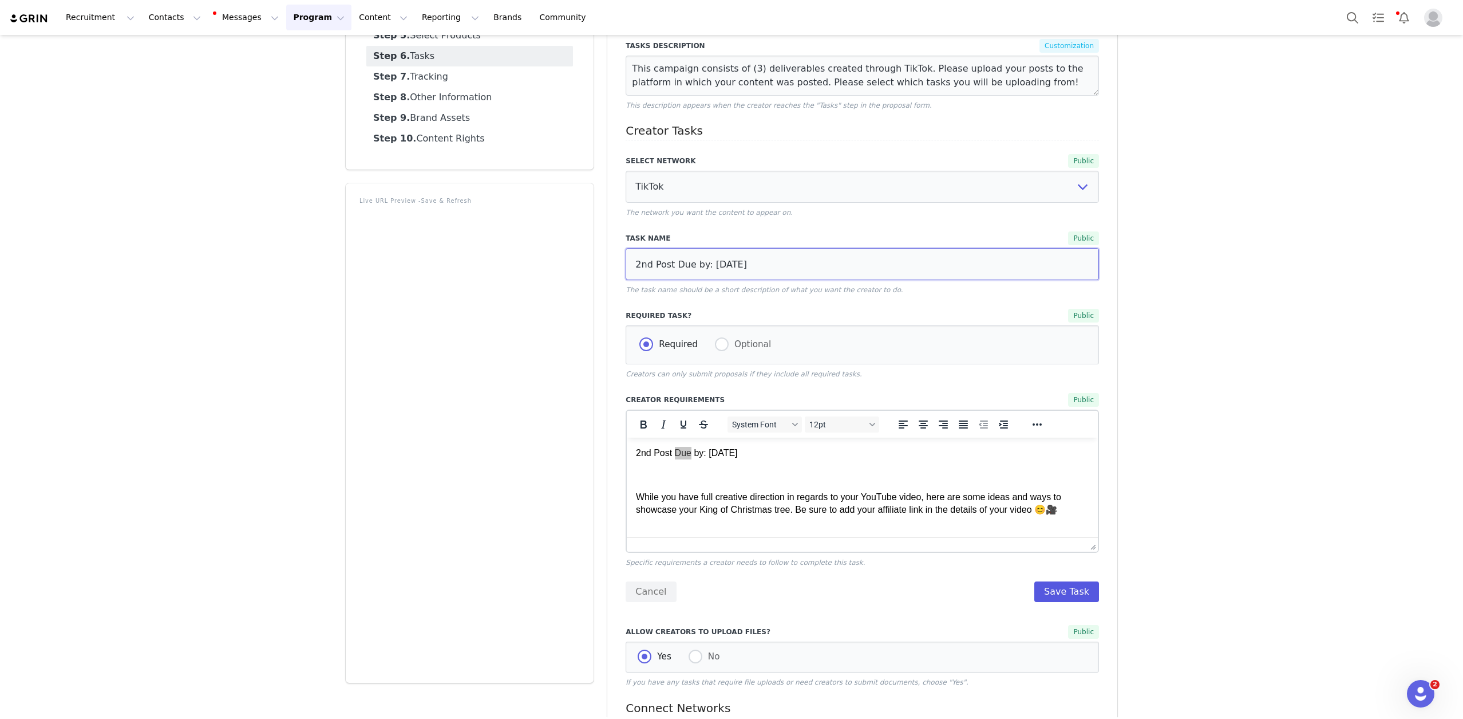
type input "2nd Post Due by: [DATE]"
click at [1076, 597] on button "Save Task" at bounding box center [1067, 591] width 65 height 21
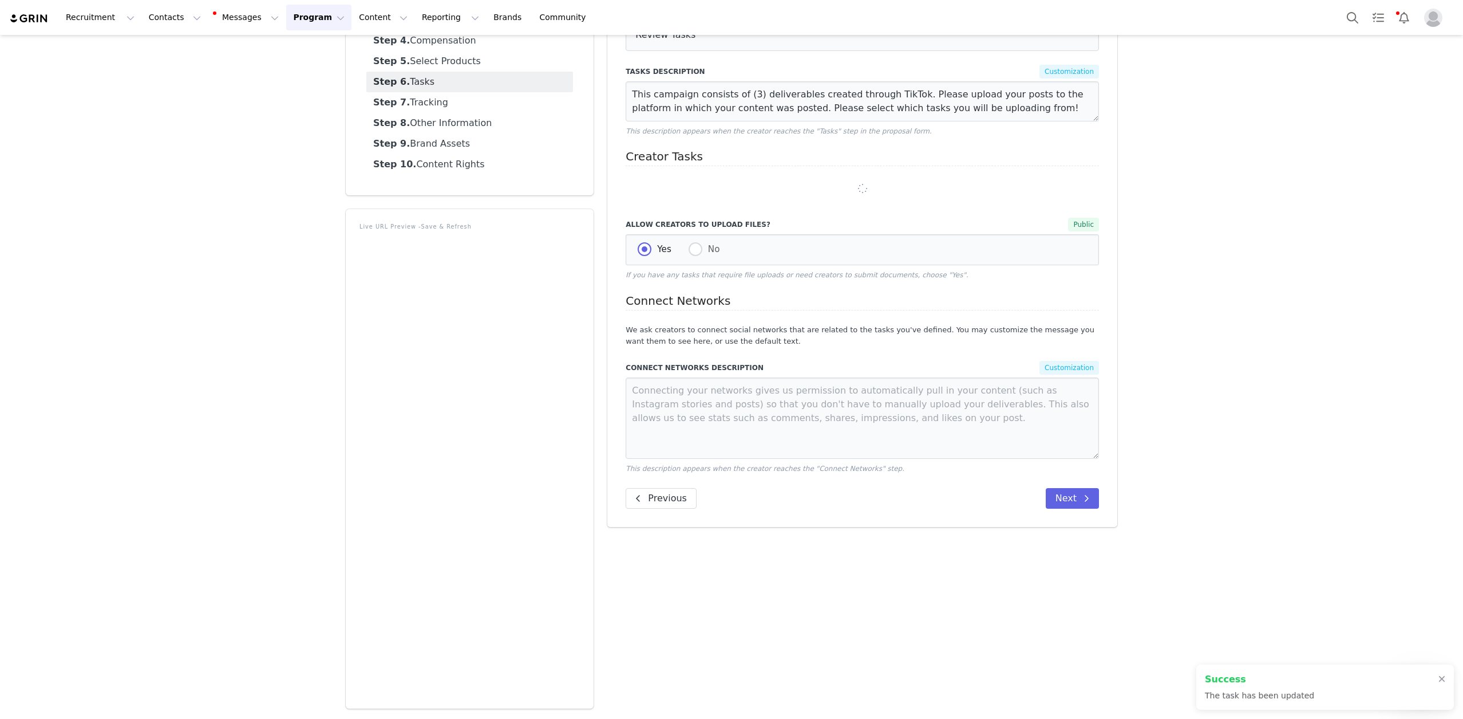
scroll to position [184, 0]
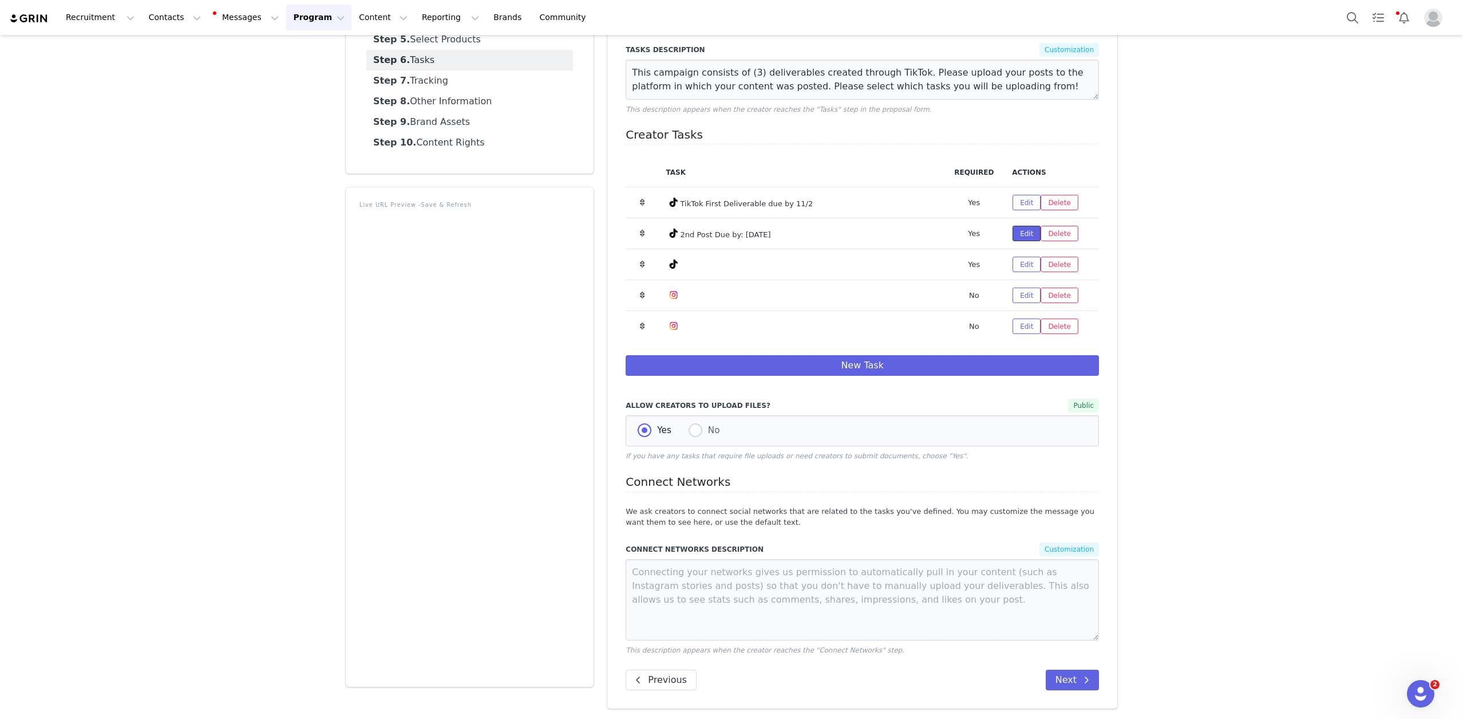
click at [1022, 236] on button "Edit" at bounding box center [1027, 233] width 28 height 15
select select "9"
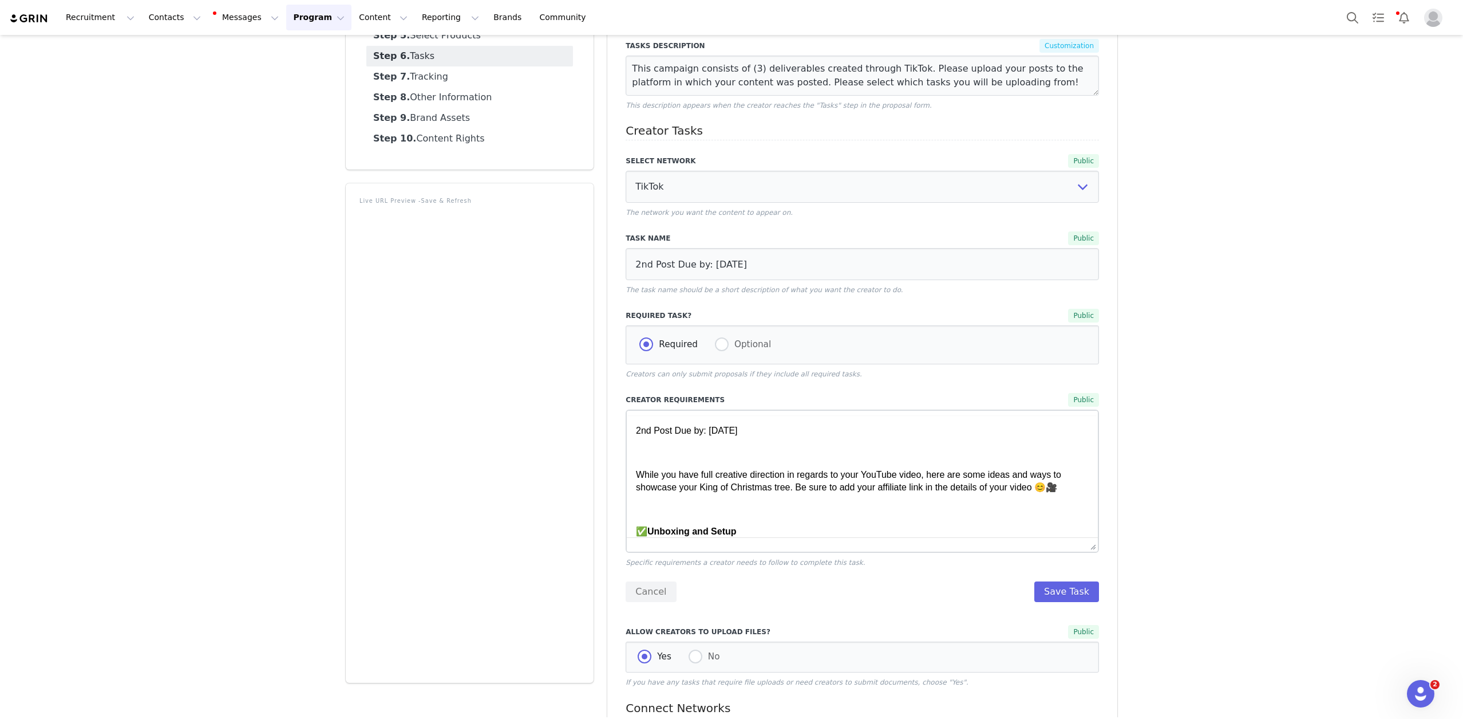
scroll to position [0, 0]
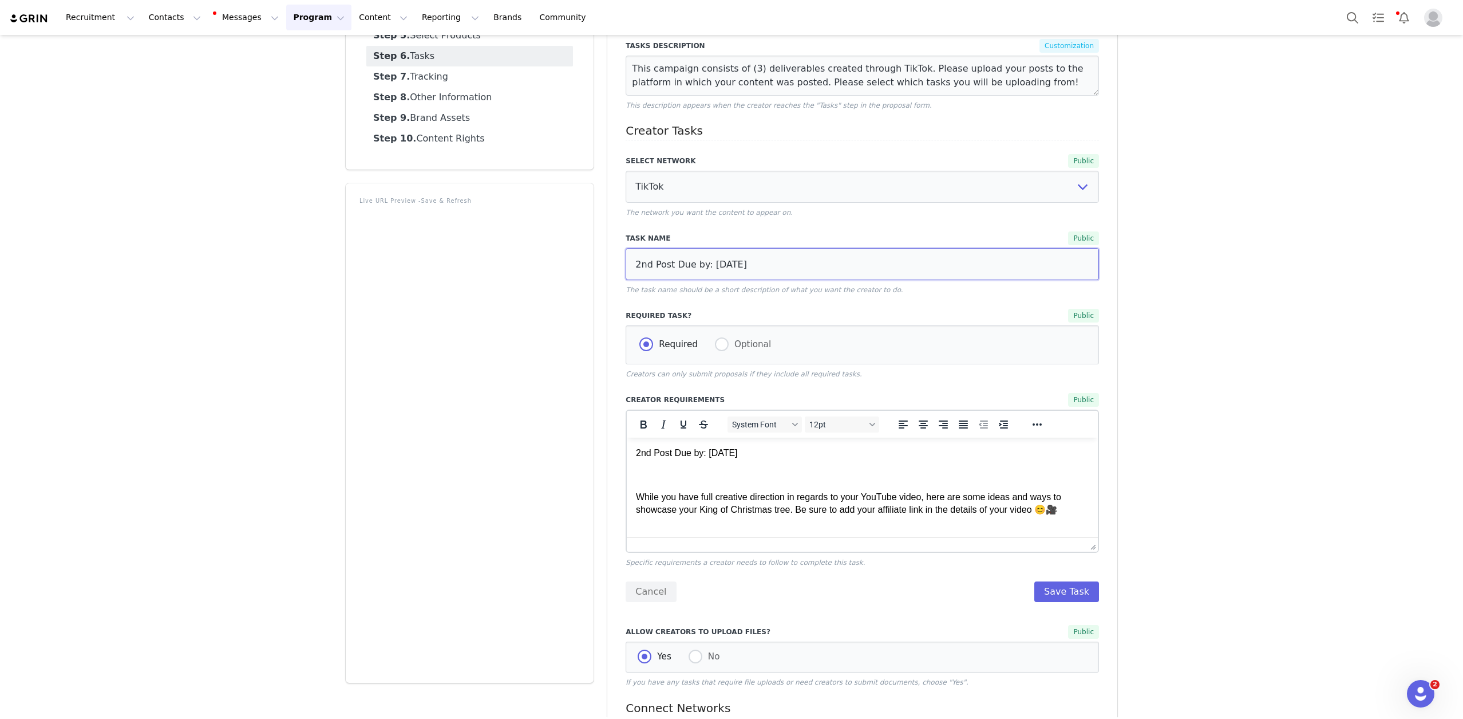
click at [635, 263] on input "2nd Post Due by: [DATE]" at bounding box center [862, 264] width 473 height 32
type input "TikTok 2nd Post Due by: [DATE]"
click at [1075, 590] on button "Save Task" at bounding box center [1067, 591] width 65 height 21
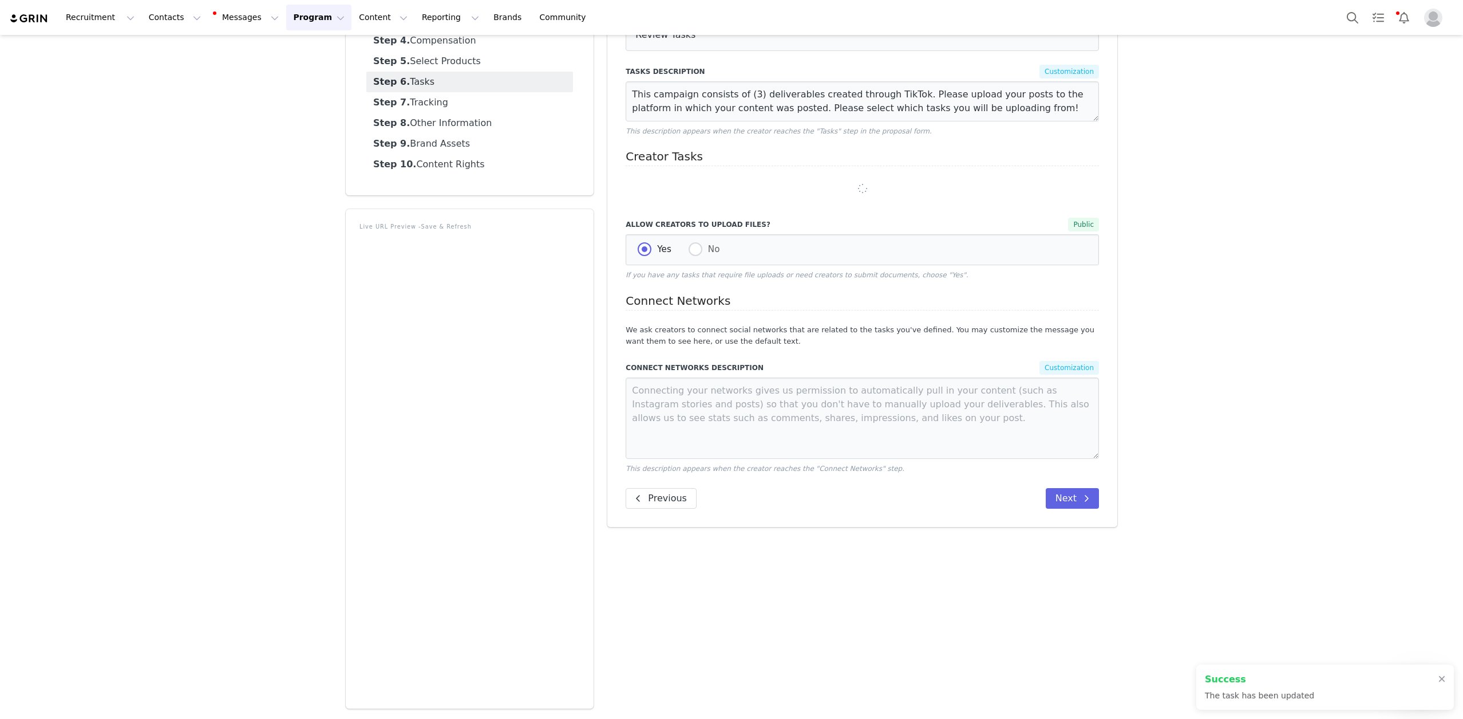
scroll to position [184, 0]
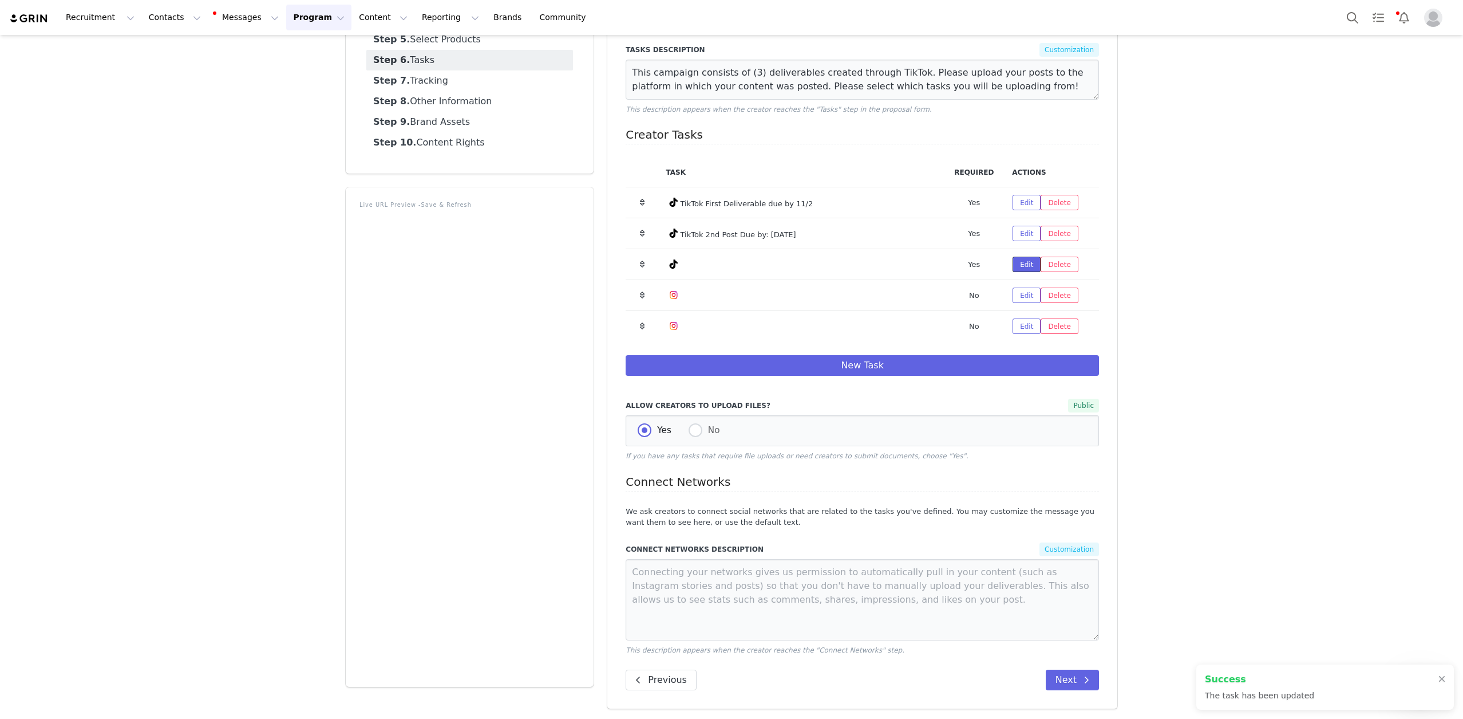
click at [1020, 266] on button "Edit" at bounding box center [1027, 263] width 28 height 15
select select "9"
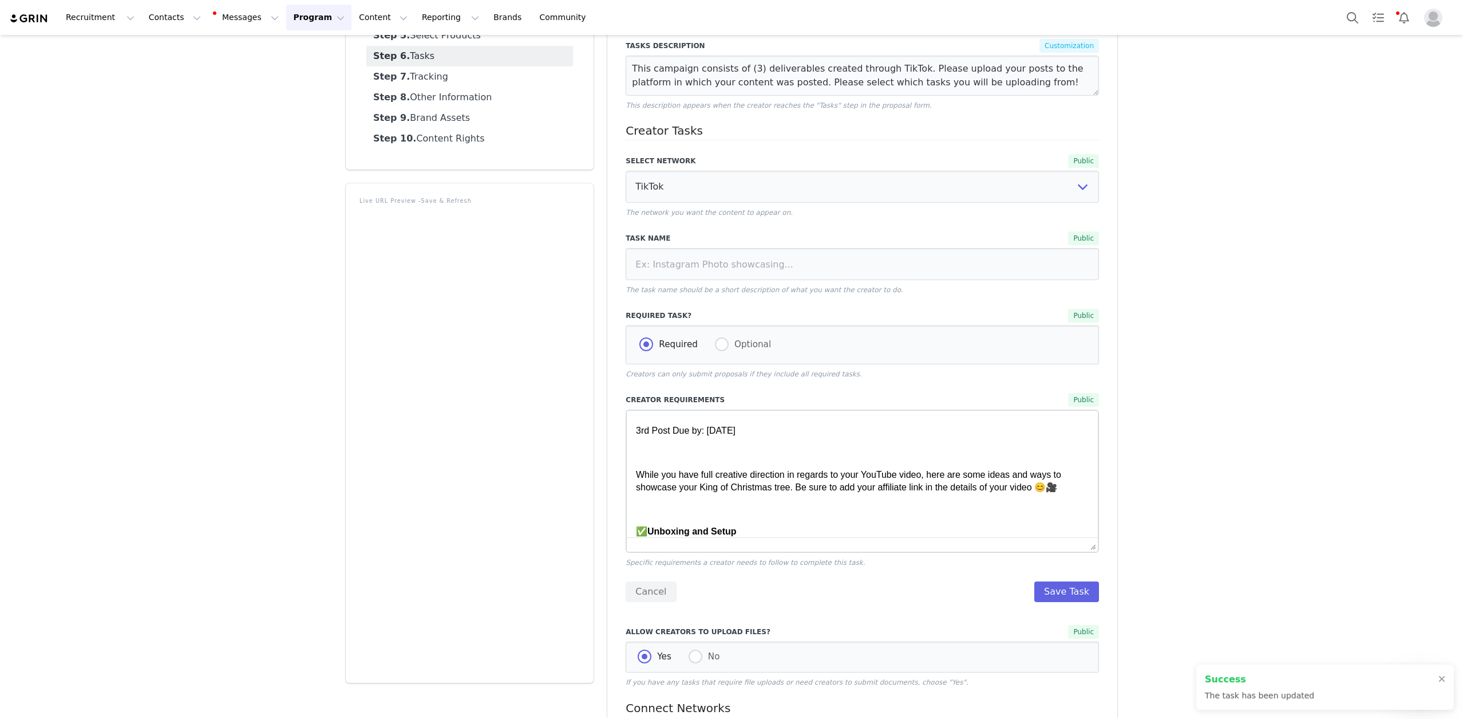
scroll to position [0, 0]
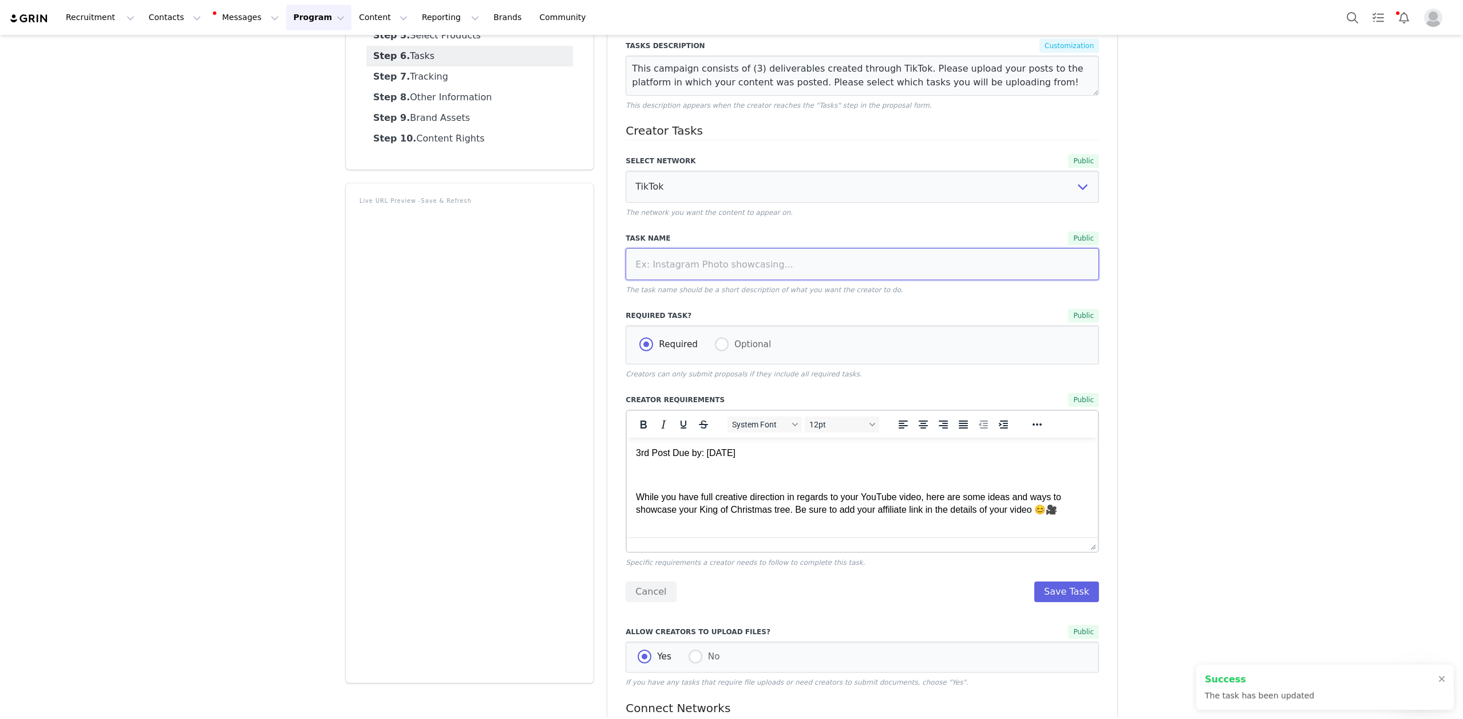
click at [702, 258] on input at bounding box center [862, 264] width 473 height 32
paste input "2nd Post Due by: [DATE]"
drag, startPoint x: 654, startPoint y: 266, endPoint x: 631, endPoint y: 266, distance: 22.9
click at [631, 266] on input "2nd Post Due by: [DATE]" at bounding box center [862, 264] width 473 height 32
click at [759, 263] on input "TikTok Third Post Due by: [DATE]" at bounding box center [862, 264] width 473 height 32
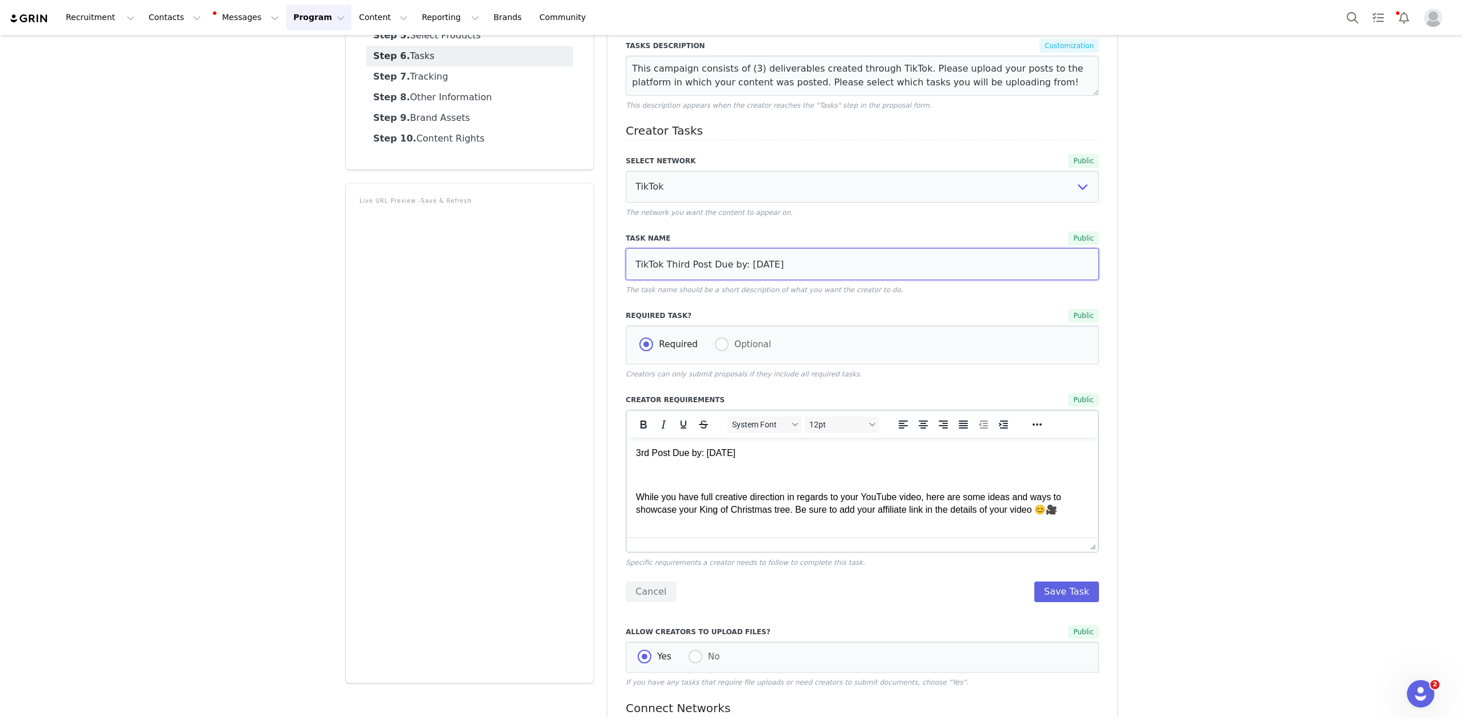
click at [839, 263] on input "TikTok Third Post Due by: [DATE]" at bounding box center [862, 264] width 473 height 32
drag, startPoint x: 835, startPoint y: 263, endPoint x: 793, endPoint y: 263, distance: 41.8
click at [793, 263] on input "TikTok Third Post Due by: [DATE]" at bounding box center [862, 264] width 473 height 32
type input "TikTok Third Post Due by: [DATE]"
click at [1207, 414] on div "Campaigns TikTok Exclusive Campaign Last updated: [DATE] 2:10pm Live URL Previe…" at bounding box center [731, 397] width 1463 height 1092
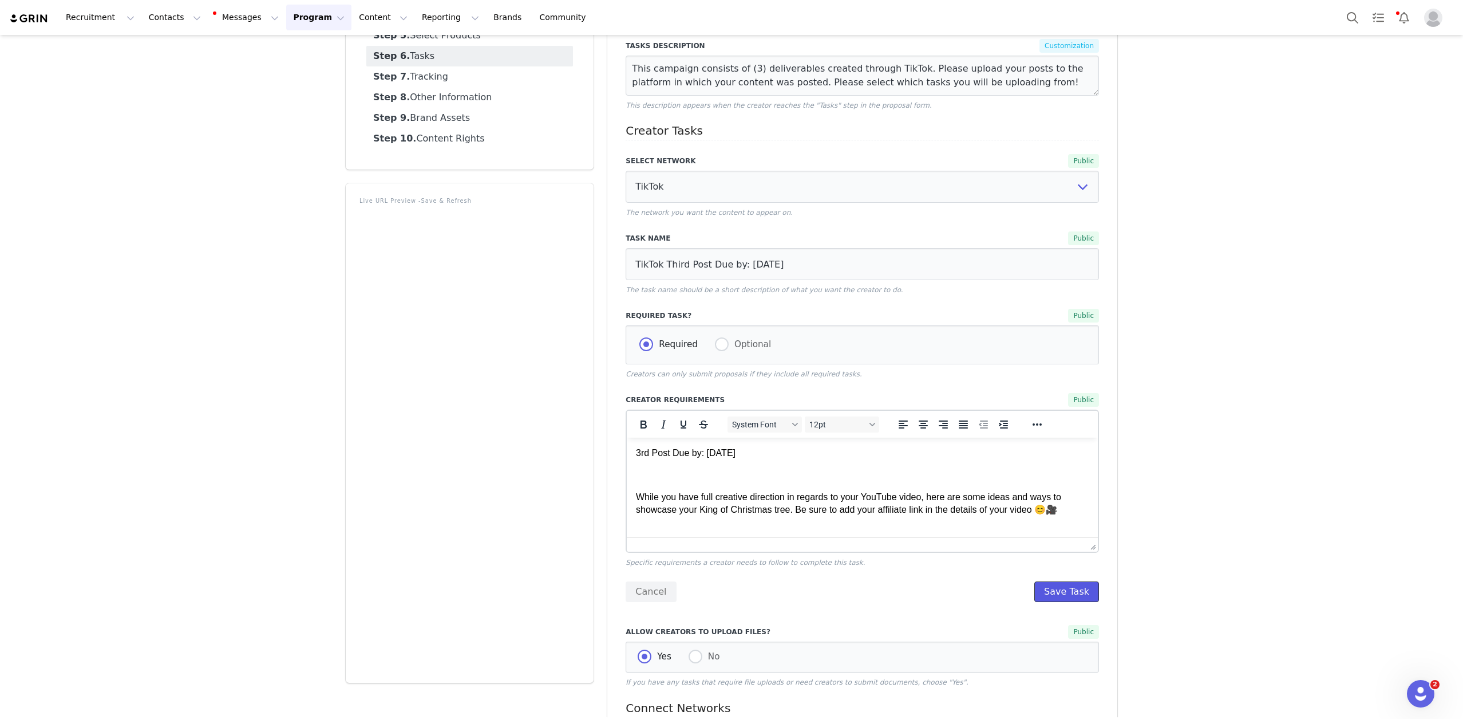
click at [1073, 582] on button "Save Task" at bounding box center [1067, 591] width 65 height 21
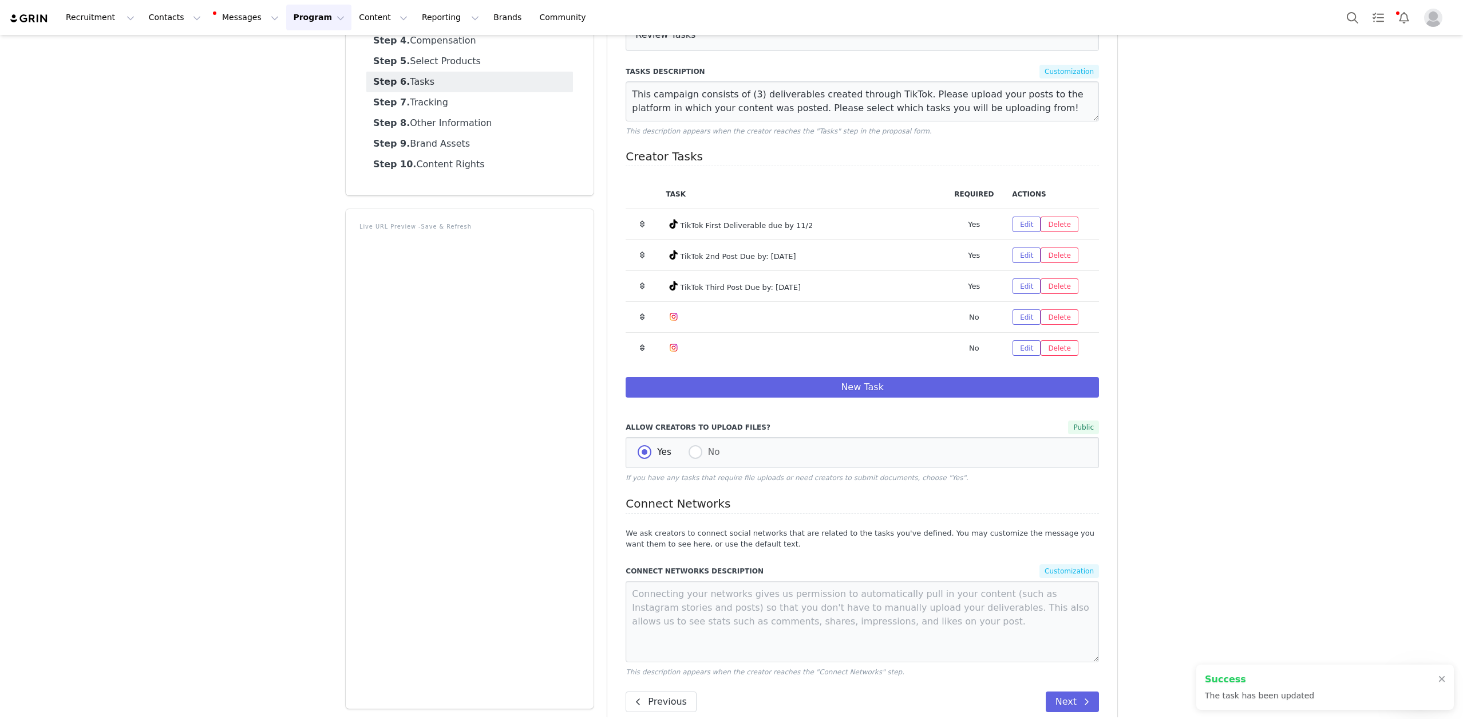
scroll to position [184, 0]
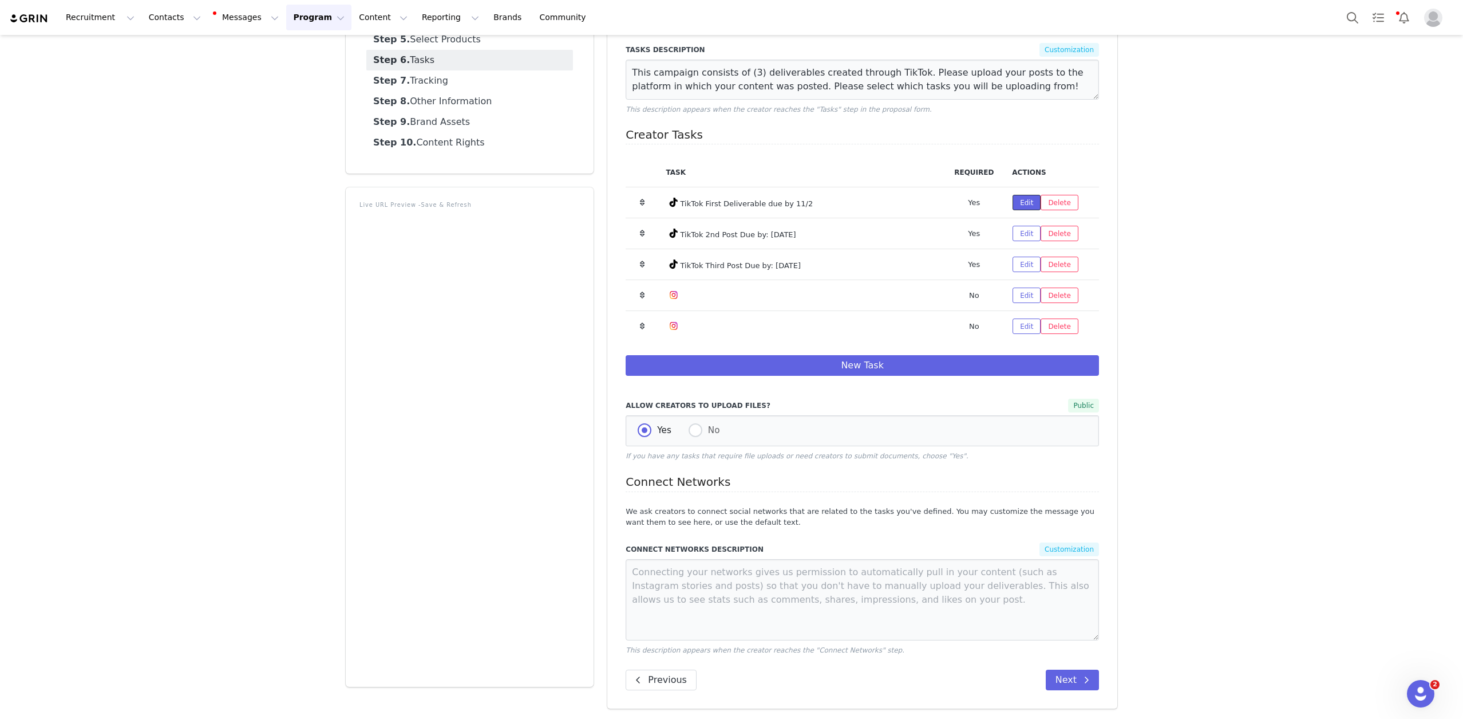
click at [1023, 202] on button "Edit" at bounding box center [1027, 202] width 28 height 15
select select "9"
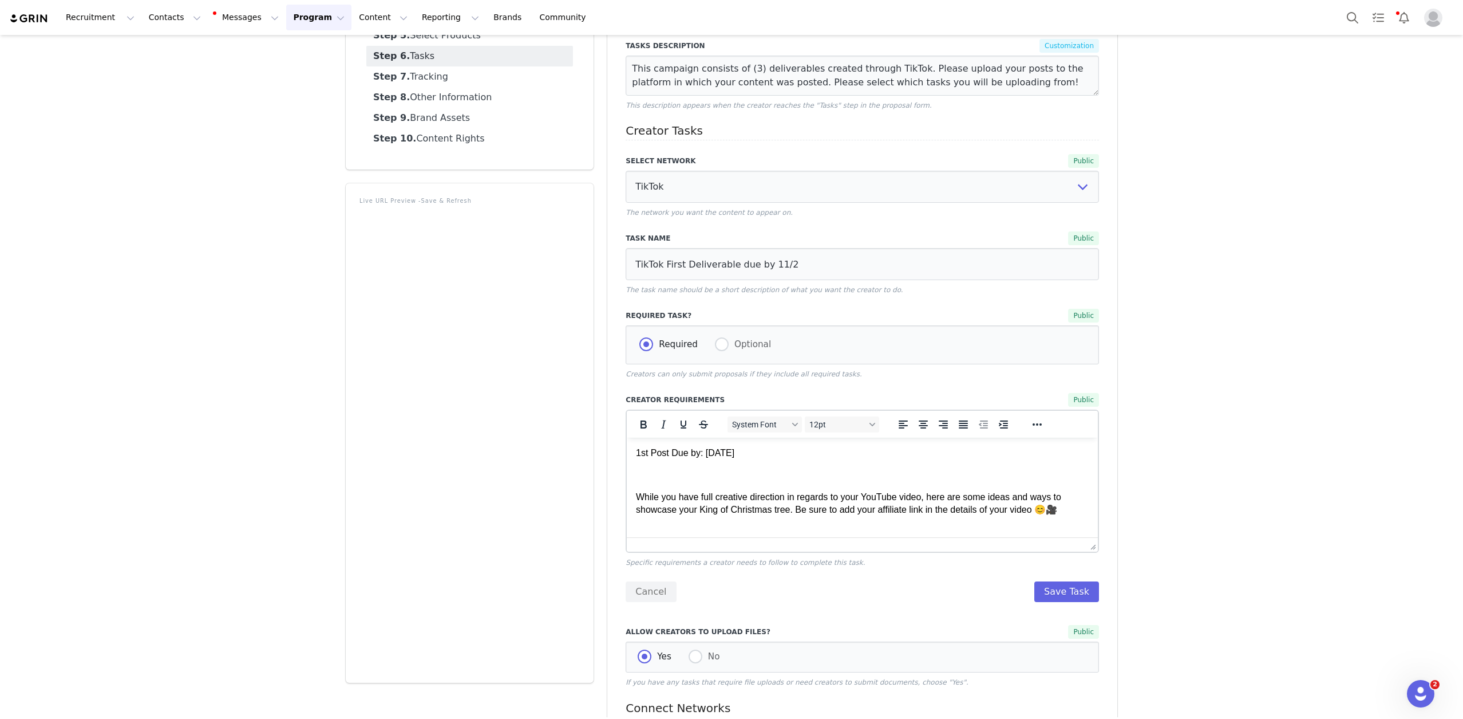
scroll to position [0, 0]
drag, startPoint x: 800, startPoint y: 259, endPoint x: 771, endPoint y: 259, distance: 29.8
click at [770, 259] on input "TikTok First Deliverable due by 11/2" at bounding box center [862, 264] width 473 height 32
drag, startPoint x: 795, startPoint y: 261, endPoint x: 767, endPoint y: 261, distance: 28.1
click at [767, 261] on input "TikTok First Deliverable due by 11/2" at bounding box center [862, 264] width 473 height 32
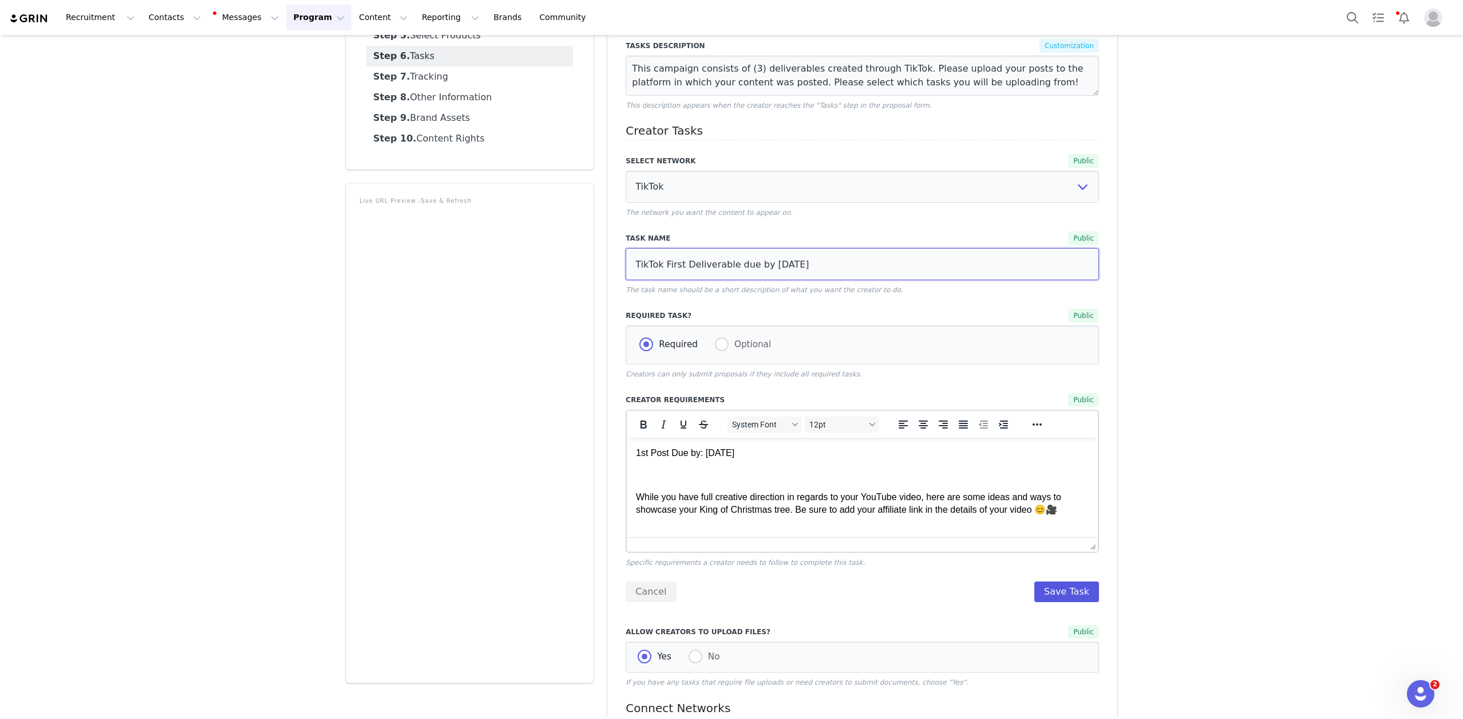
type input "TikTok First Deliverable due by [DATE]"
click at [1081, 593] on button "Save Task" at bounding box center [1067, 591] width 65 height 21
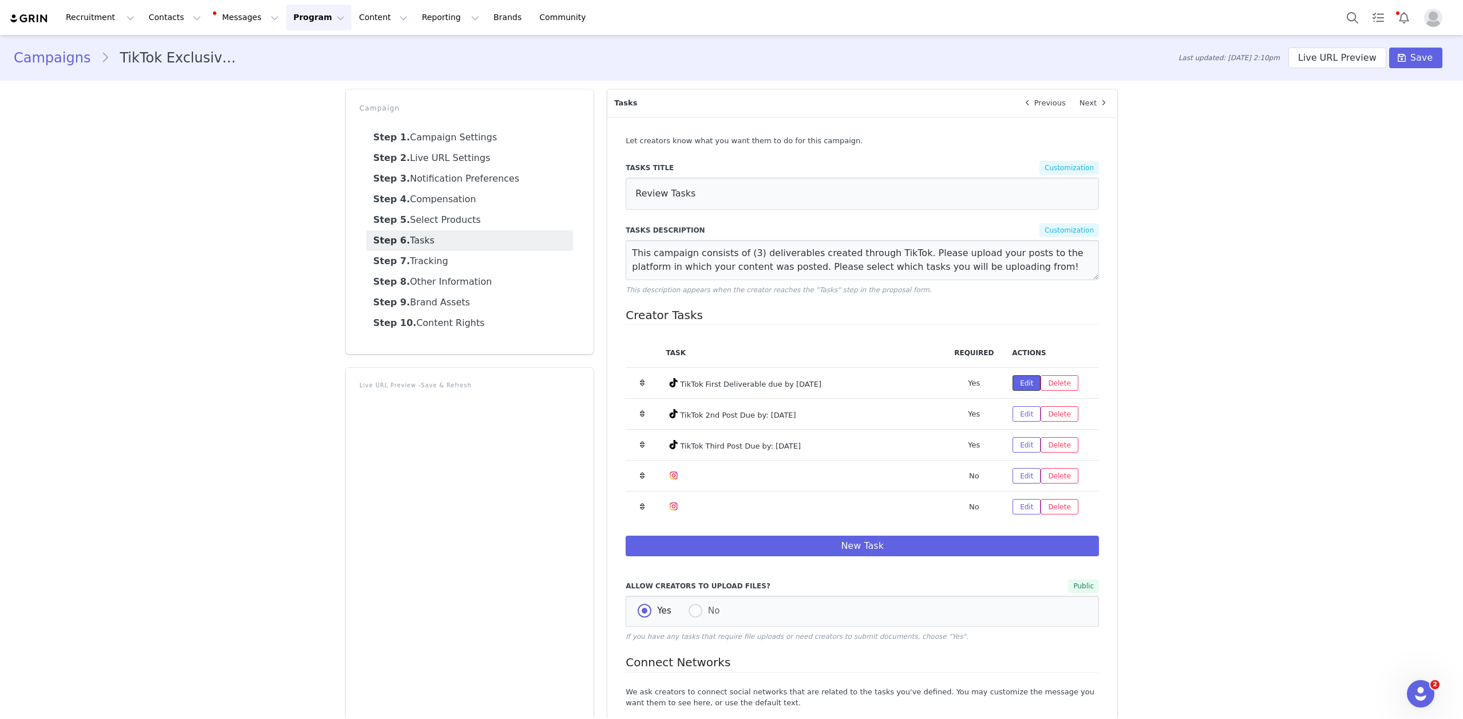
click at [1028, 389] on button "Edit" at bounding box center [1027, 382] width 28 height 15
select select "9"
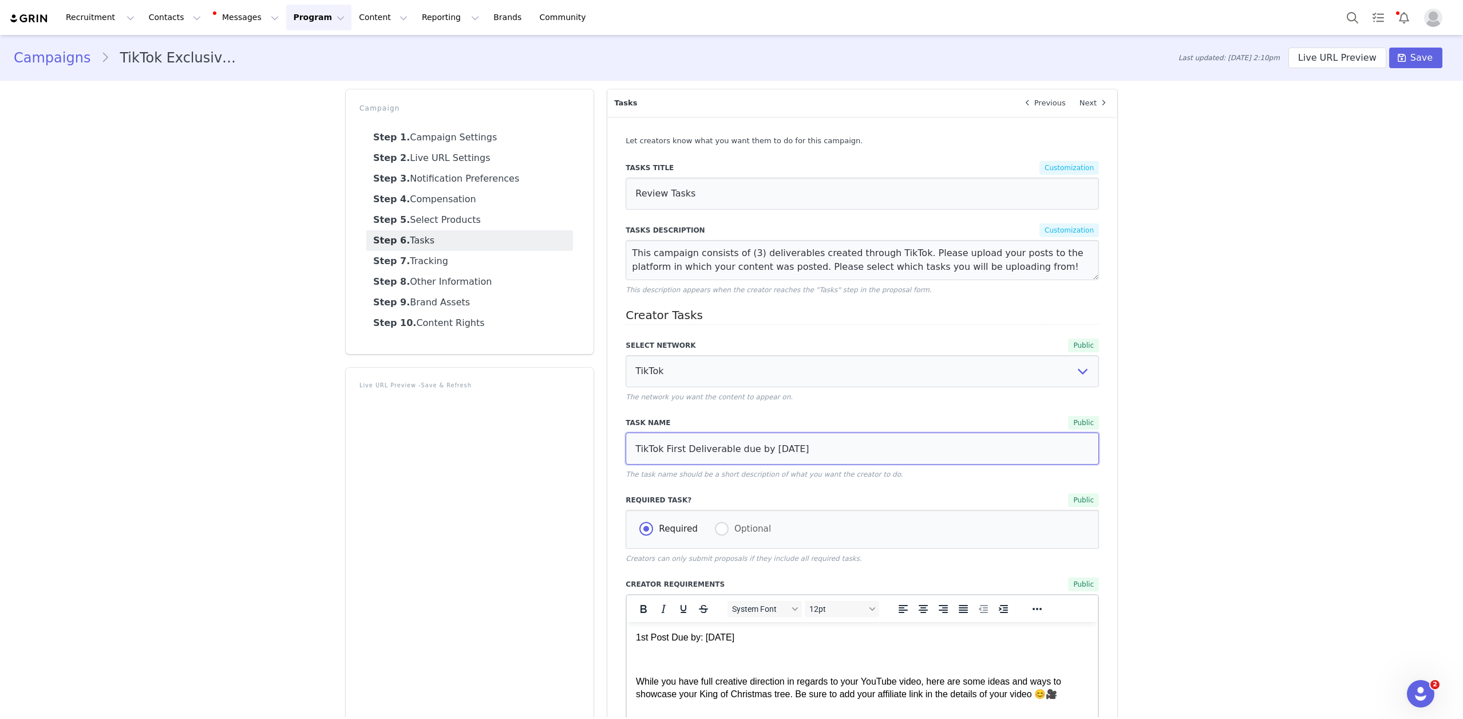
drag, startPoint x: 733, startPoint y: 451, endPoint x: 694, endPoint y: 450, distance: 38.9
click at [694, 450] on input "TikTok First Deliverable due by [DATE]" at bounding box center [862, 448] width 473 height 32
type input "TikTok First Post due by [DATE]"
click at [1272, 444] on div "Campaigns TikTok Exclusive Campaign Last updated: [DATE] 2:10pm Live URL Previe…" at bounding box center [731, 581] width 1463 height 1092
click at [1415, 63] on span "Save" at bounding box center [1422, 58] width 22 height 14
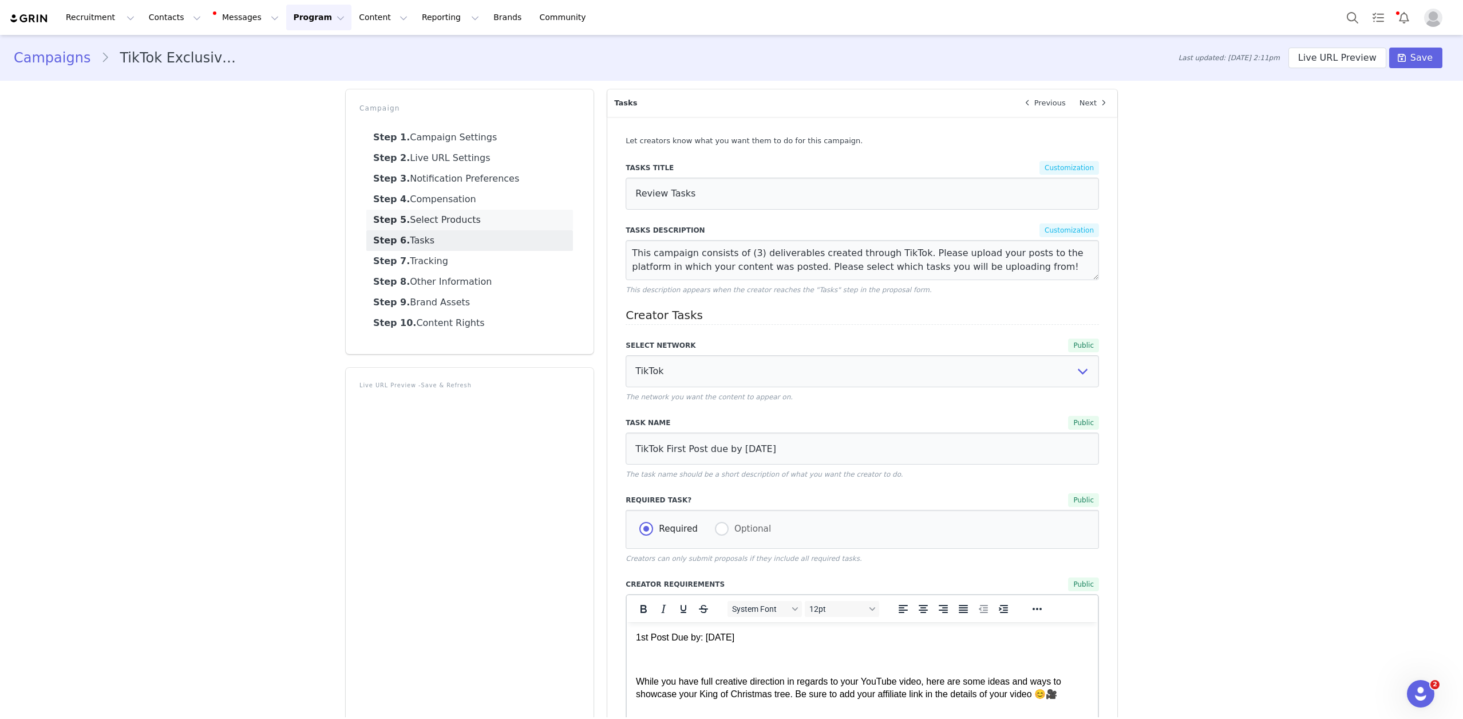
click at [431, 219] on link "Step 5. Select Products" at bounding box center [469, 220] width 207 height 21
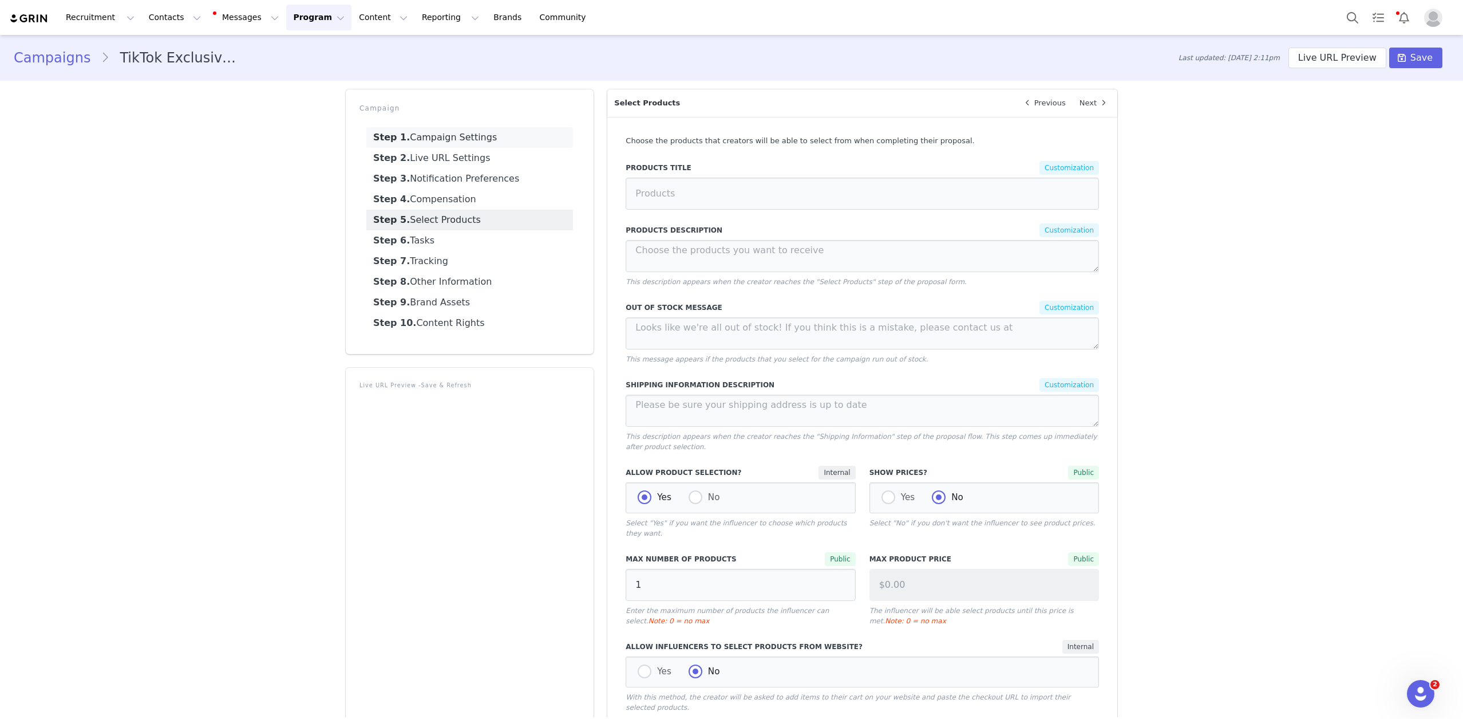
click at [460, 137] on link "Step 1. Campaign Settings" at bounding box center [469, 137] width 207 height 21
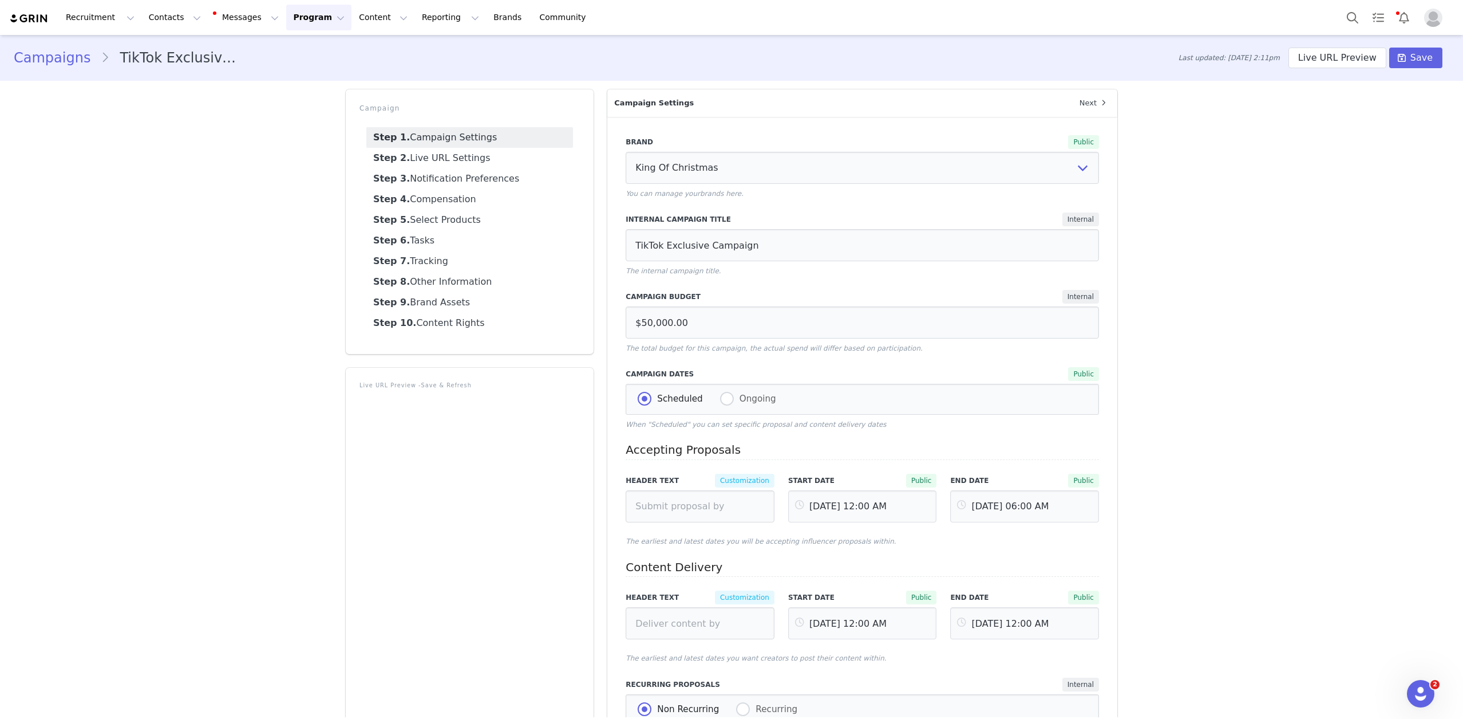
click at [235, 192] on div "Campaigns TikTok Exclusive Campaign Last updated: [DATE] 2:11pm Live URL Previe…" at bounding box center [731, 460] width 1463 height 850
click at [305, 19] on button "Program Program" at bounding box center [318, 18] width 65 height 26
click at [324, 75] on div "Campaigns" at bounding box center [313, 72] width 77 height 12
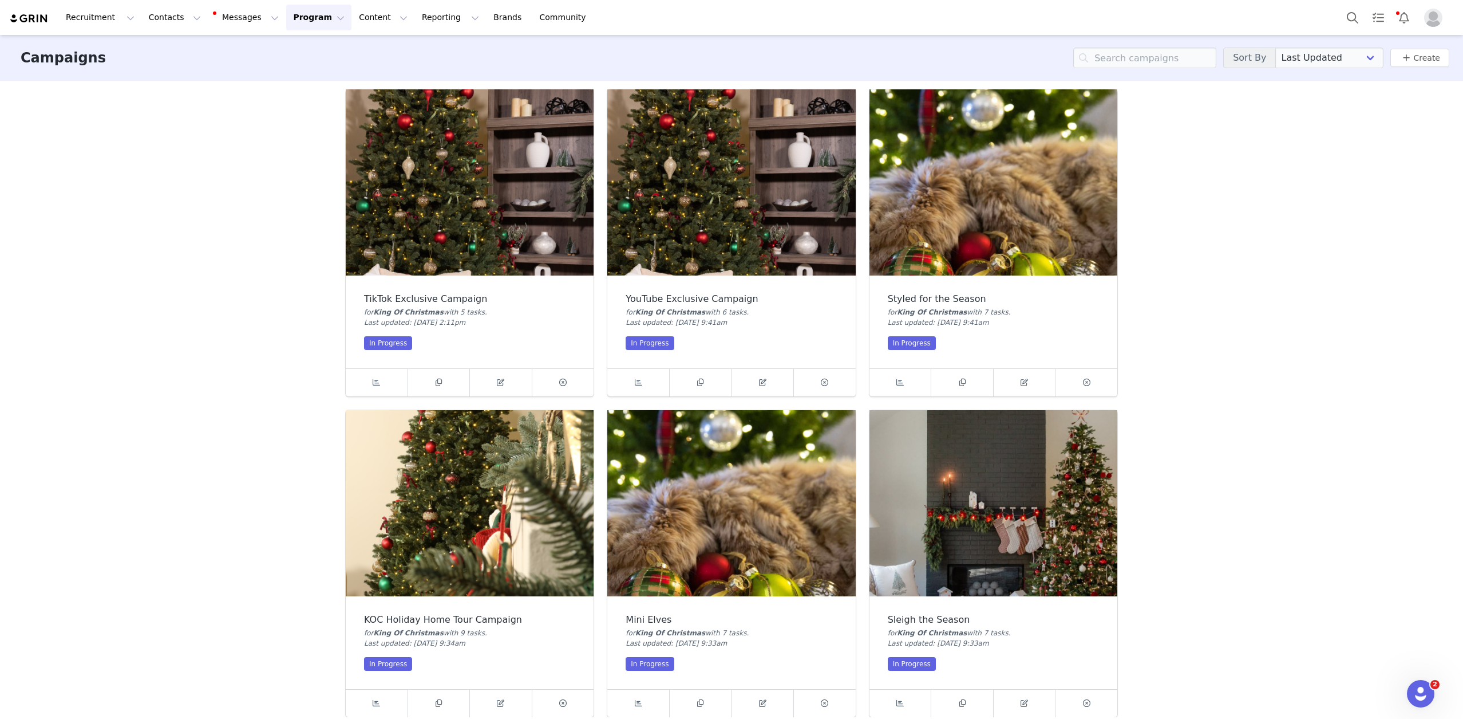
click at [1280, 137] on div "Campaigns Sort By Last Updated Newest to Oldest Oldest to Newest Title A-Z Titl…" at bounding box center [731, 376] width 1463 height 682
click at [226, 231] on div "Campaigns Sort By Last Updated Newest to Oldest Oldest to Newest Title A-Z Titl…" at bounding box center [731, 376] width 1463 height 682
click at [165, 29] on button "Contacts Contacts" at bounding box center [175, 18] width 66 height 26
click at [177, 91] on p "Applicants" at bounding box center [164, 94] width 42 height 12
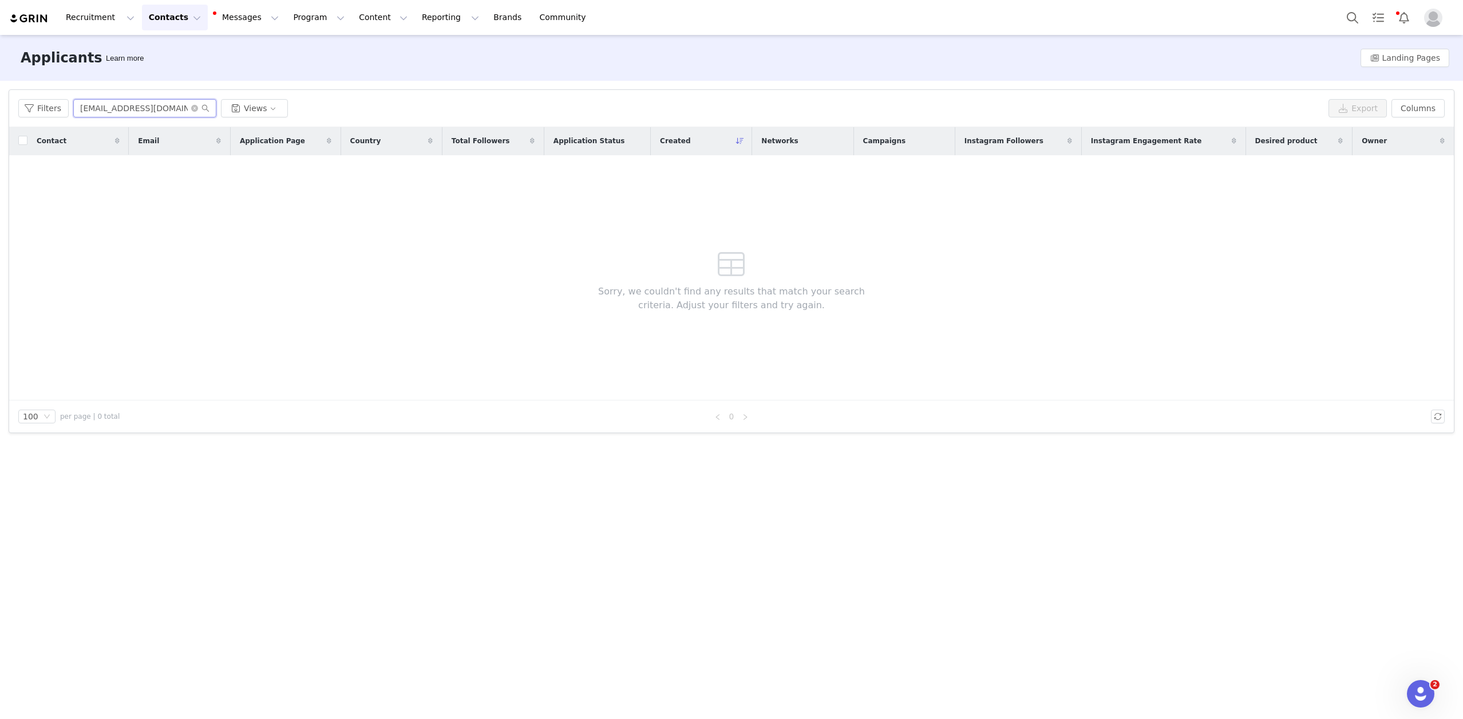
click at [137, 101] on input "[EMAIL_ADDRESS][DOMAIN_NAME]" at bounding box center [144, 108] width 143 height 18
paste input "thevirgosoulessence"
type input "thevirgosoulessence"
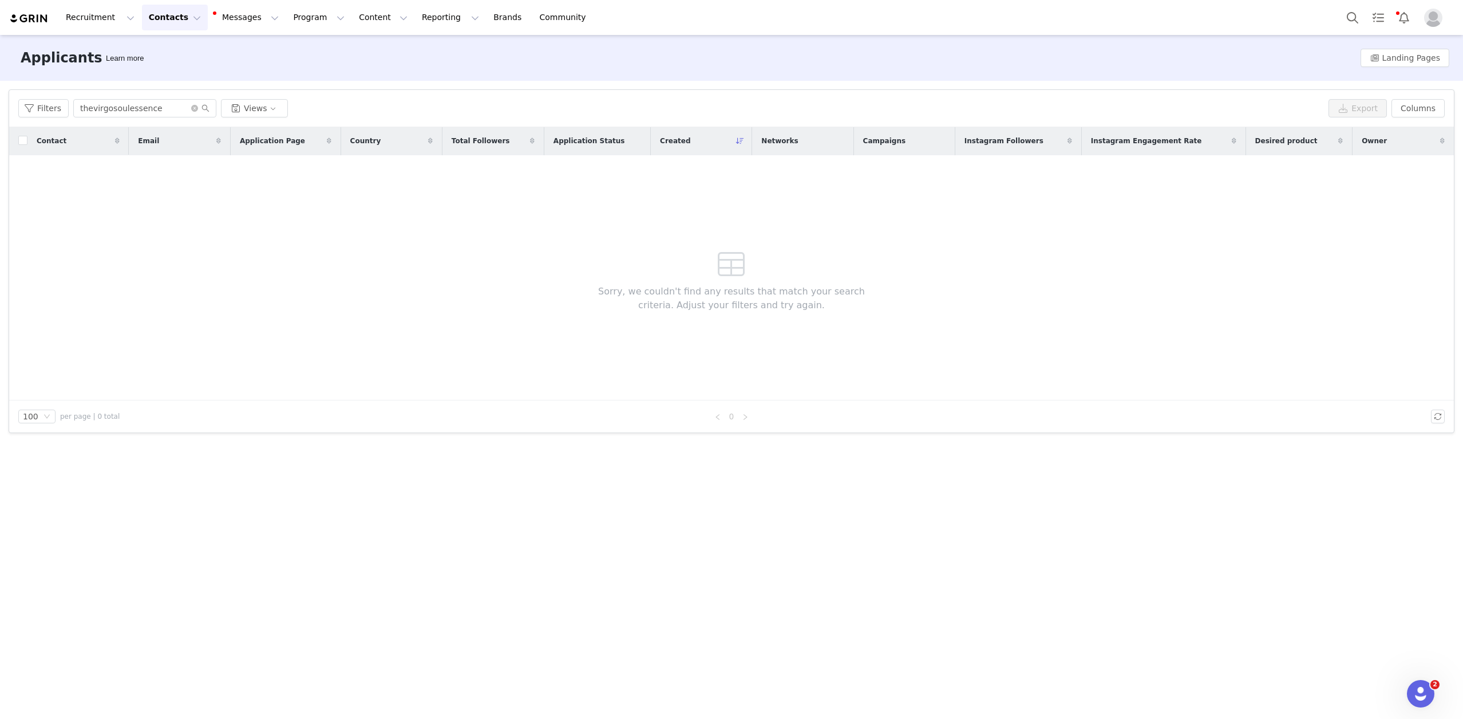
click at [165, 18] on button "Contacts Contacts" at bounding box center [175, 18] width 66 height 26
click at [180, 53] on div "Creators" at bounding box center [179, 51] width 77 height 12
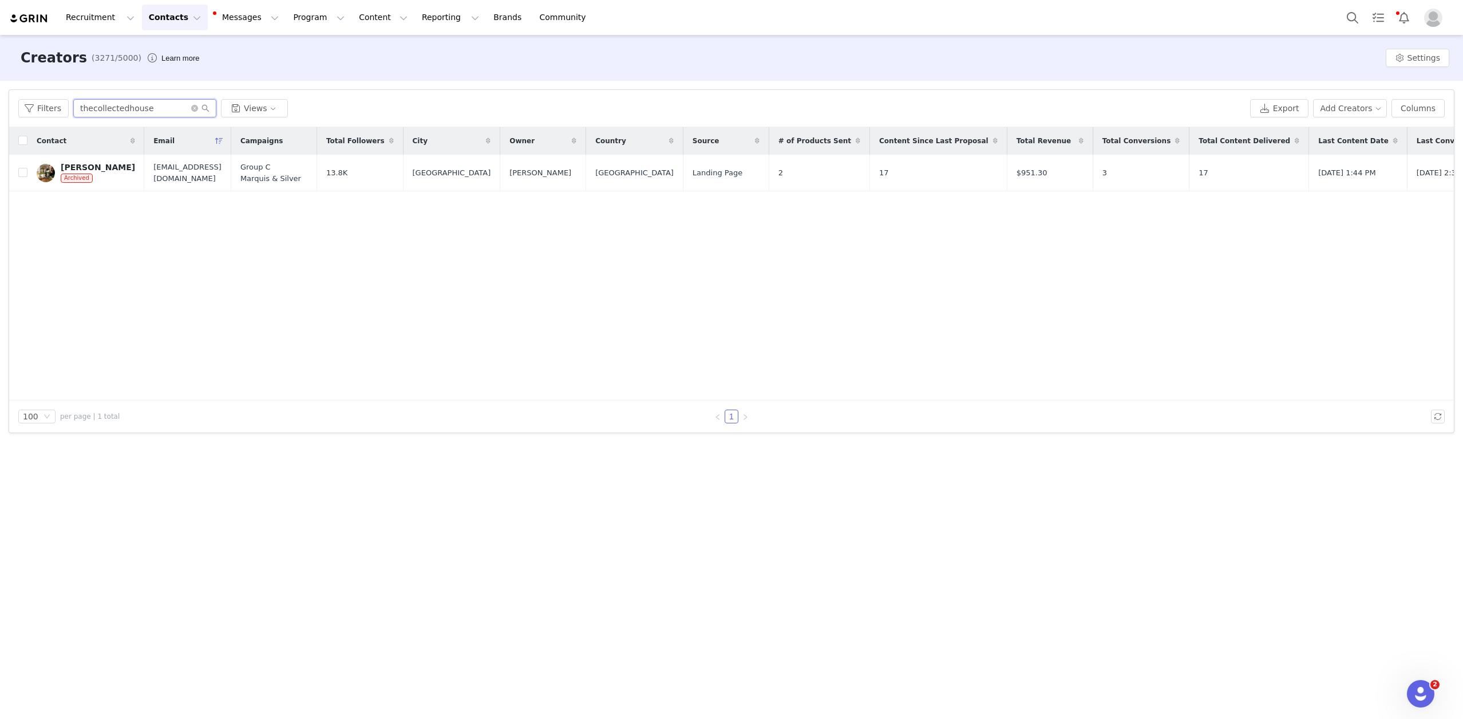
click at [131, 104] on input "thecollectedhouse" at bounding box center [144, 108] width 143 height 18
paste input "thevirgosoulessence"
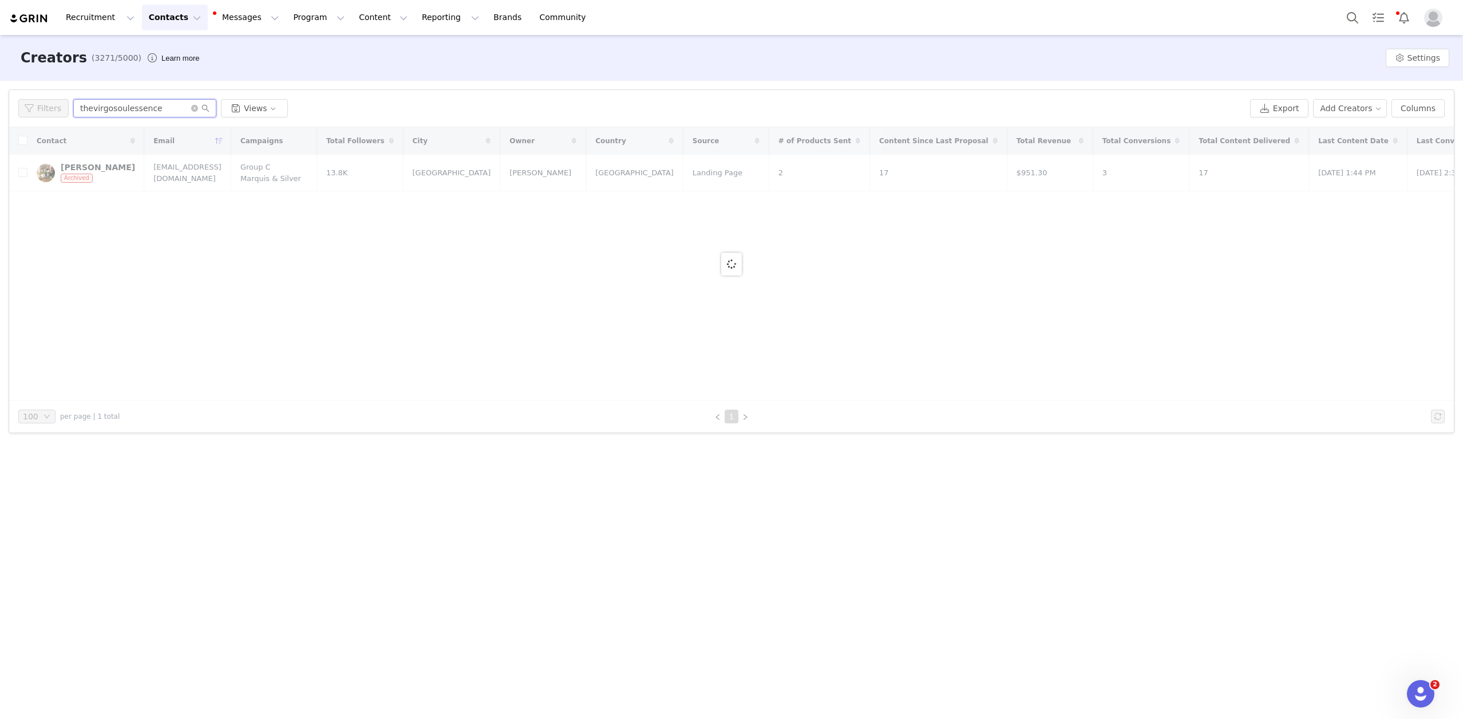
type input "thevirgosoulessence"
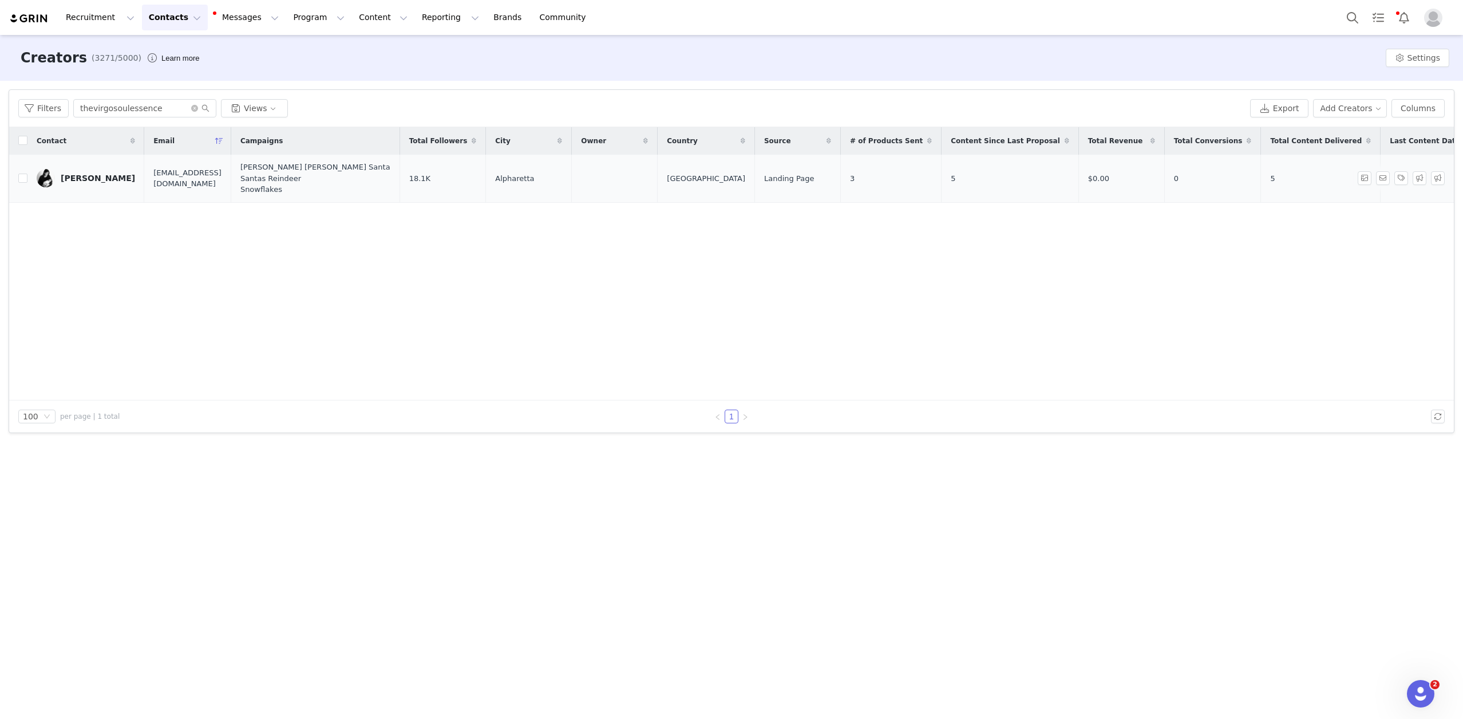
click at [84, 176] on div "[PERSON_NAME]" at bounding box center [98, 177] width 74 height 9
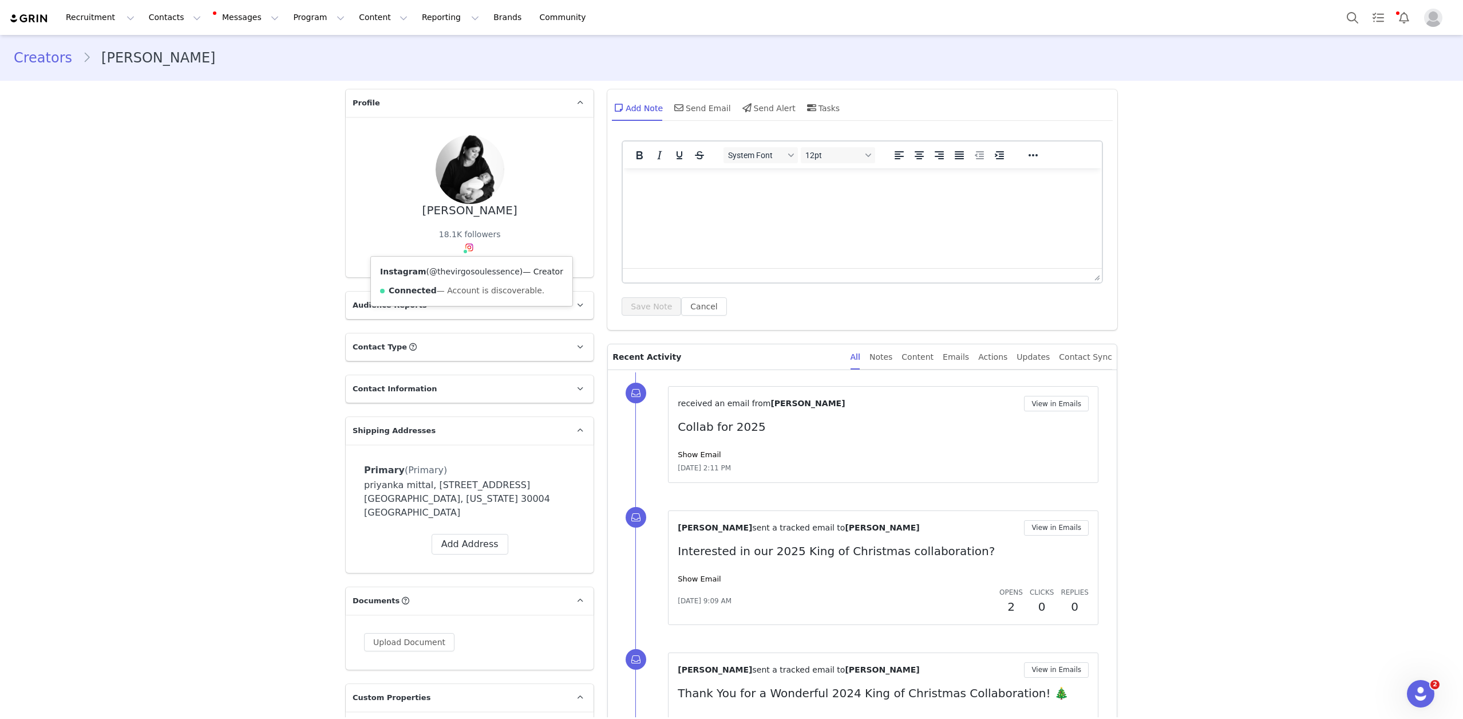
click at [463, 272] on link "@thevirgosoulessence" at bounding box center [474, 271] width 90 height 9
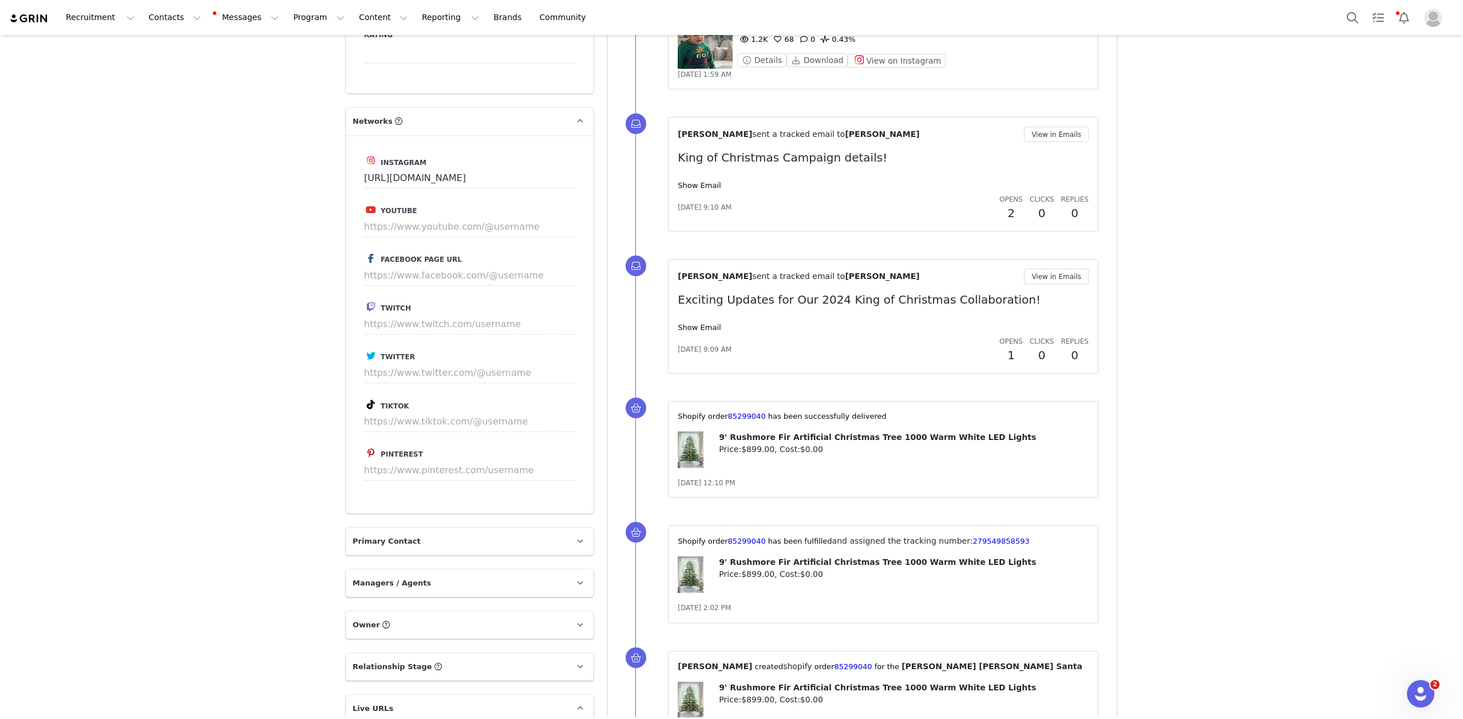
scroll to position [1429, 0]
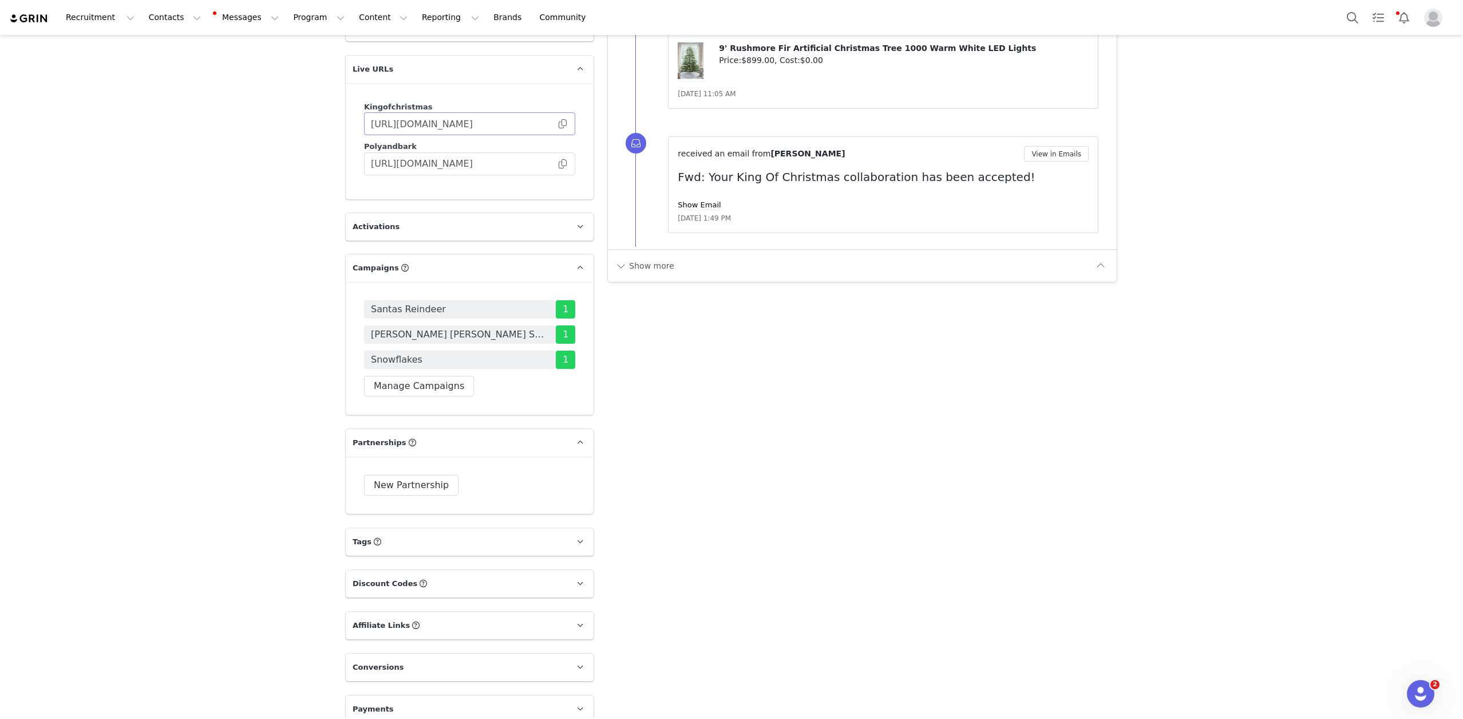
click at [565, 124] on span at bounding box center [562, 124] width 11 height 0
click at [179, 19] on button "Contacts Contacts" at bounding box center [175, 18] width 66 height 26
click at [195, 95] on div "Applicants" at bounding box center [179, 94] width 77 height 12
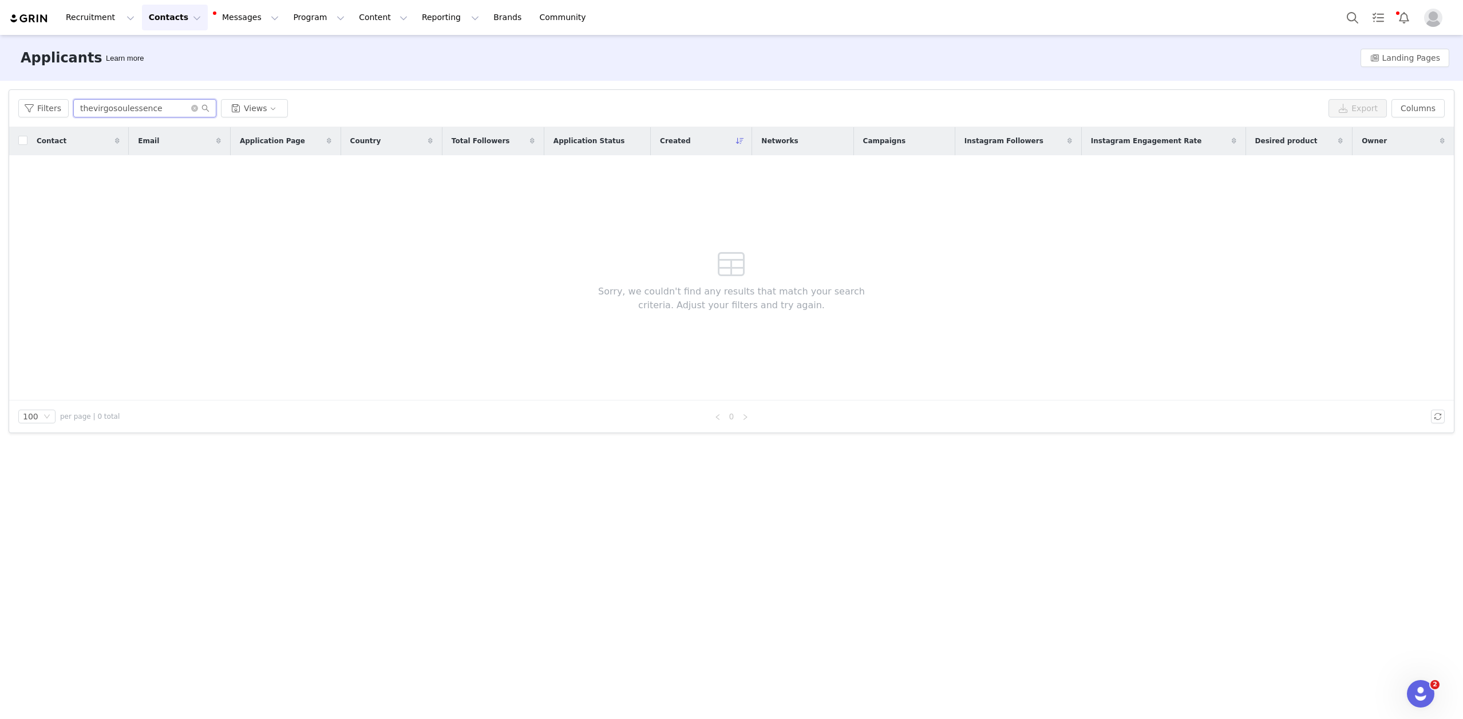
click at [164, 106] on input "thevirgosoulessence" at bounding box center [144, 108] width 143 height 18
paste input "[EMAIL_ADDRESS][DOMAIN_NAME]"
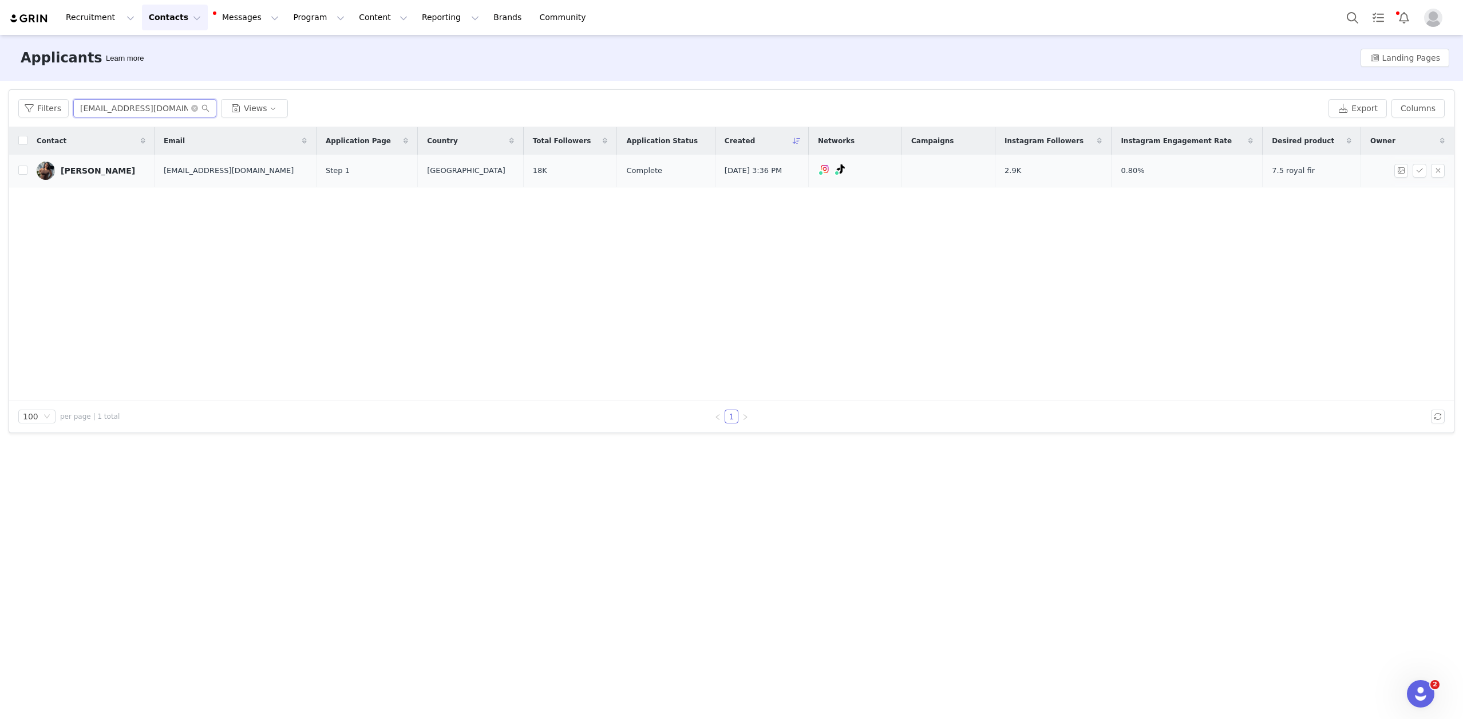
type input "[EMAIL_ADDRESS][DOMAIN_NAME]"
click at [111, 171] on div "[PERSON_NAME]" at bounding box center [98, 170] width 74 height 9
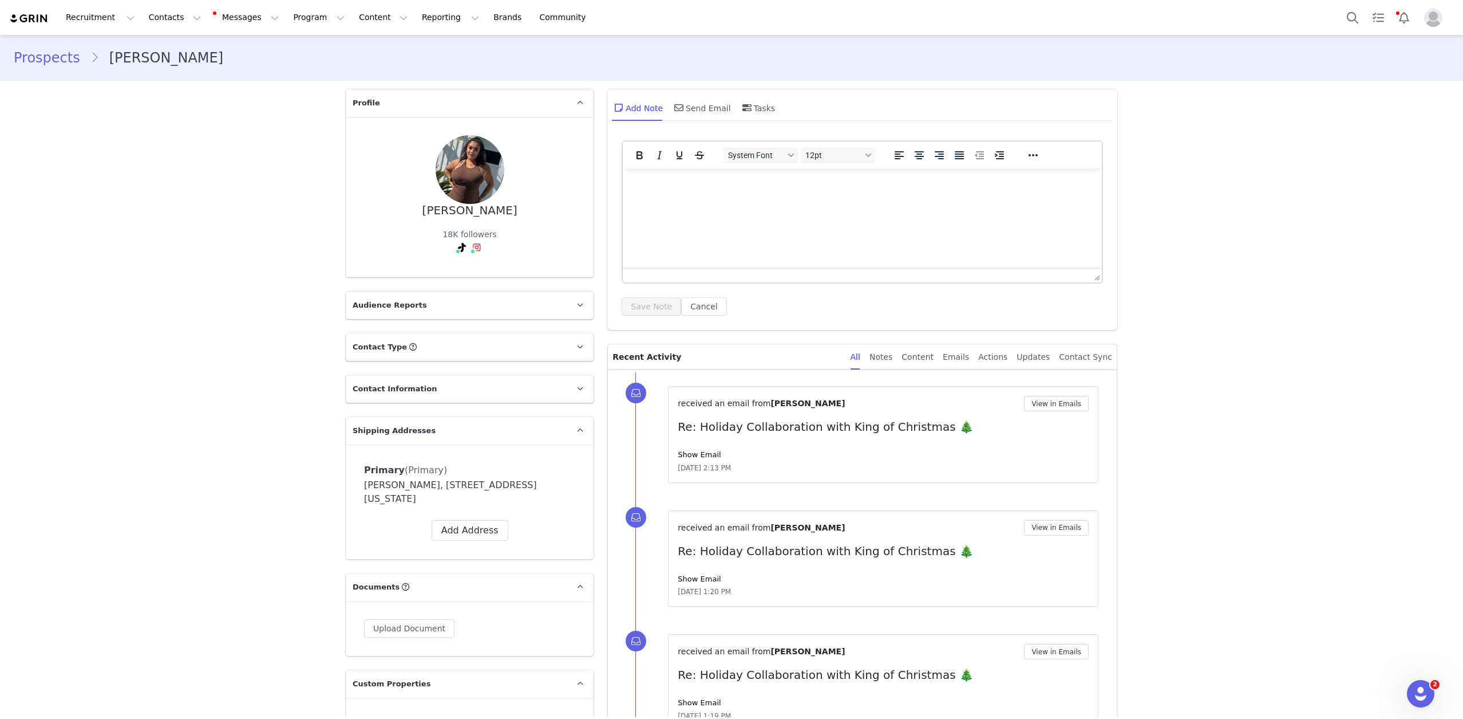
click at [376, 258] on div "[PERSON_NAME] 18K followers" at bounding box center [469, 197] width 211 height 124
click at [447, 272] on link "@kacikay__" at bounding box center [438, 271] width 46 height 9
click at [469, 265] on div "Instagram ( @kacikay__ ) — Standard Connected — Account is discoverable." at bounding box center [481, 280] width 183 height 49
click at [472, 267] on link "@kacikay__" at bounding box center [471, 271] width 46 height 9
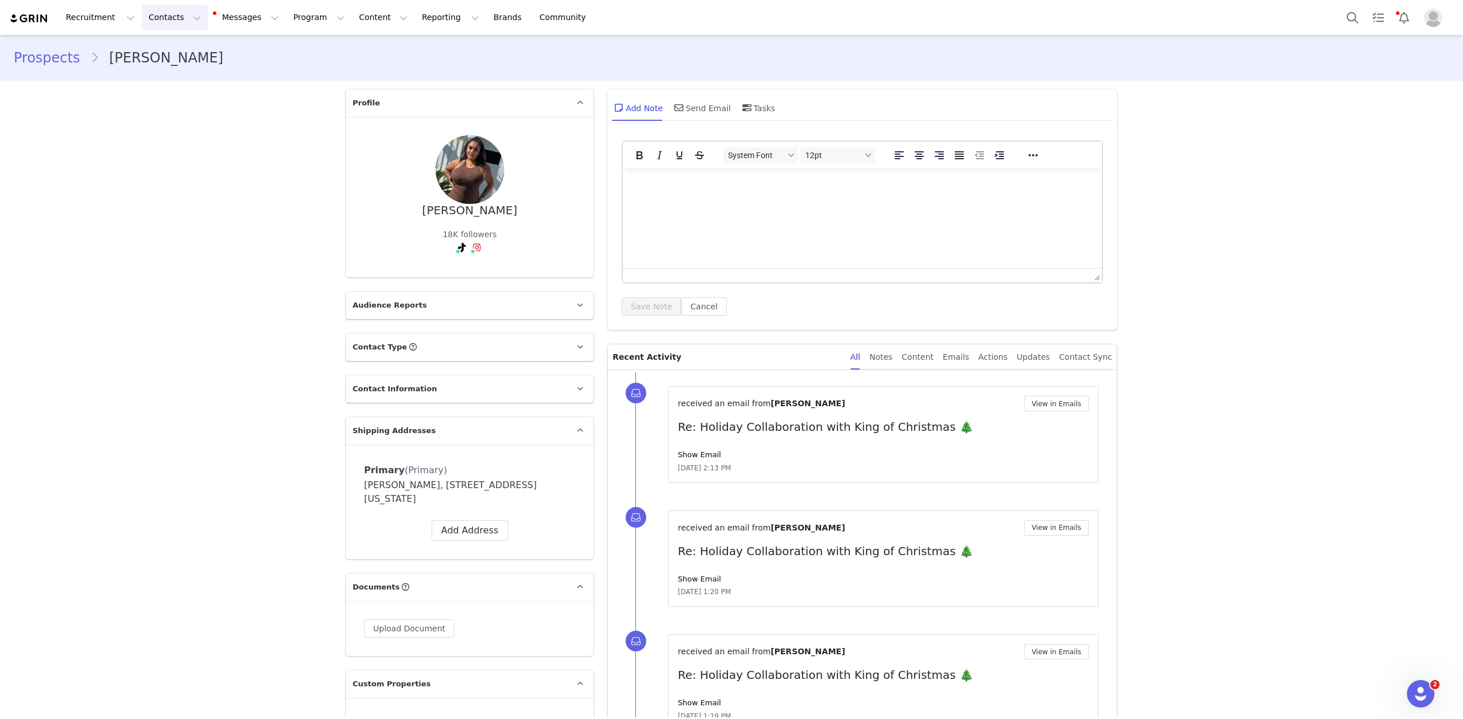
click at [189, 9] on button "Contacts Contacts" at bounding box center [175, 18] width 66 height 26
click at [192, 55] on div "Creators" at bounding box center [179, 51] width 77 height 12
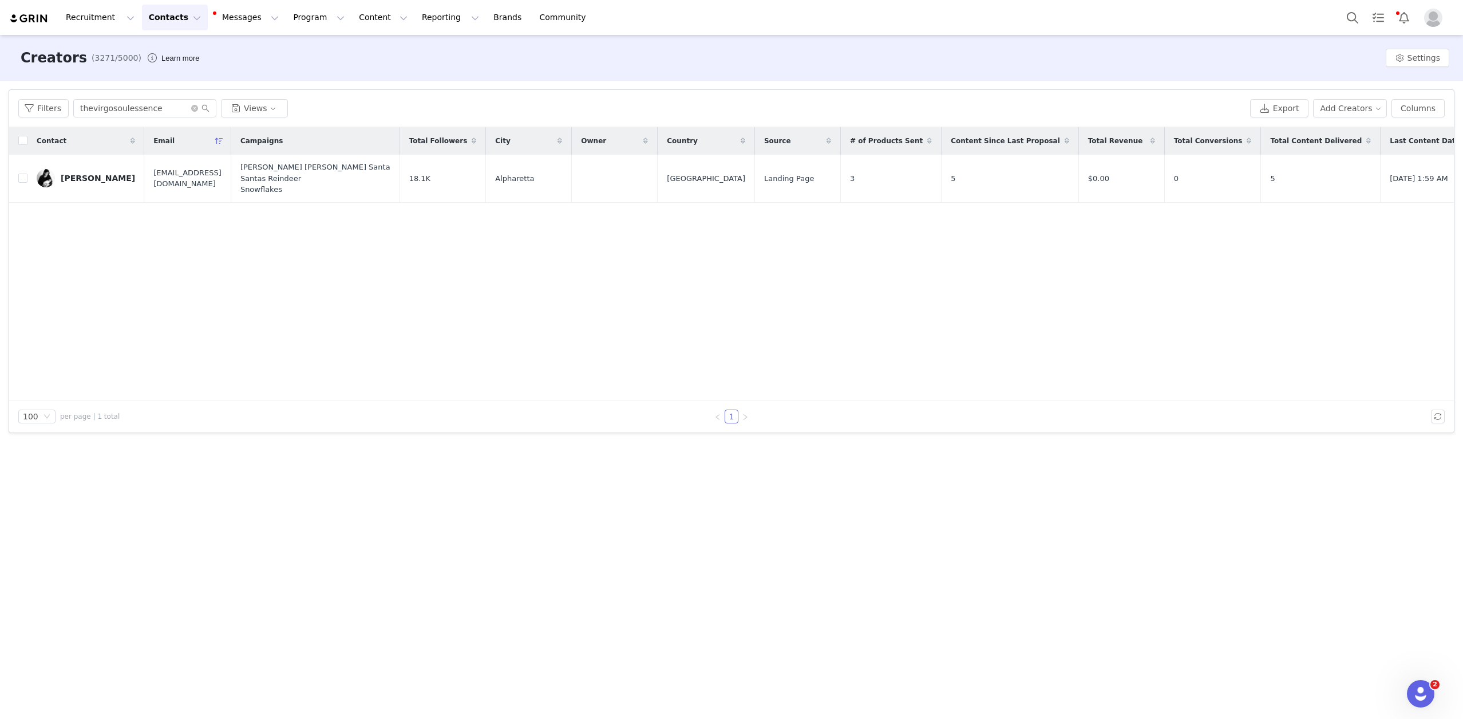
click at [241, 253] on div "Contact Email Campaigns Total Followers City Owner Country Source # of Products…" at bounding box center [731, 263] width 1445 height 273
click at [164, 19] on button "Contacts Contacts" at bounding box center [175, 18] width 66 height 26
click at [175, 90] on p "Applicants" at bounding box center [164, 94] width 42 height 12
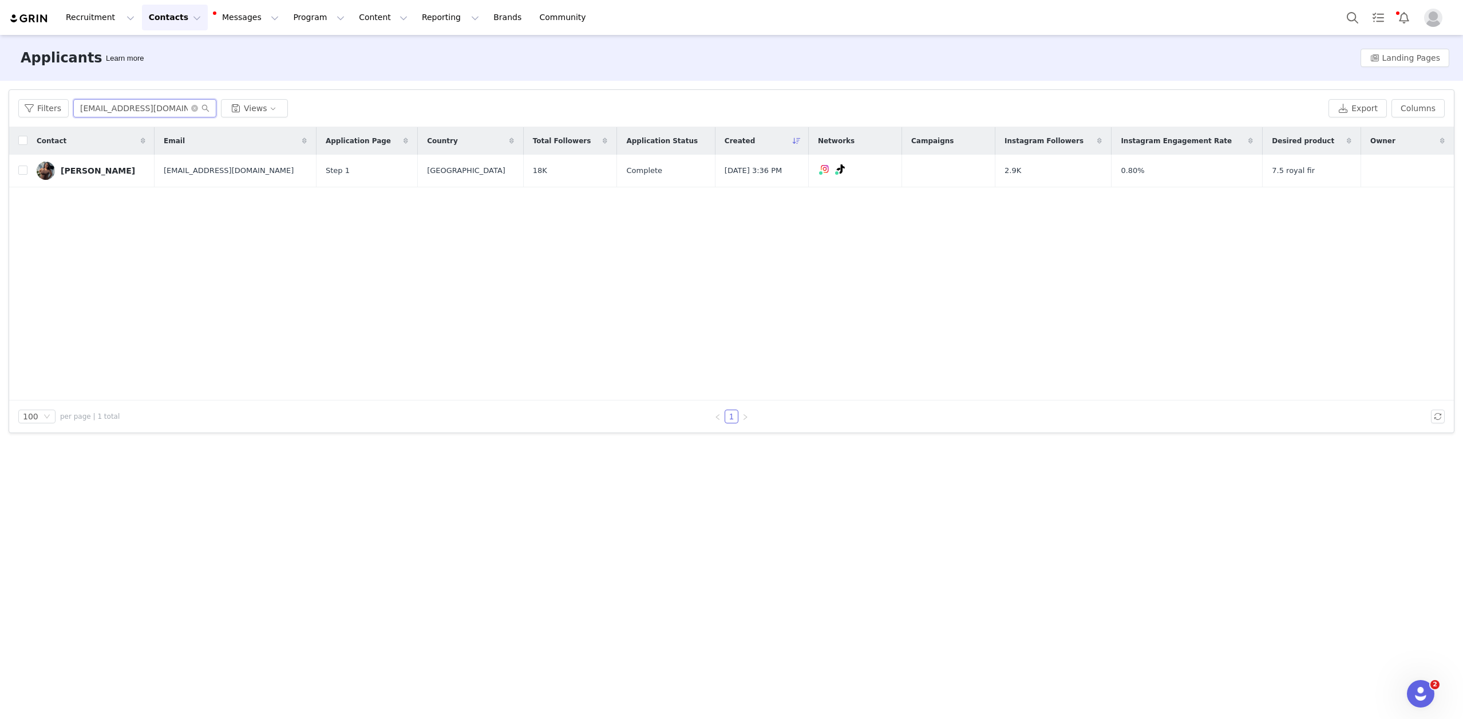
click at [152, 102] on input "[EMAIL_ADDRESS][DOMAIN_NAME]" at bounding box center [144, 108] width 143 height 18
paste input "[EMAIL_ADDRESS][DOMAIN_NAME]"
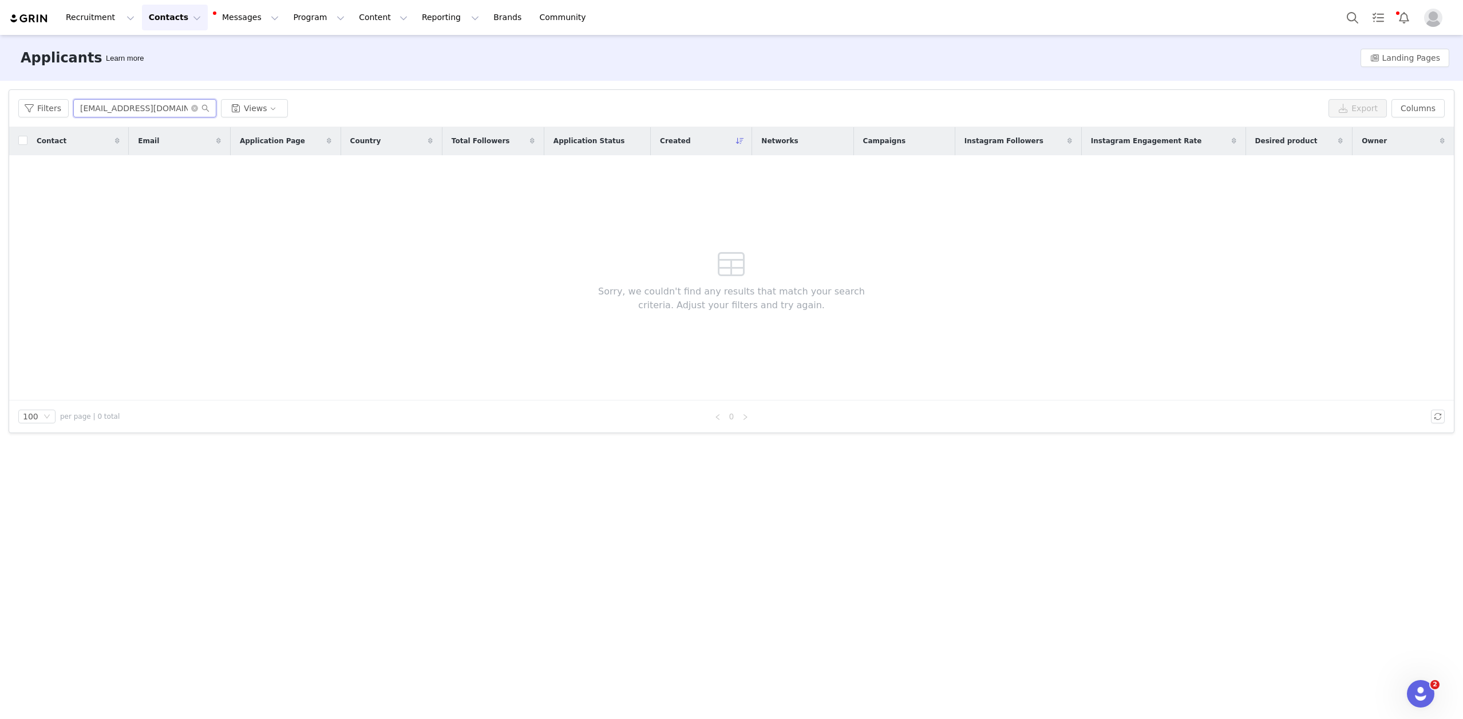
type input "[EMAIL_ADDRESS][DOMAIN_NAME]"
click at [174, 23] on button "Contacts Contacts" at bounding box center [175, 18] width 66 height 26
click at [191, 49] on div "Creators" at bounding box center [179, 51] width 77 height 12
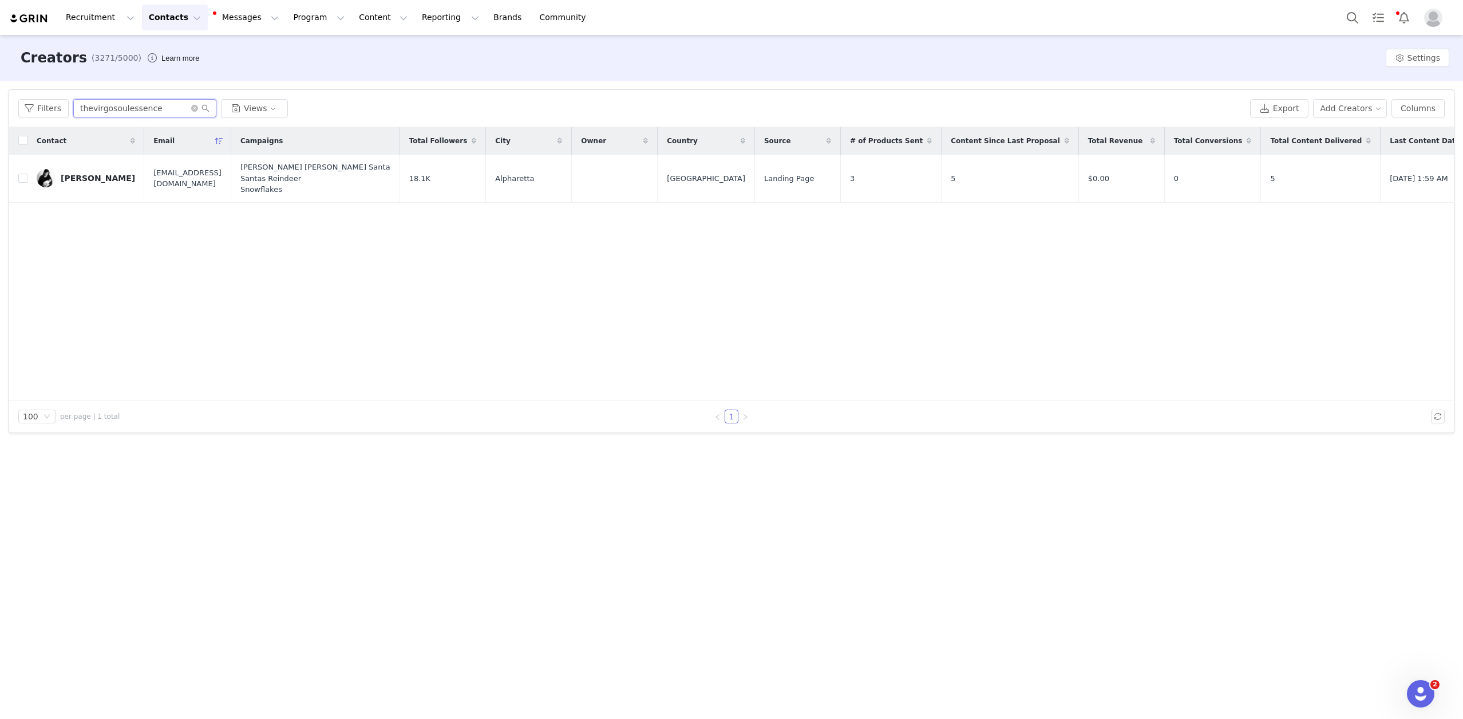
click at [147, 113] on input "thevirgosoulessence" at bounding box center [144, 108] width 143 height 18
paste input "[EMAIL_ADDRESS][DOMAIN_NAME]"
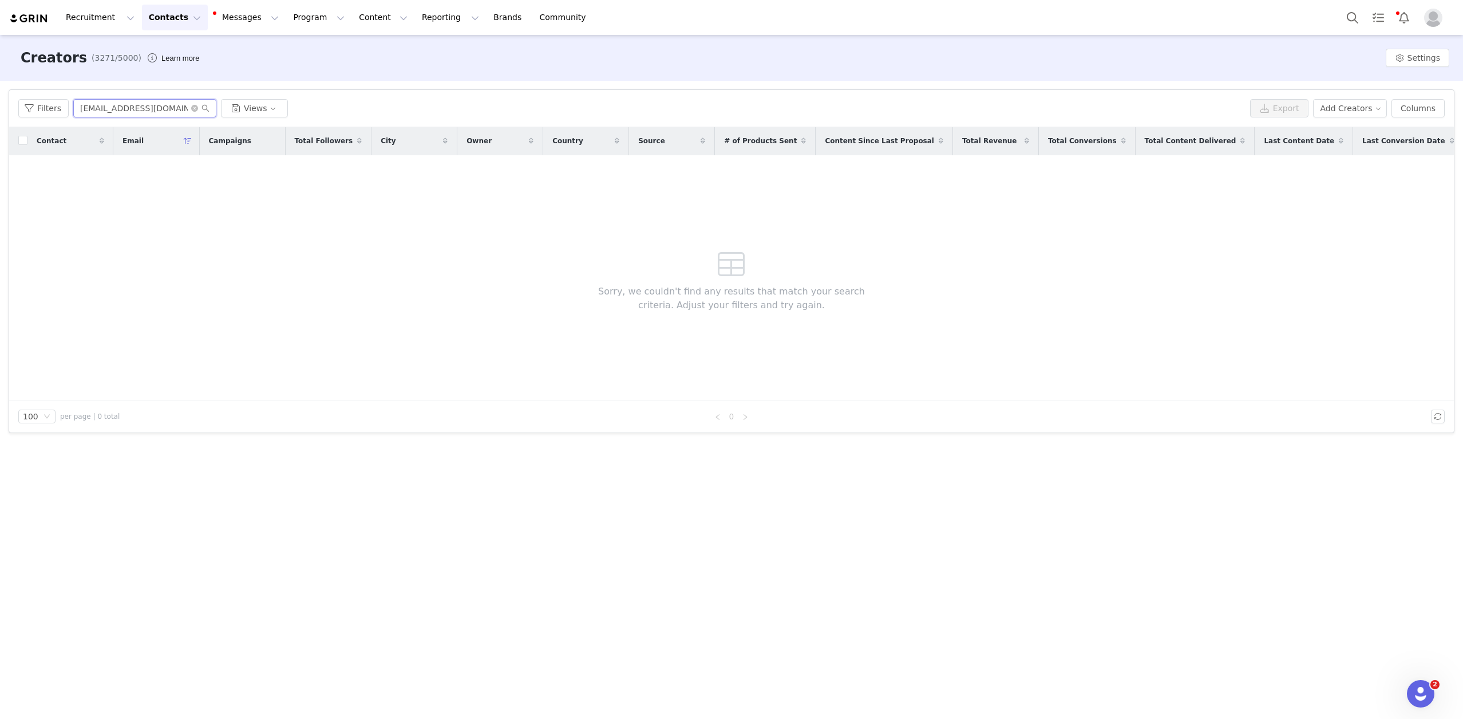
type input "[EMAIL_ADDRESS][DOMAIN_NAME]"
click at [187, 25] on button "Contacts Contacts" at bounding box center [175, 18] width 66 height 26
click at [199, 97] on div "Applicants" at bounding box center [179, 94] width 77 height 12
click at [121, 105] on input "[EMAIL_ADDRESS][DOMAIN_NAME]" at bounding box center [144, 108] width 143 height 18
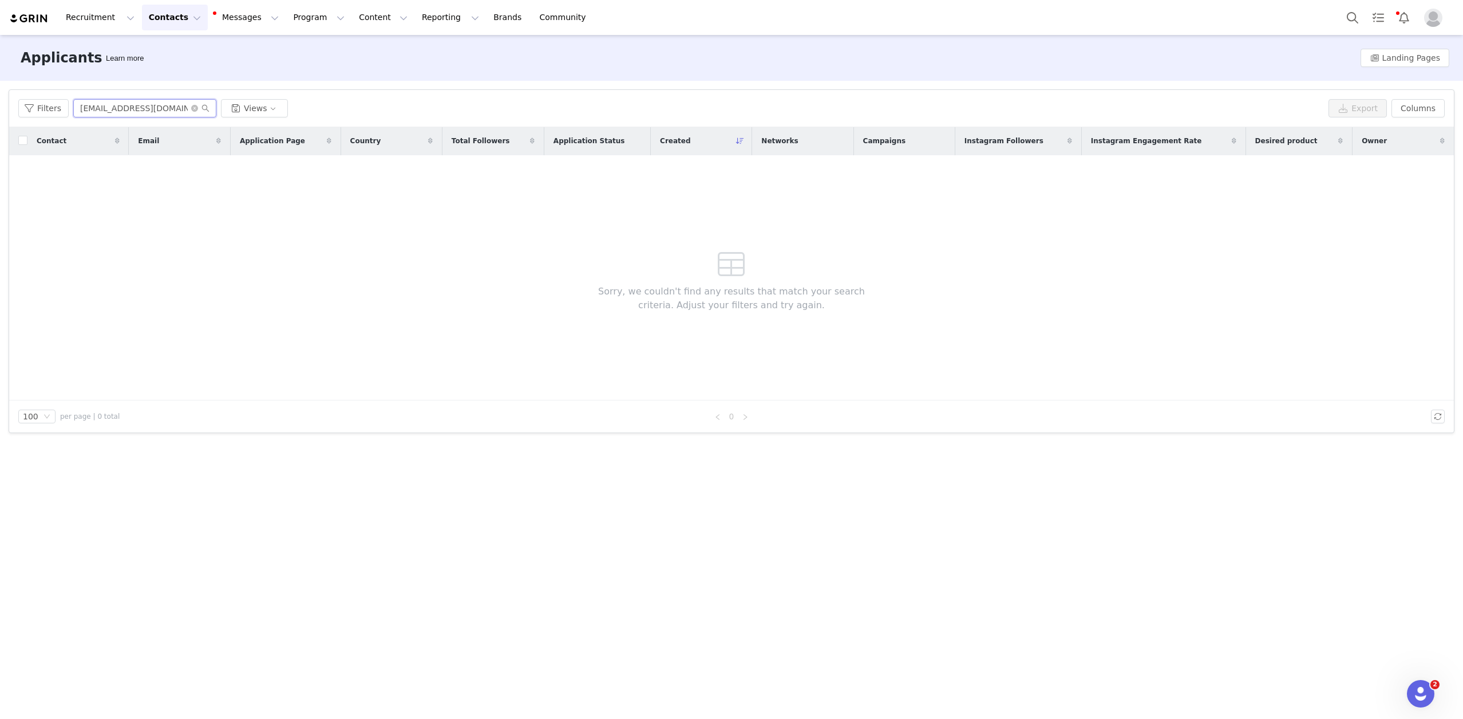
click at [121, 105] on input "[EMAIL_ADDRESS][DOMAIN_NAME]" at bounding box center [144, 108] width 143 height 18
paste input "[EMAIL_ADDRESS][DOMAIN_NAME]"
type input "[EMAIL_ADDRESS][DOMAIN_NAME]"
click at [98, 100] on input "[EMAIL_ADDRESS][DOMAIN_NAME]" at bounding box center [144, 108] width 143 height 18
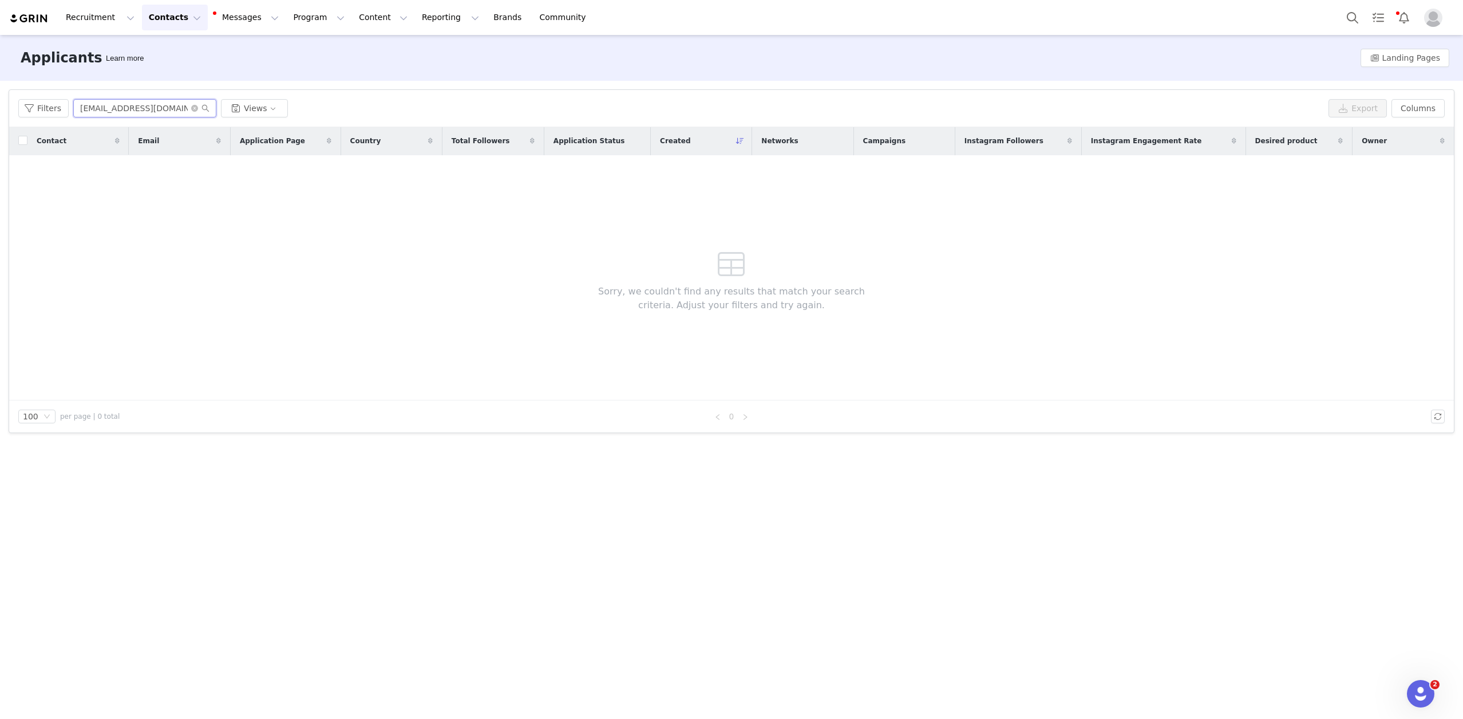
click at [98, 100] on input "[EMAIL_ADDRESS][DOMAIN_NAME]" at bounding box center [144, 108] width 143 height 18
paste input "[EMAIL_ADDRESS][DOMAIN_NAME]"
type input "[EMAIL_ADDRESS][DOMAIN_NAME]"
click at [165, 19] on button "Contacts Contacts" at bounding box center [175, 18] width 66 height 26
click at [184, 52] on div "Creators" at bounding box center [179, 51] width 77 height 12
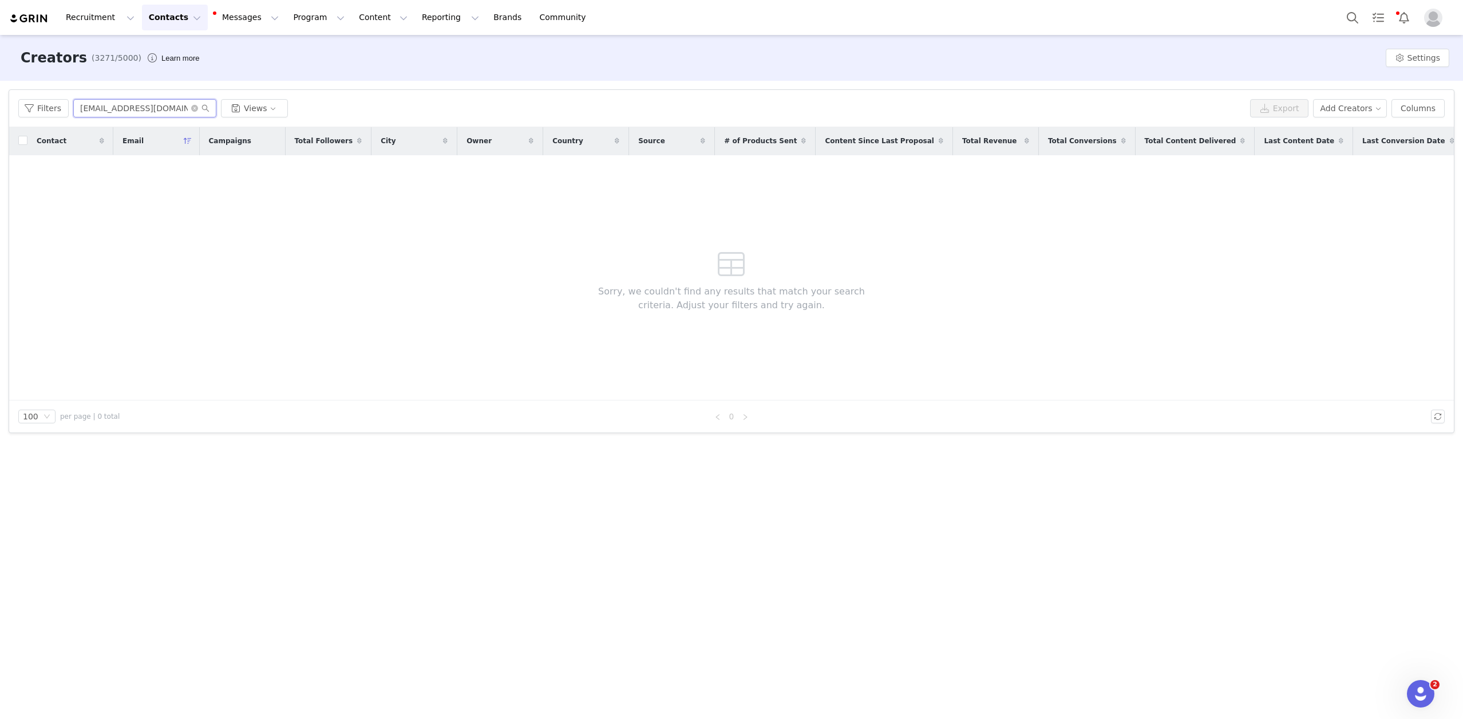
click at [137, 113] on input "[EMAIL_ADDRESS][DOMAIN_NAME]" at bounding box center [144, 108] width 143 height 18
click at [147, 103] on input "[EMAIL_ADDRESS][DOMAIN_NAME]" at bounding box center [144, 108] width 143 height 18
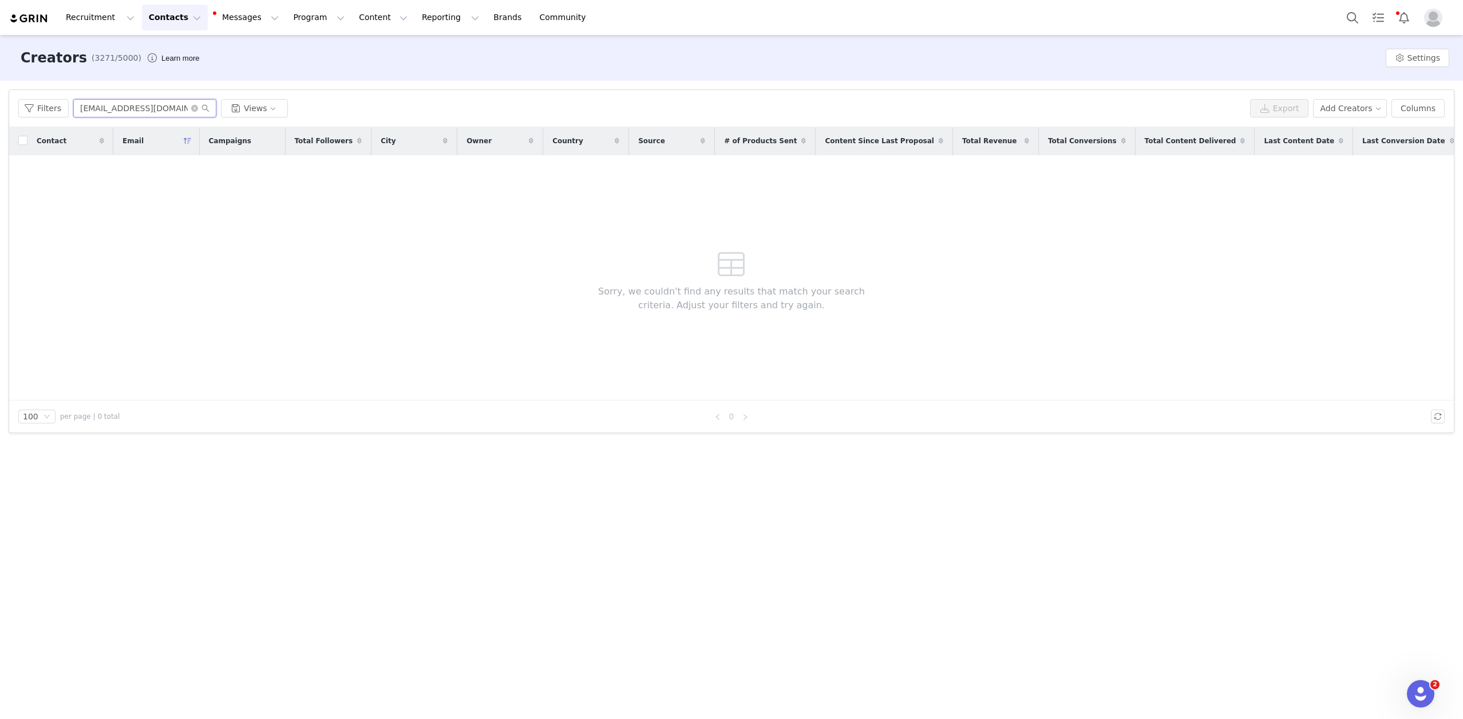
click at [147, 103] on input "[EMAIL_ADDRESS][DOMAIN_NAME]" at bounding box center [144, 108] width 143 height 18
paste input "[EMAIL_ADDRESS][DOMAIN_NAME]"
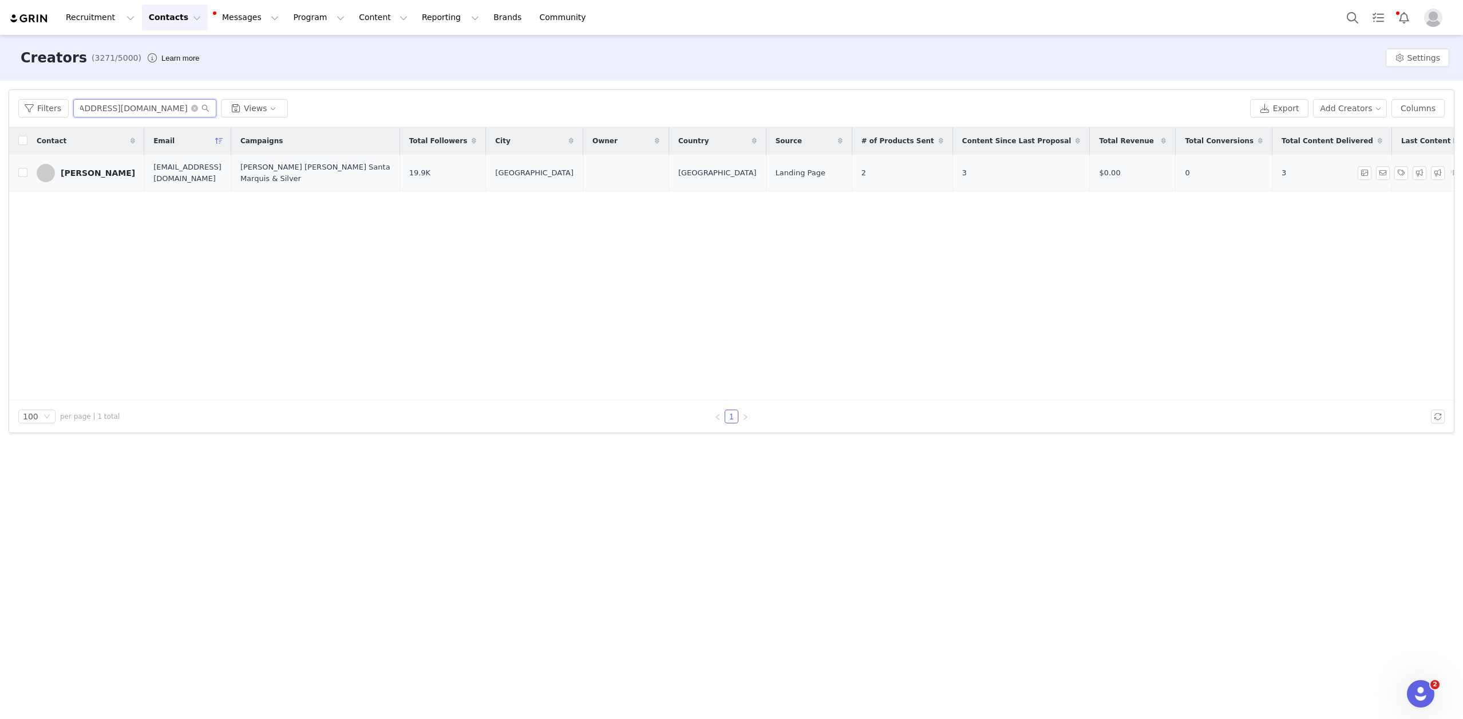
type input "[EMAIL_ADDRESS][DOMAIN_NAME]"
click at [81, 173] on div "[PERSON_NAME]" at bounding box center [98, 172] width 74 height 9
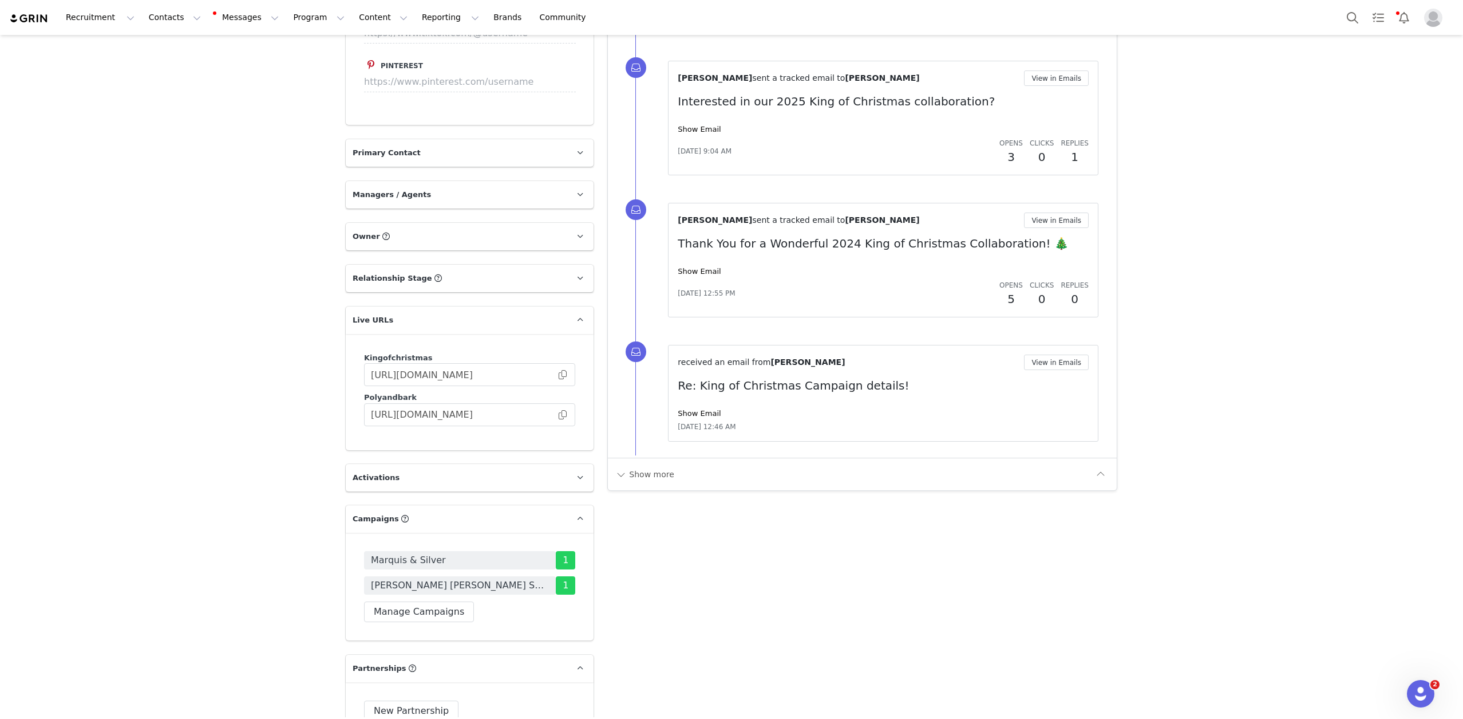
scroll to position [1344, 0]
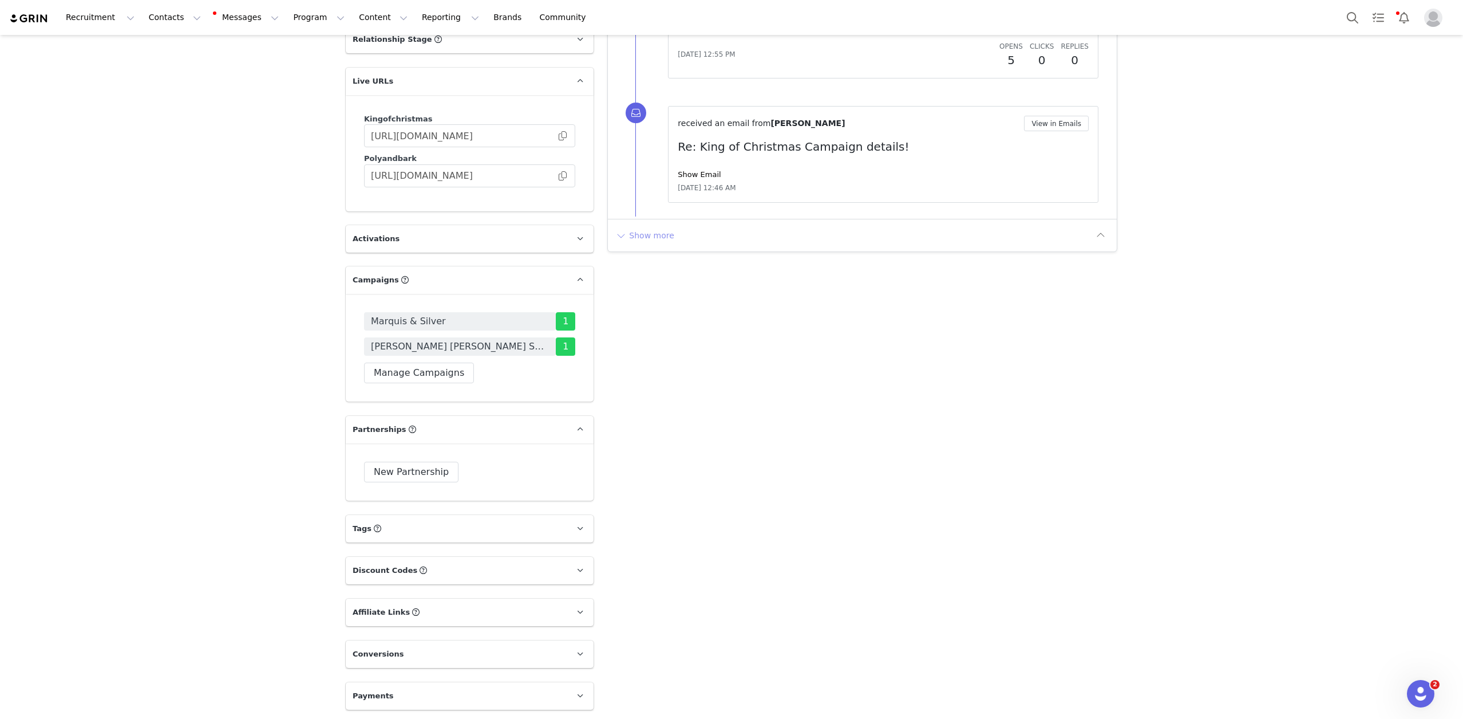
click at [636, 243] on button "Show more" at bounding box center [645, 235] width 60 height 18
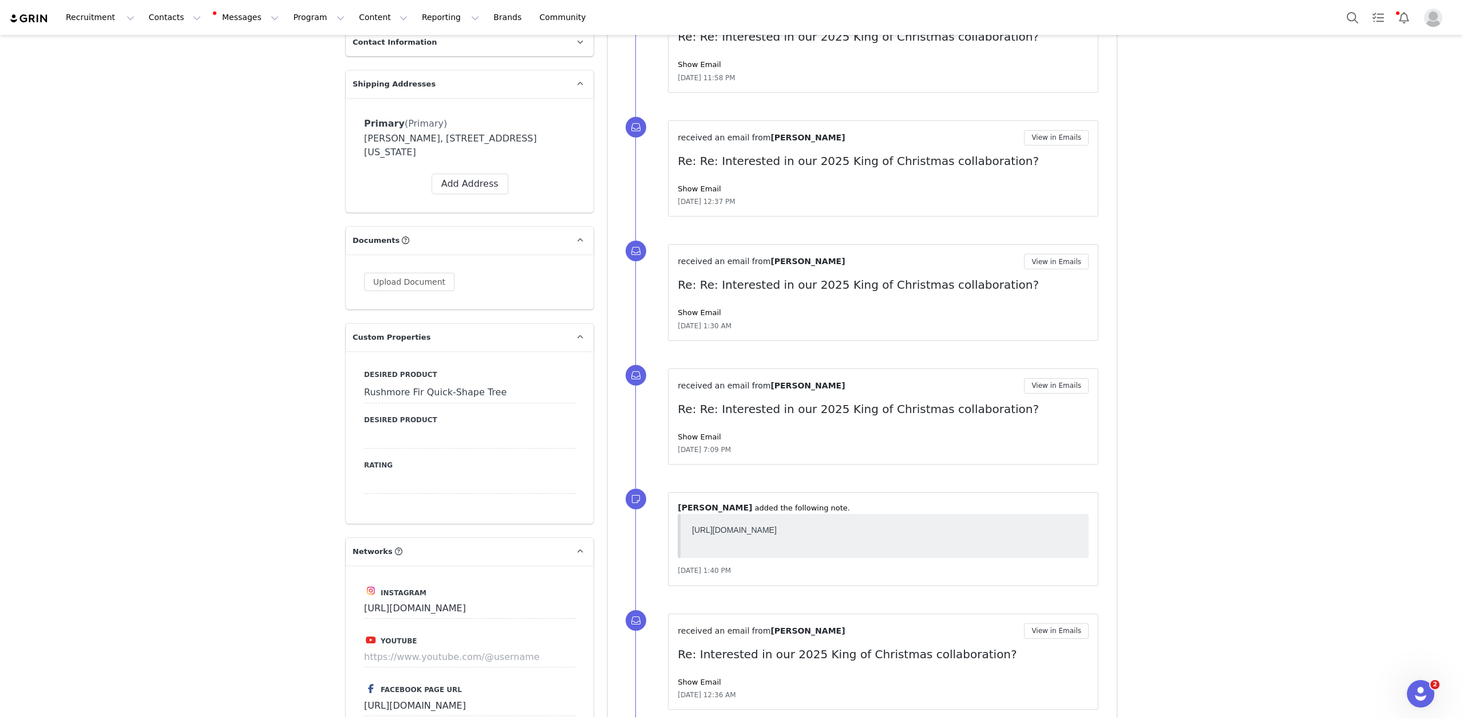
scroll to position [0, 0]
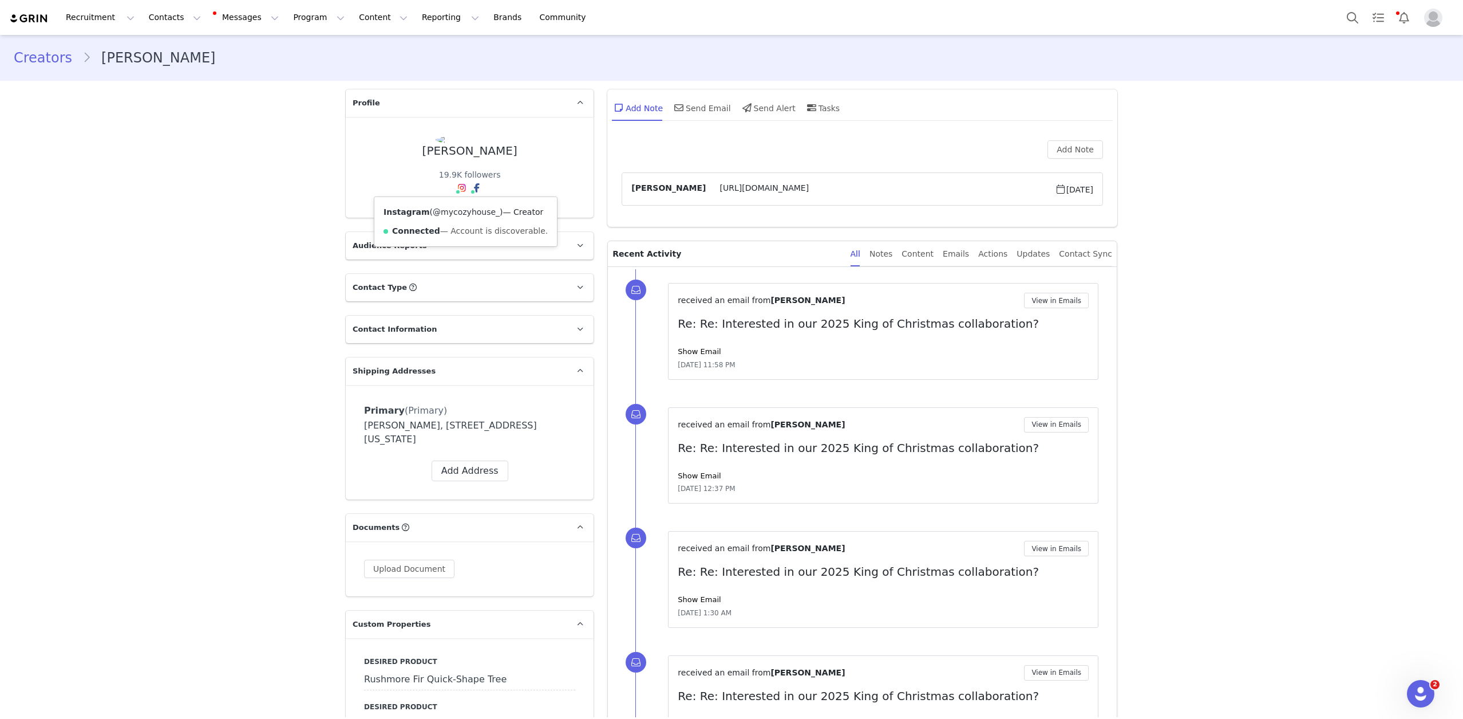
click at [457, 213] on link "@mycozyhouse_" at bounding box center [466, 211] width 67 height 9
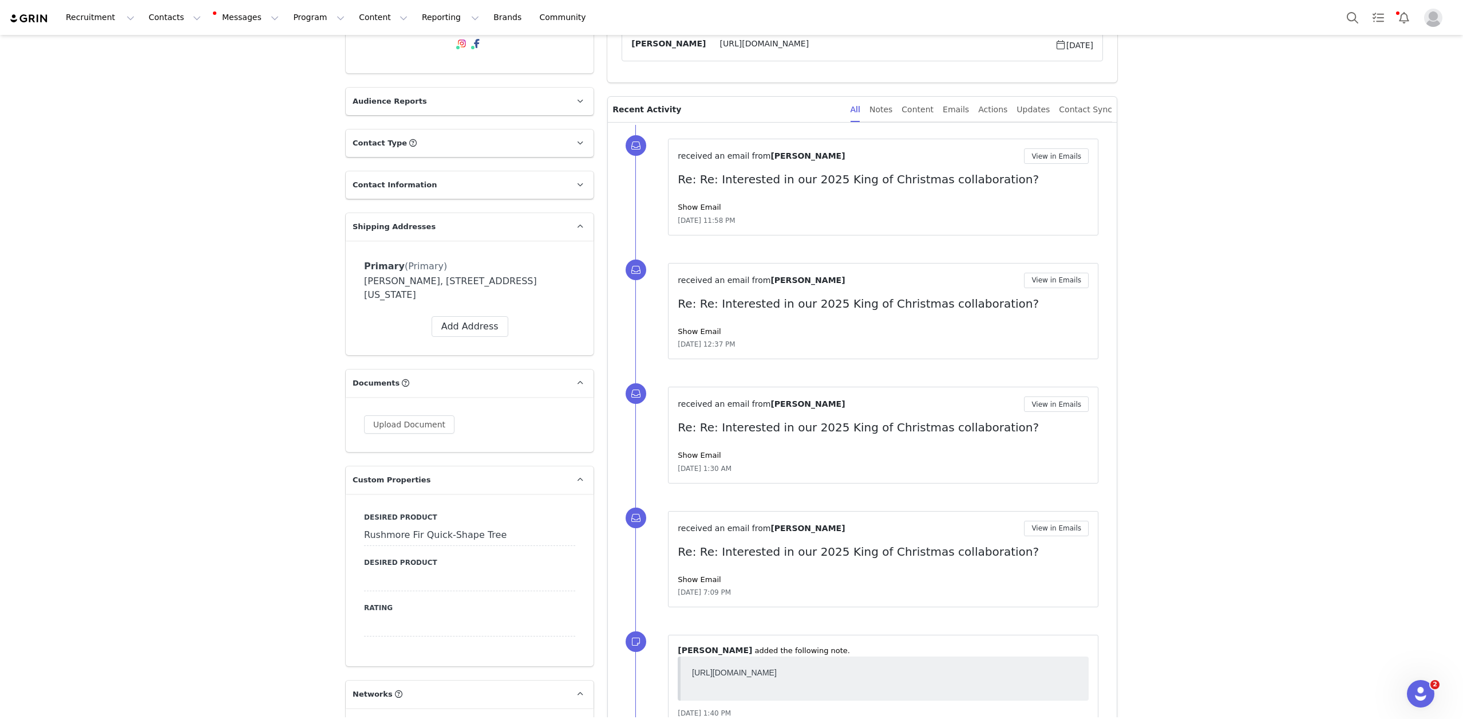
scroll to position [91, 0]
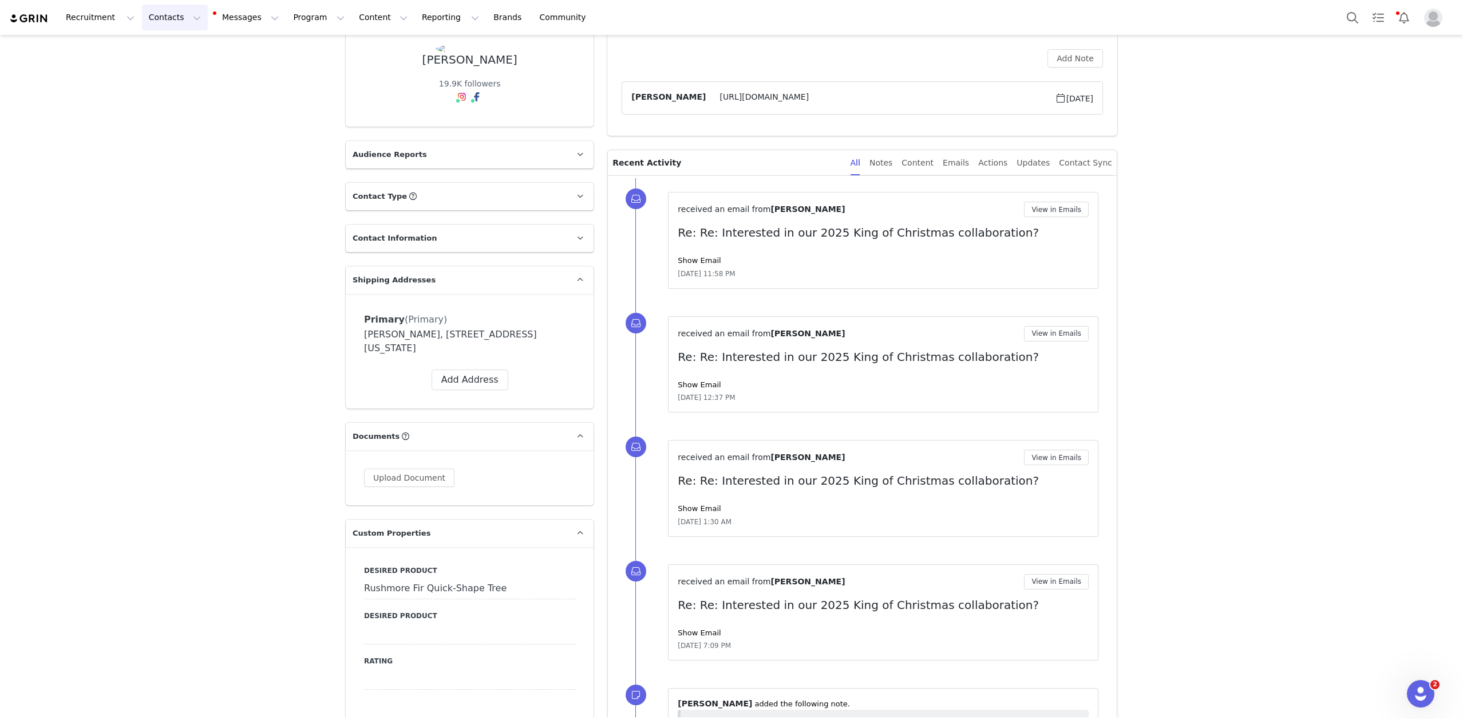
click at [159, 18] on button "Contacts Contacts" at bounding box center [175, 18] width 66 height 26
click at [192, 96] on div "Applicants" at bounding box center [179, 94] width 77 height 12
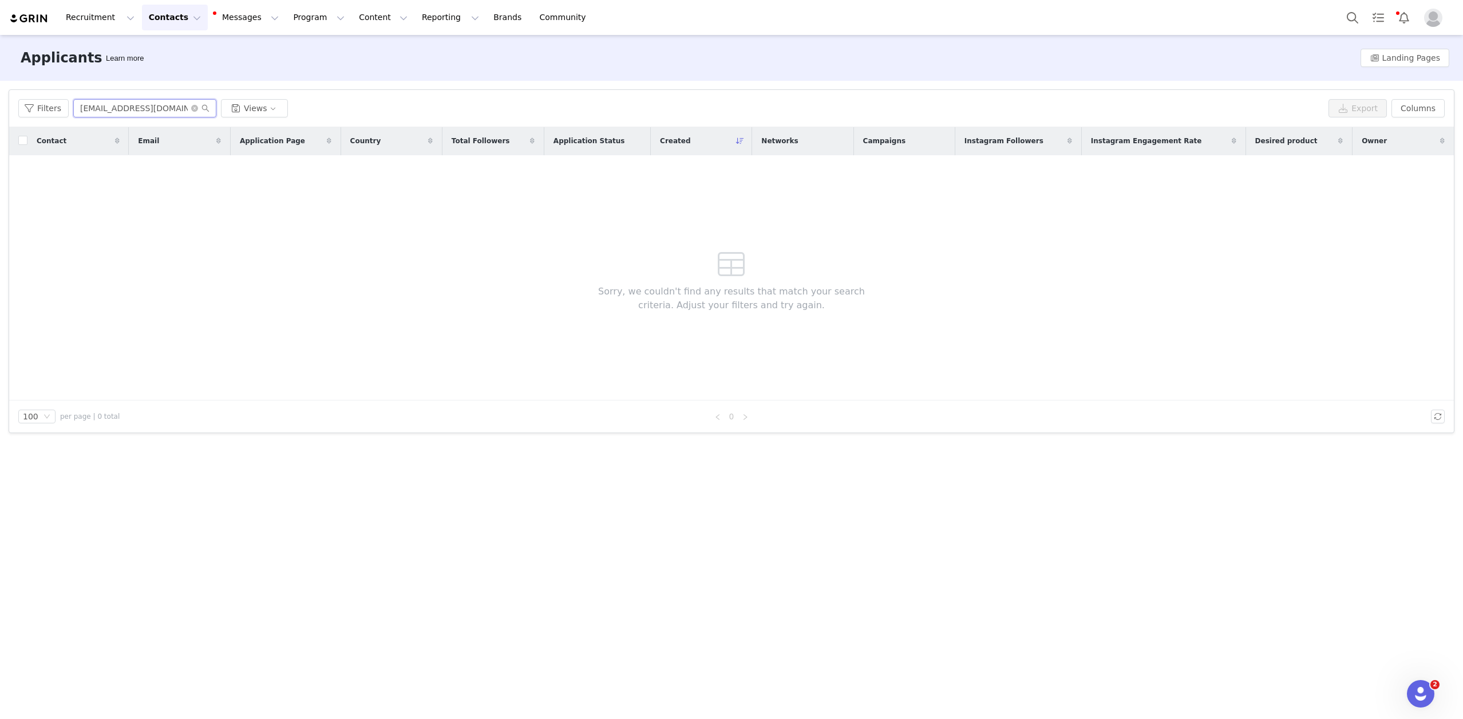
click at [131, 109] on input "[EMAIL_ADDRESS][DOMAIN_NAME]" at bounding box center [144, 108] width 143 height 18
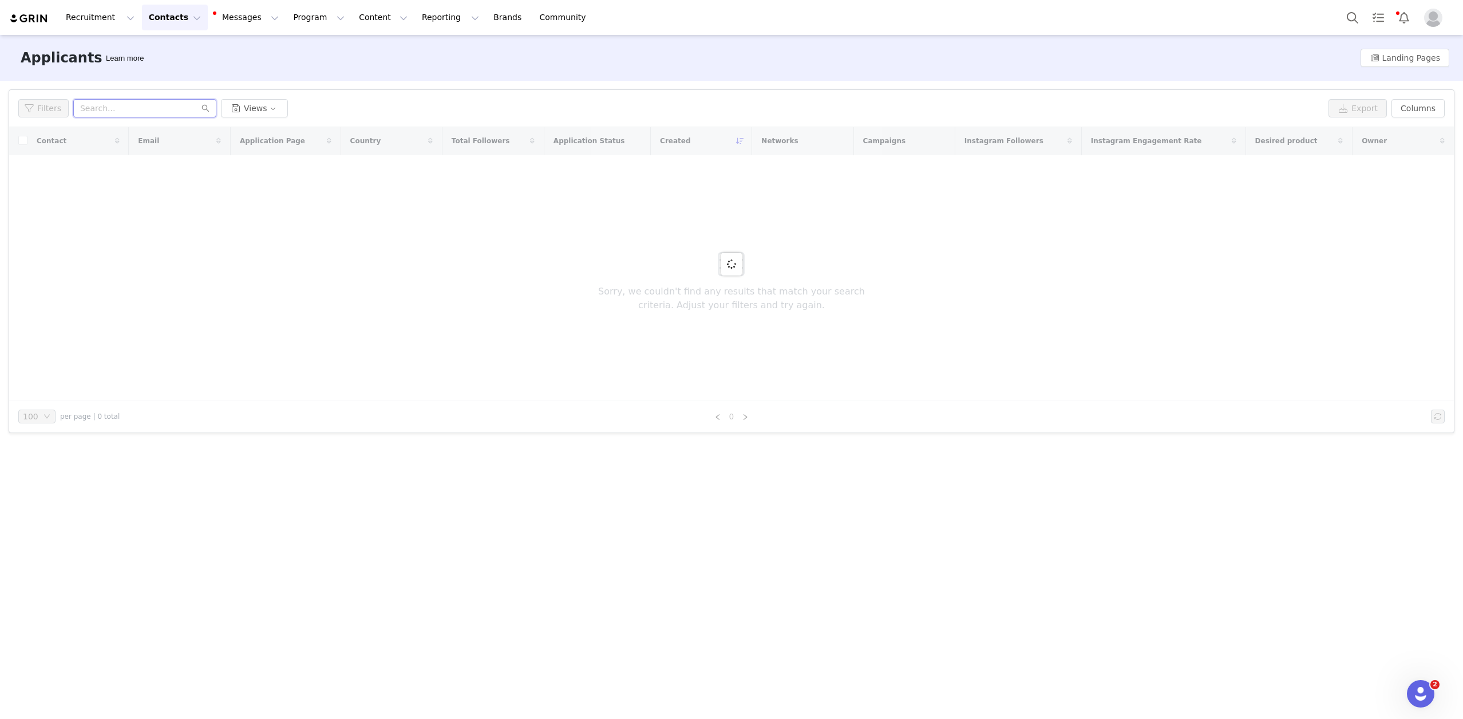
paste input "[PERSON_NAME]"
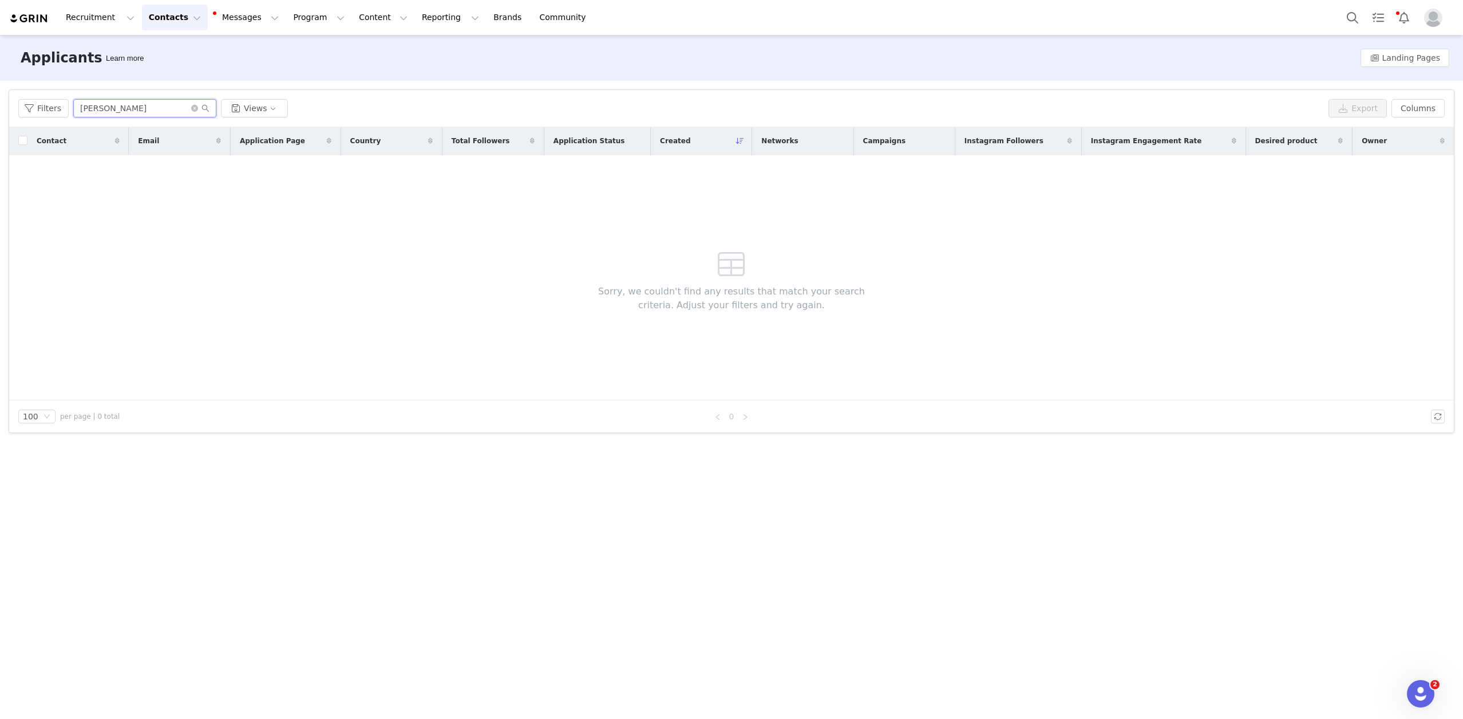
type input "[PERSON_NAME]"
click at [165, 21] on button "Contacts Contacts" at bounding box center [175, 18] width 66 height 26
click at [191, 53] on div "Creators" at bounding box center [179, 51] width 77 height 12
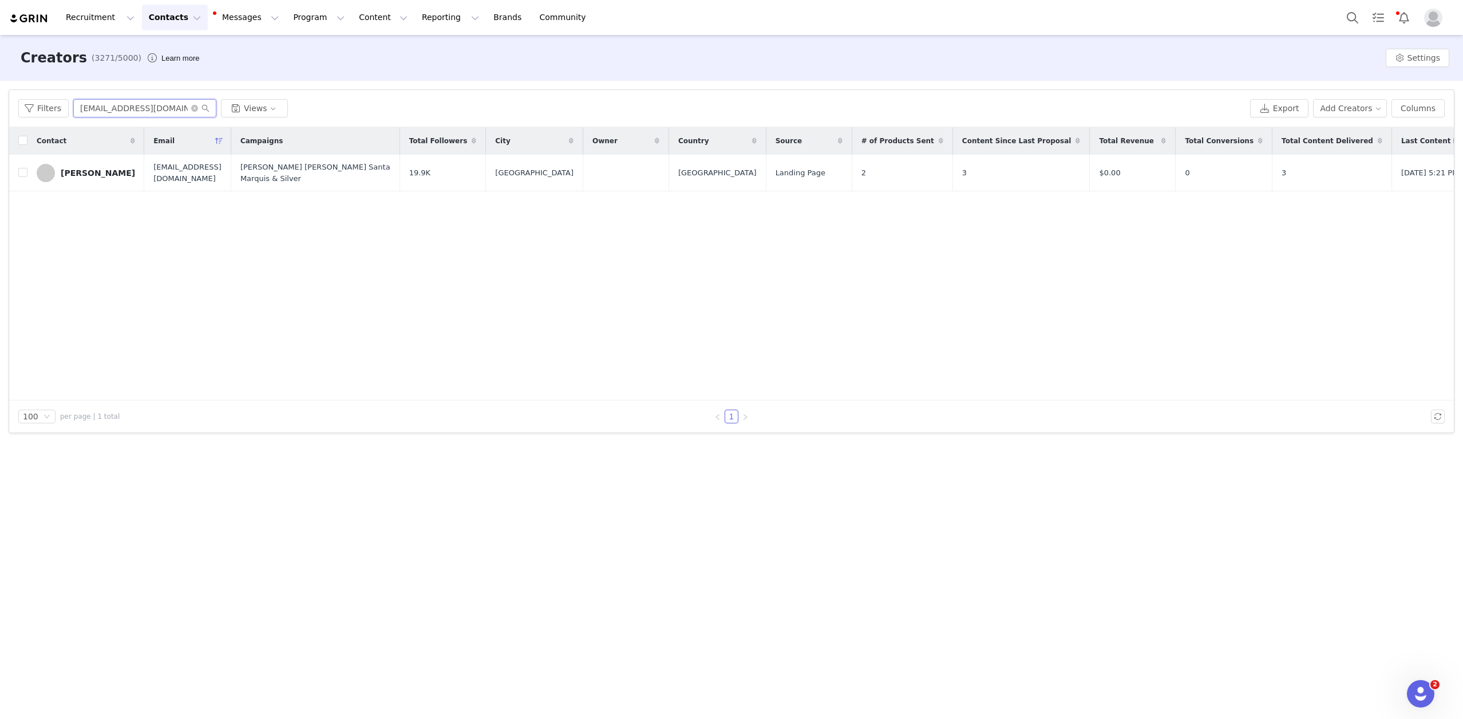
click at [150, 108] on input "[EMAIL_ADDRESS][DOMAIN_NAME]" at bounding box center [144, 108] width 143 height 18
paste input "[PERSON_NAME]"
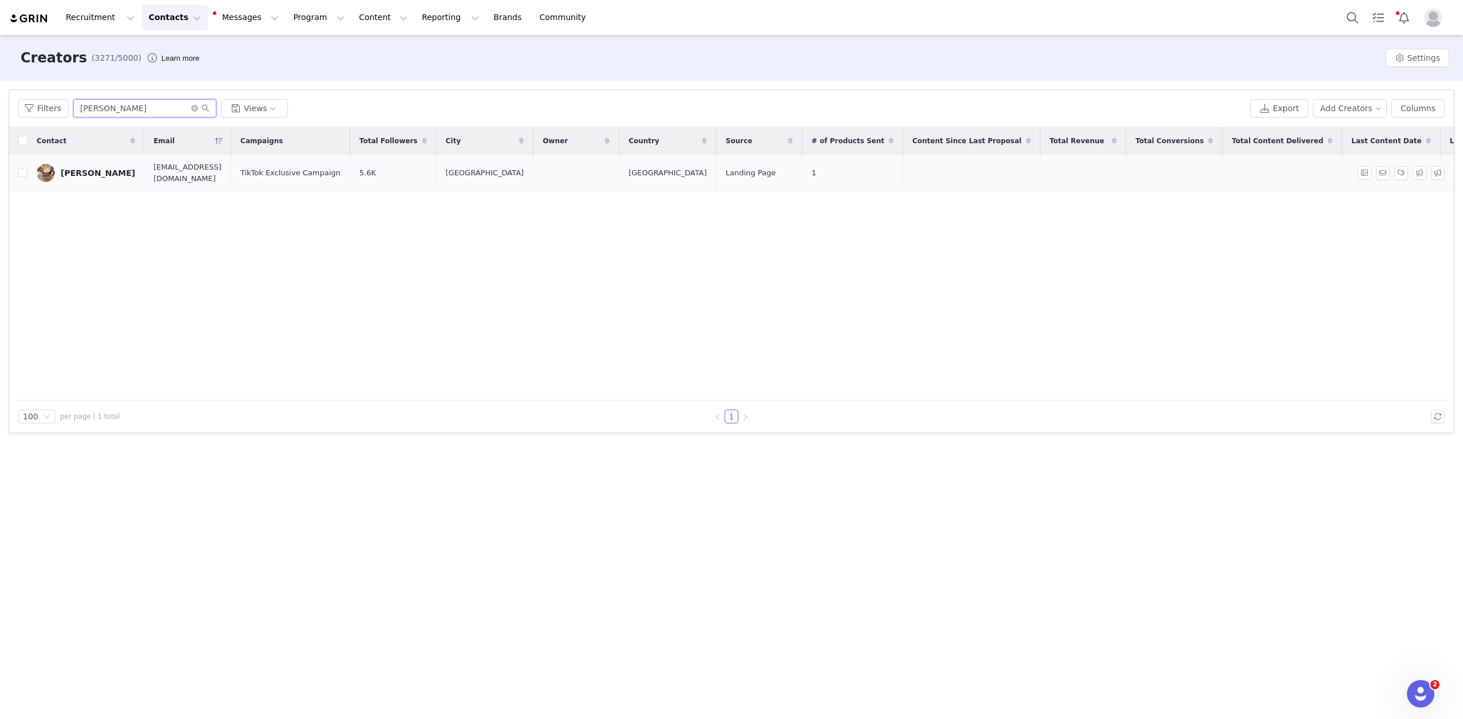
type input "[PERSON_NAME]"
click at [96, 171] on div "[PERSON_NAME]" at bounding box center [98, 172] width 74 height 9
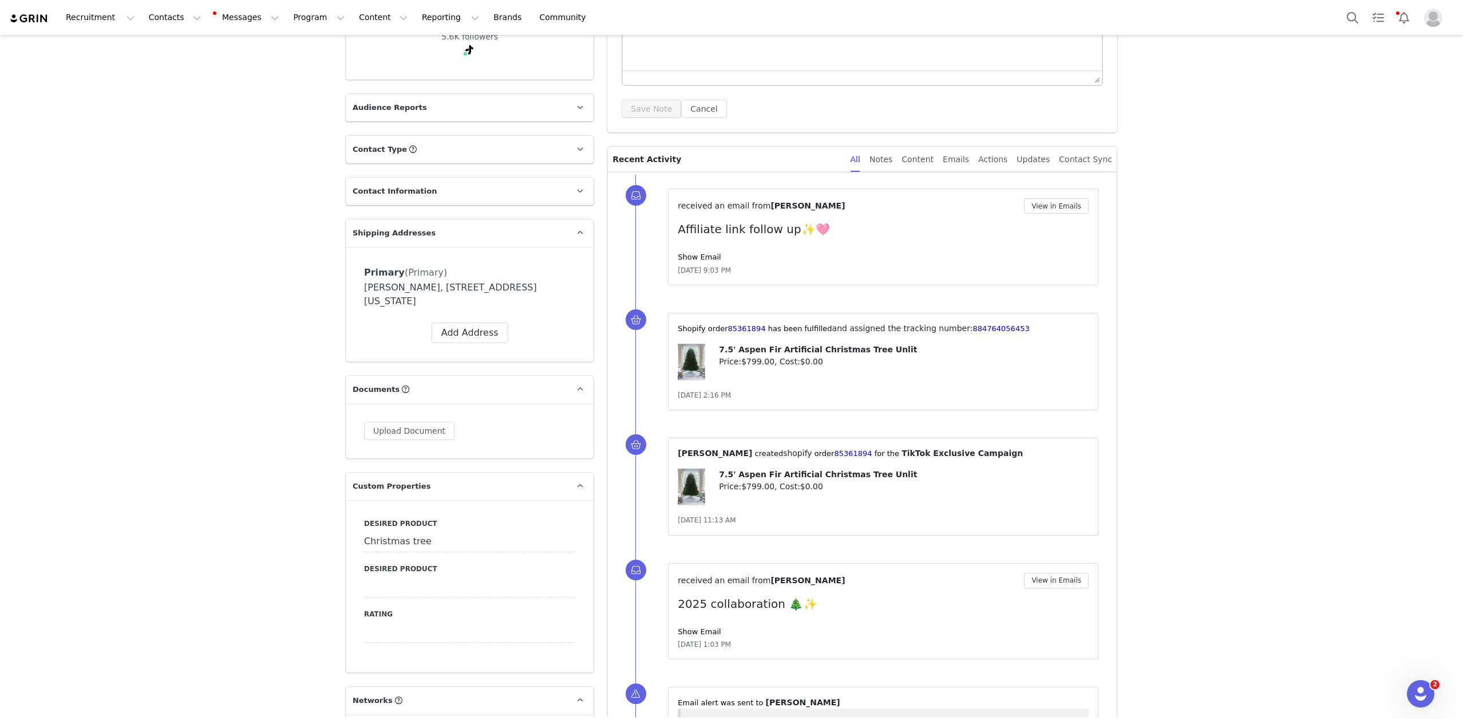
scroll to position [368, 0]
